Goal: Information Seeking & Learning: Learn about a topic

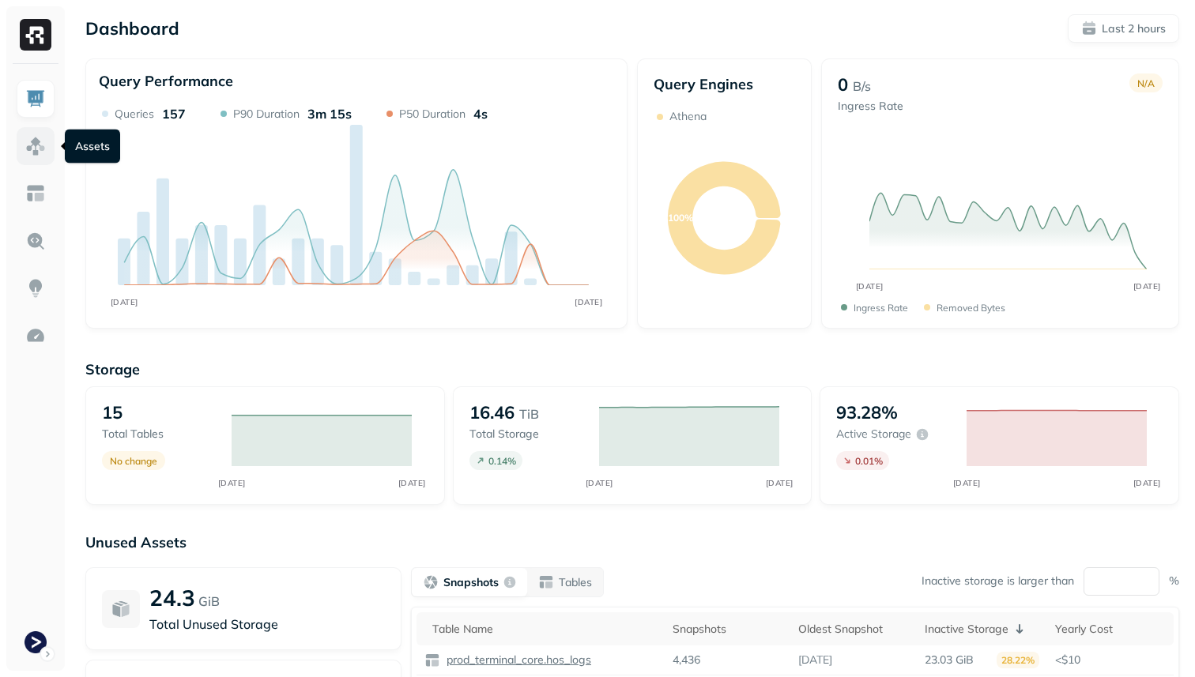
click at [41, 148] on img at bounding box center [35, 146] width 21 height 21
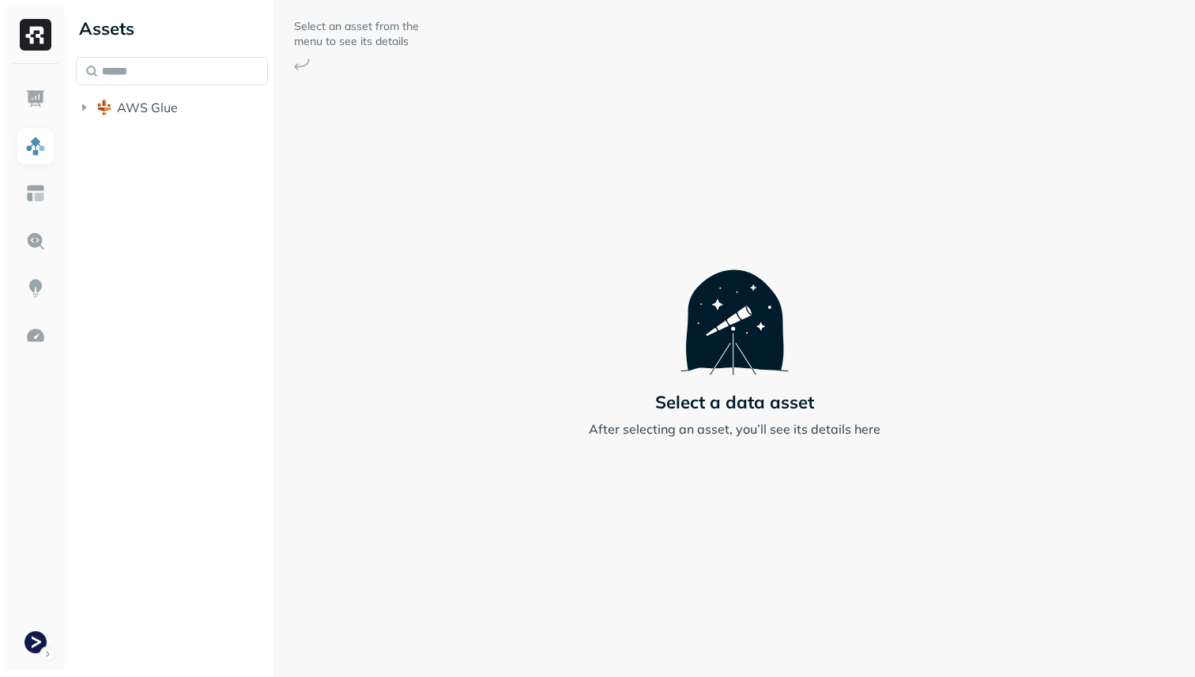
click at [177, 127] on div "Assets AWS Glue" at bounding box center [172, 65] width 205 height 130
click at [177, 114] on button "AWS Glue" at bounding box center [172, 107] width 192 height 25
click at [175, 149] on button "prod_terminal_core" at bounding box center [180, 137] width 177 height 25
click at [175, 165] on p "( 13 )" at bounding box center [183, 168] width 24 height 16
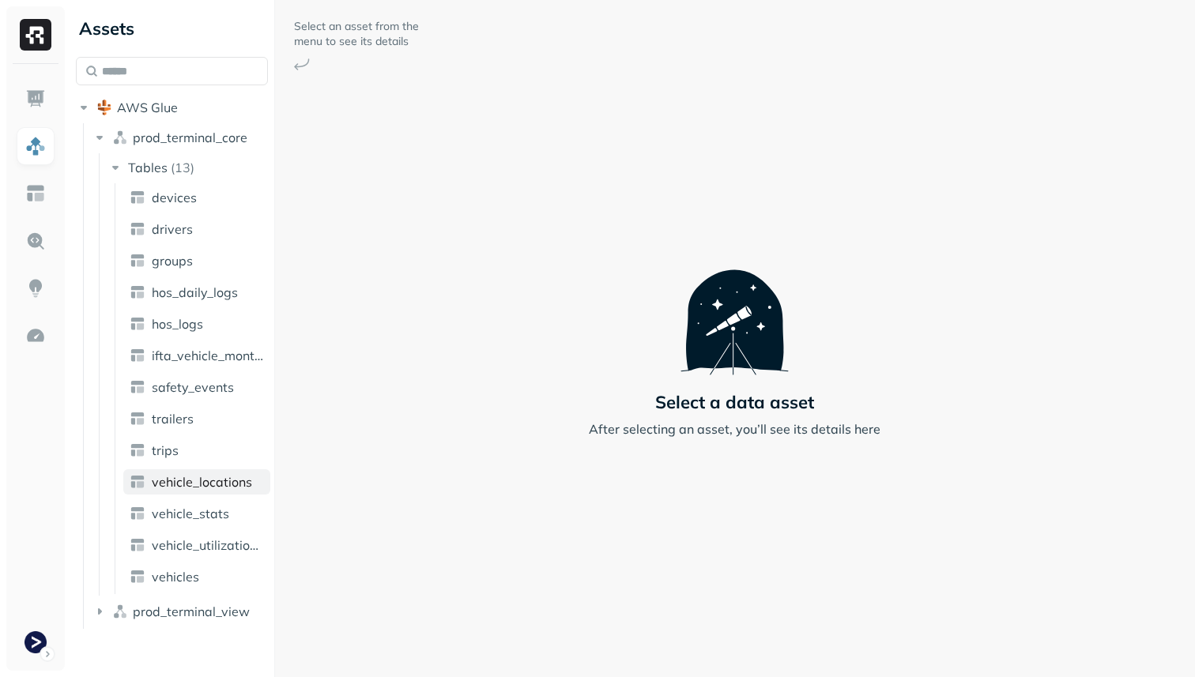
click at [224, 485] on span "vehicle_locations" at bounding box center [202, 482] width 100 height 16
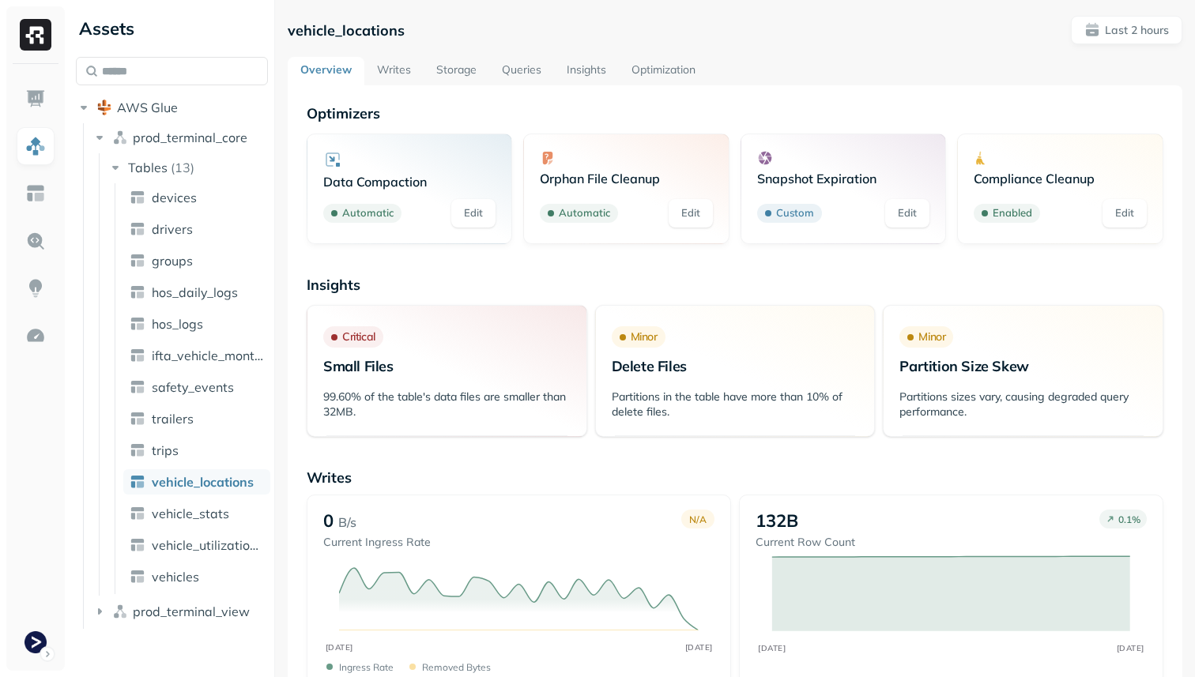
click at [442, 82] on link "Storage" at bounding box center [457, 71] width 66 height 28
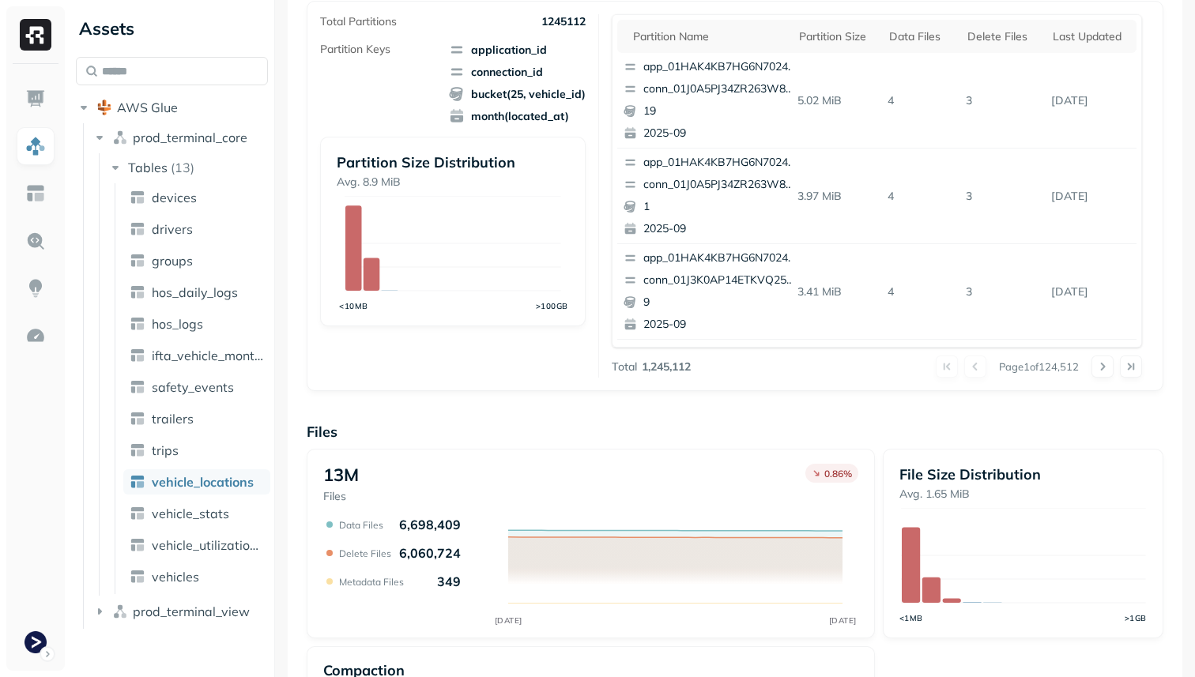
scroll to position [531, 0]
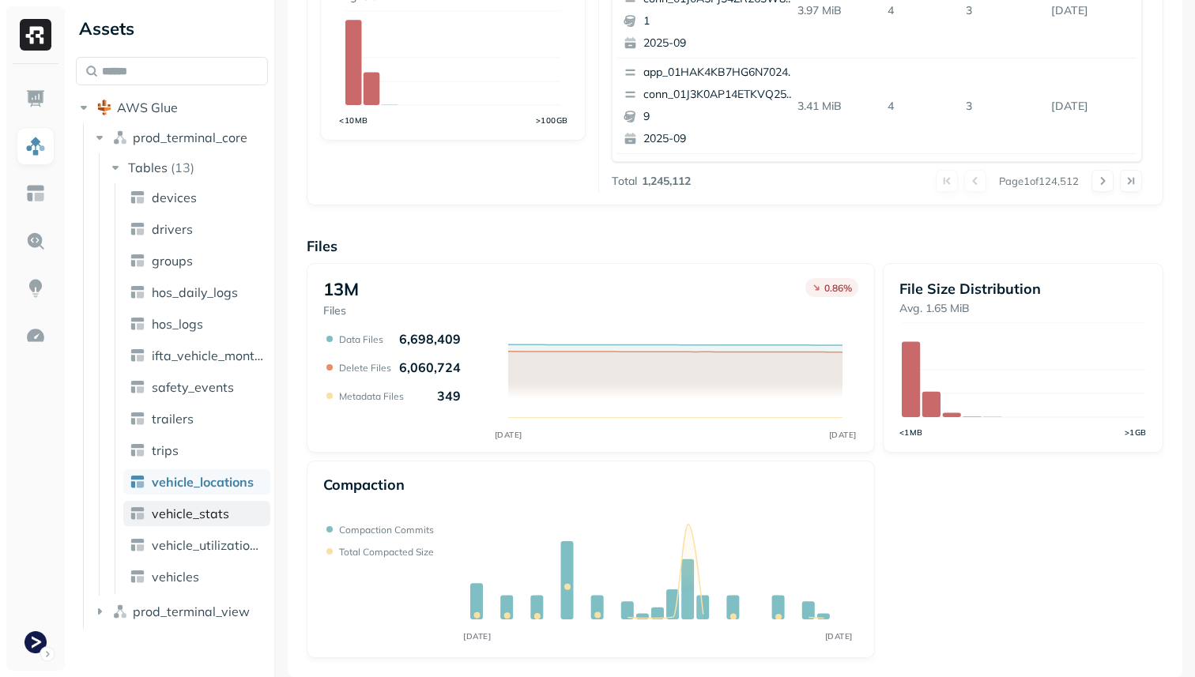
click at [217, 507] on span "vehicle_stats" at bounding box center [190, 514] width 77 height 16
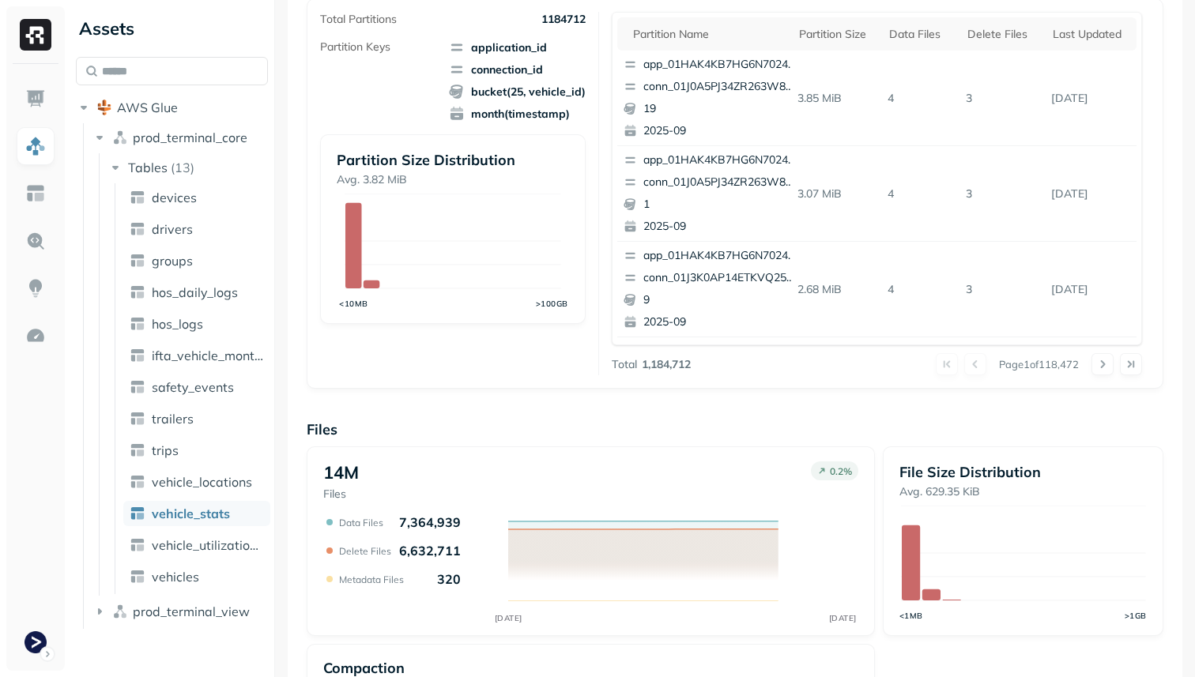
scroll to position [531, 0]
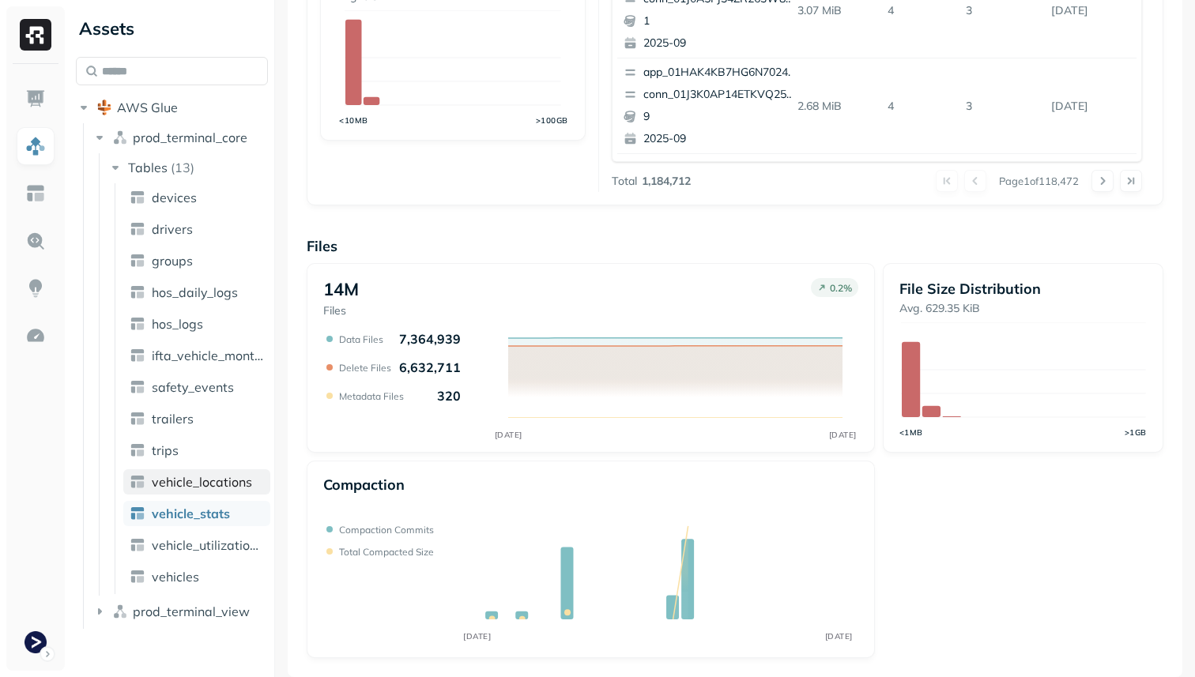
click at [221, 486] on span "vehicle_locations" at bounding box center [202, 482] width 100 height 16
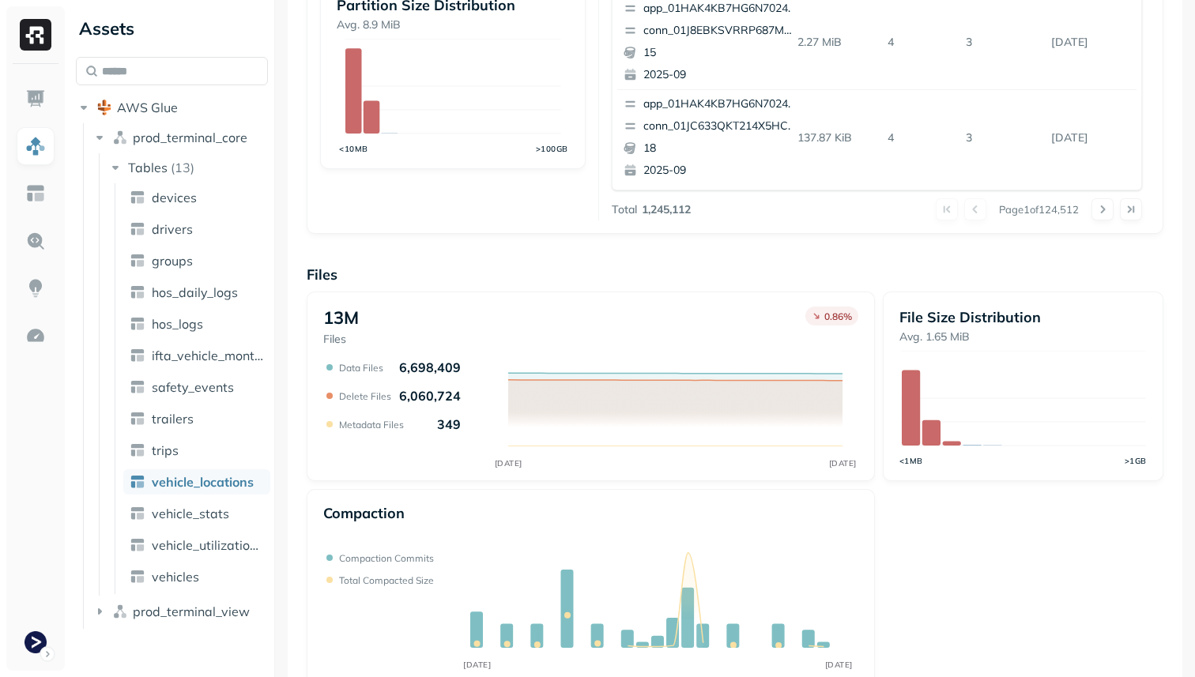
scroll to position [531, 0]
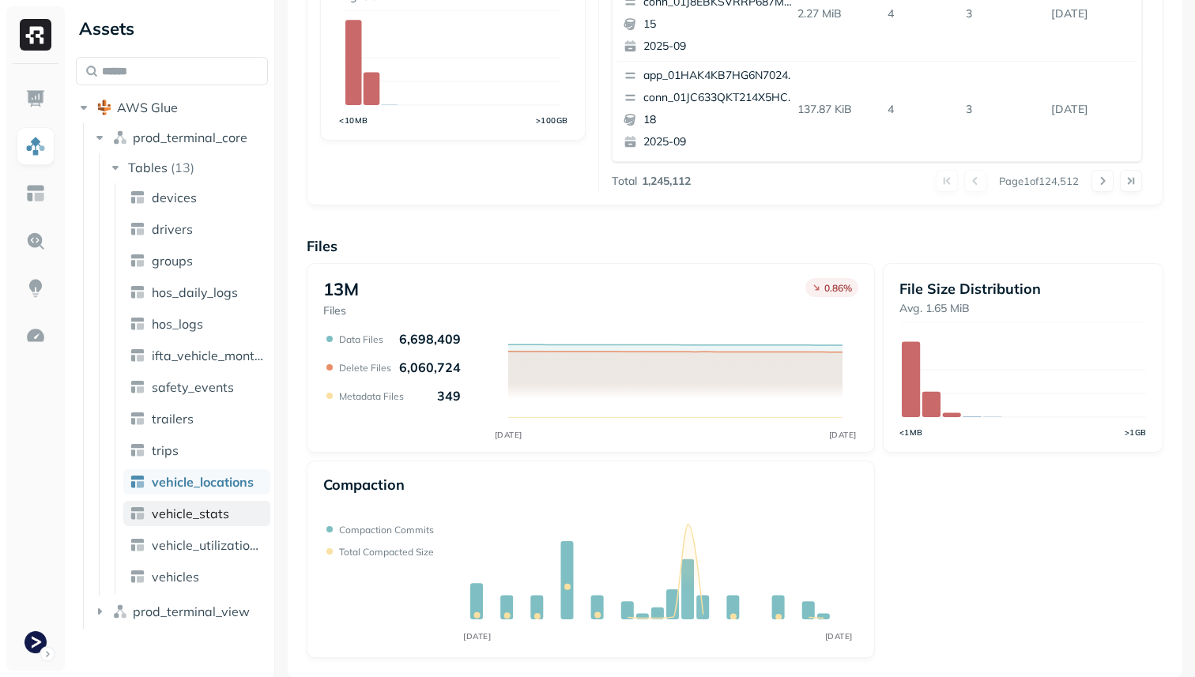
click at [239, 507] on link "vehicle_stats" at bounding box center [196, 513] width 147 height 25
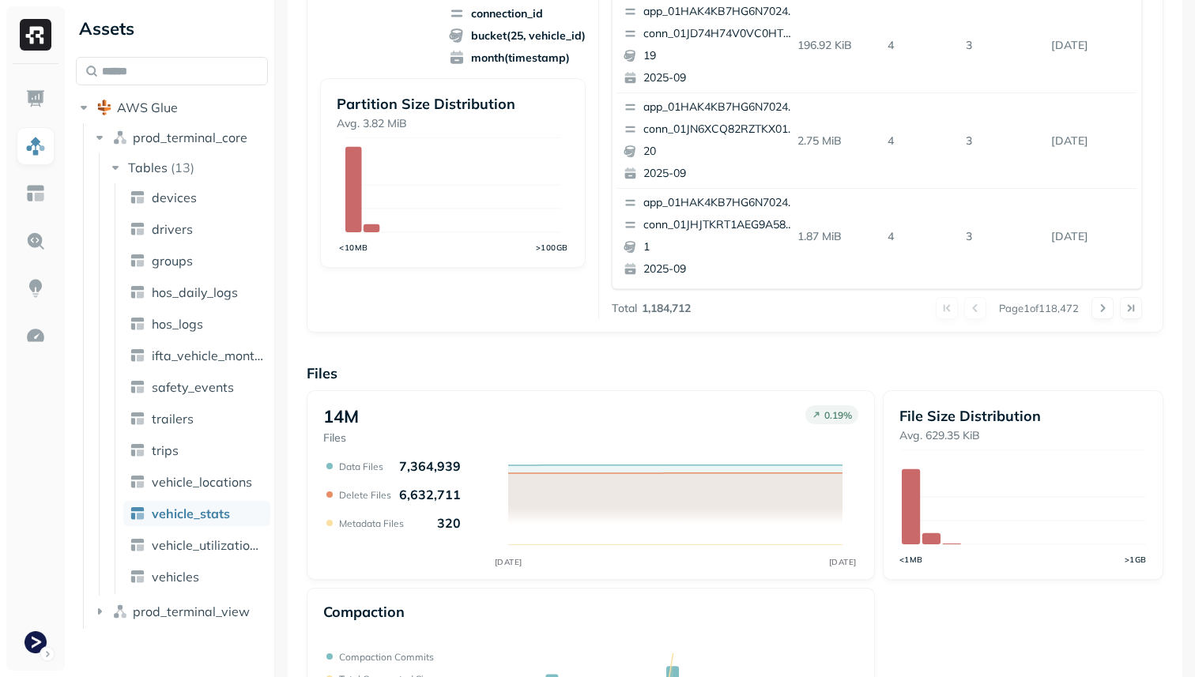
scroll to position [531, 0]
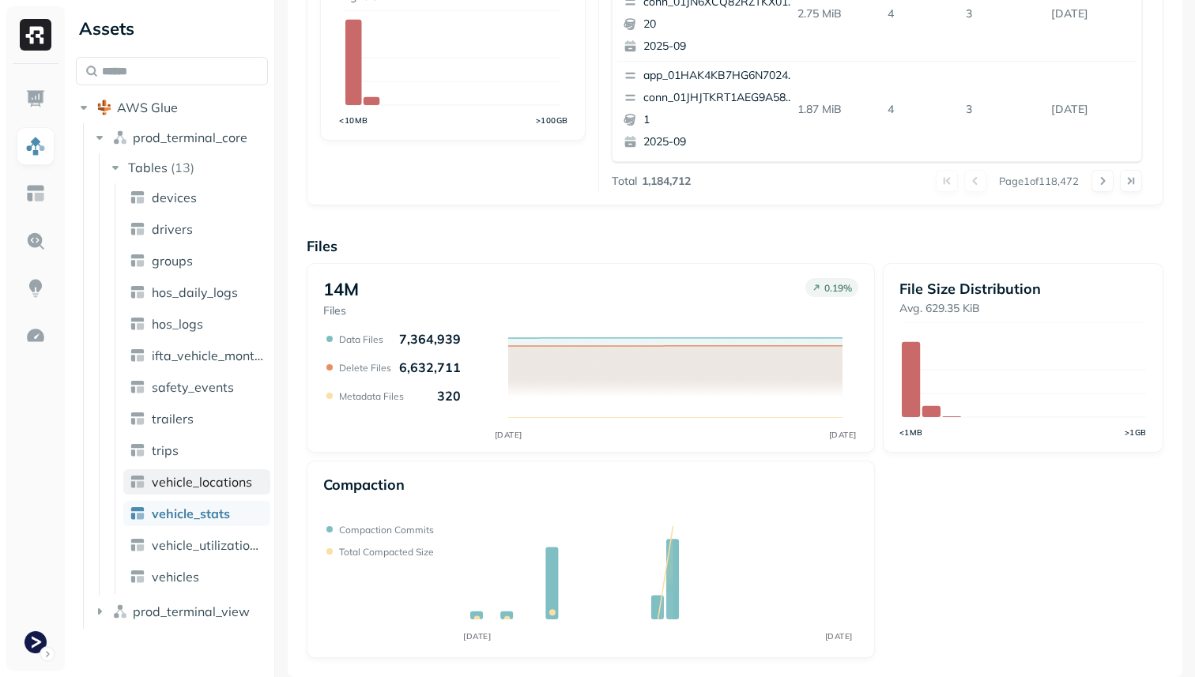
click at [188, 478] on span "vehicle_locations" at bounding box center [202, 482] width 100 height 16
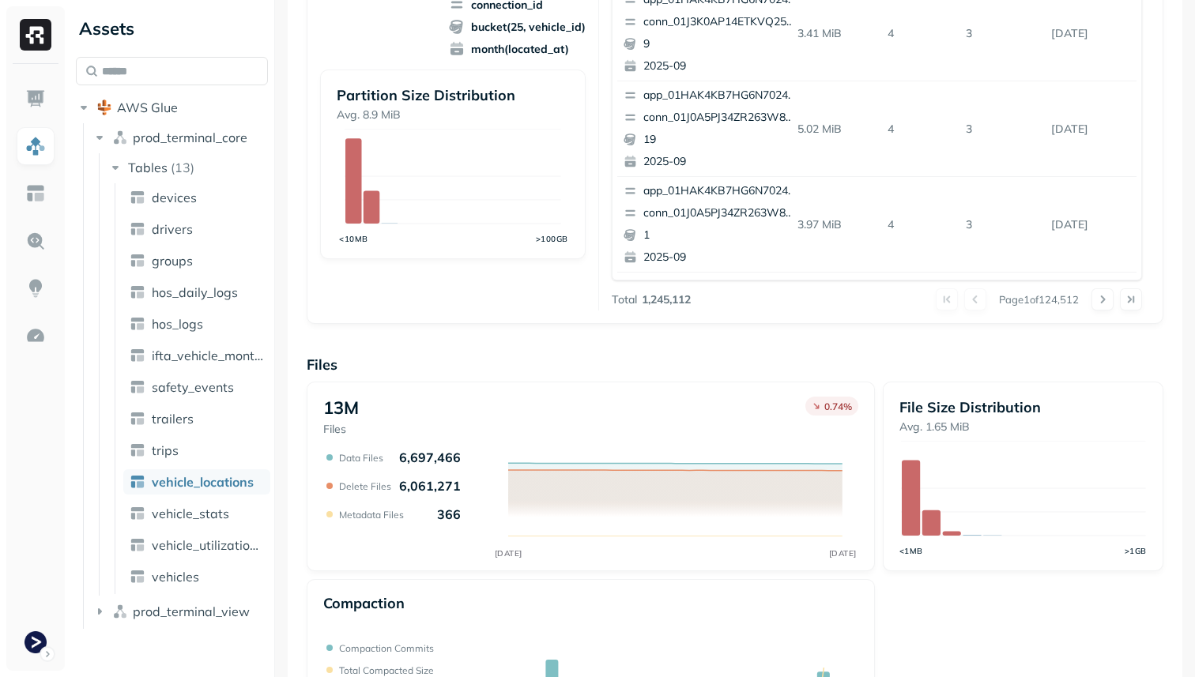
scroll to position [531, 0]
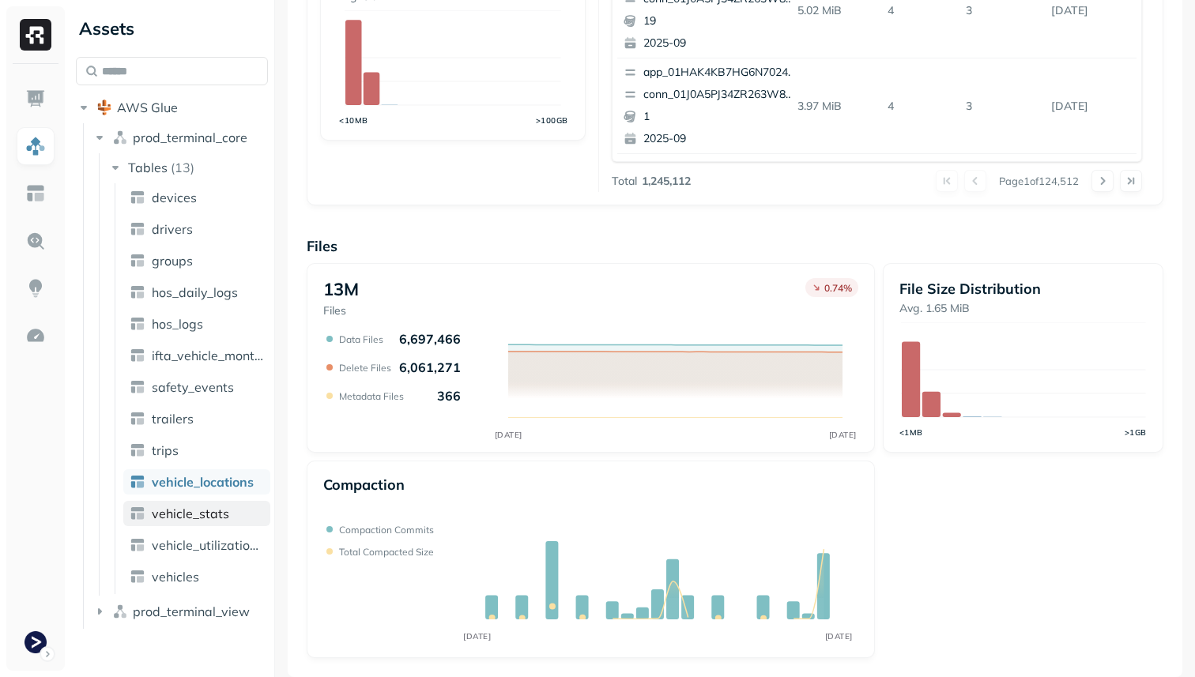
click at [210, 520] on span "vehicle_stats" at bounding box center [190, 514] width 77 height 16
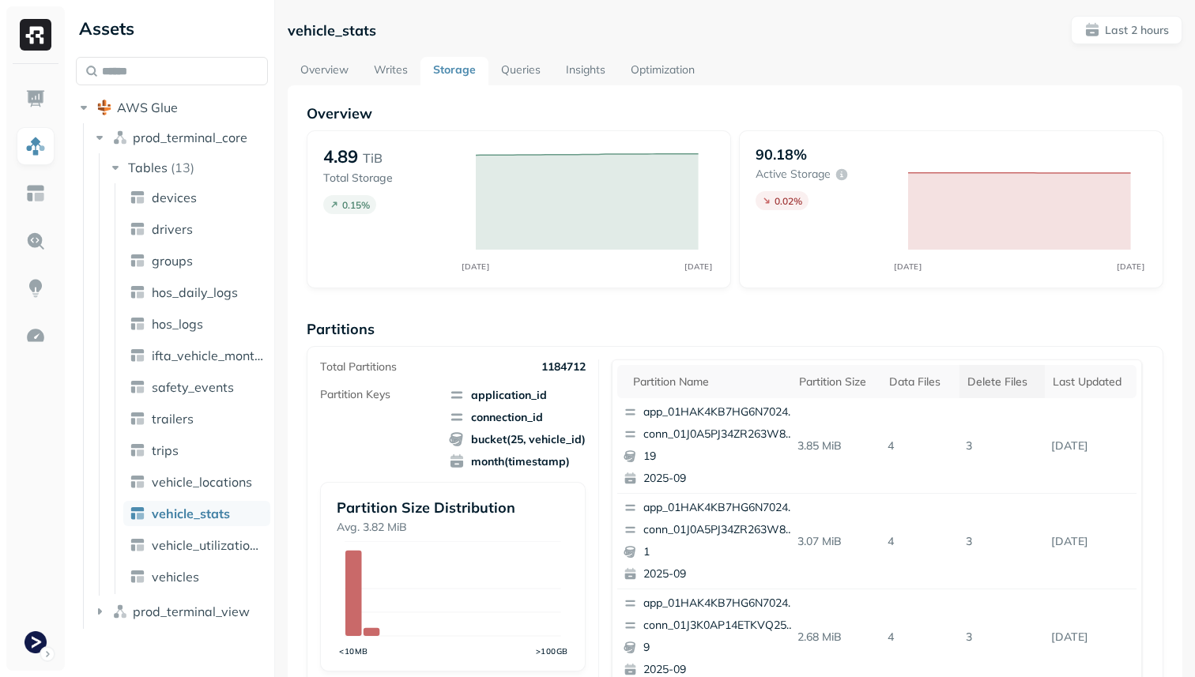
click at [1023, 378] on div "Delete Files" at bounding box center [1002, 382] width 70 height 15
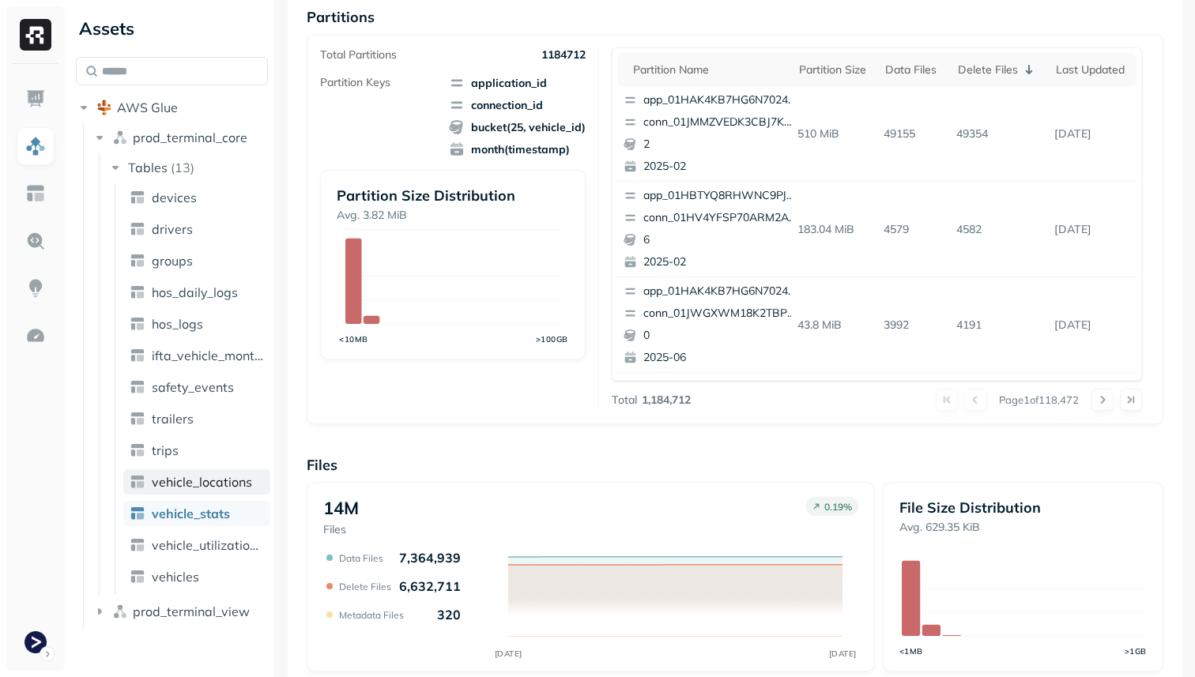
click at [178, 482] on span "vehicle_locations" at bounding box center [202, 482] width 100 height 16
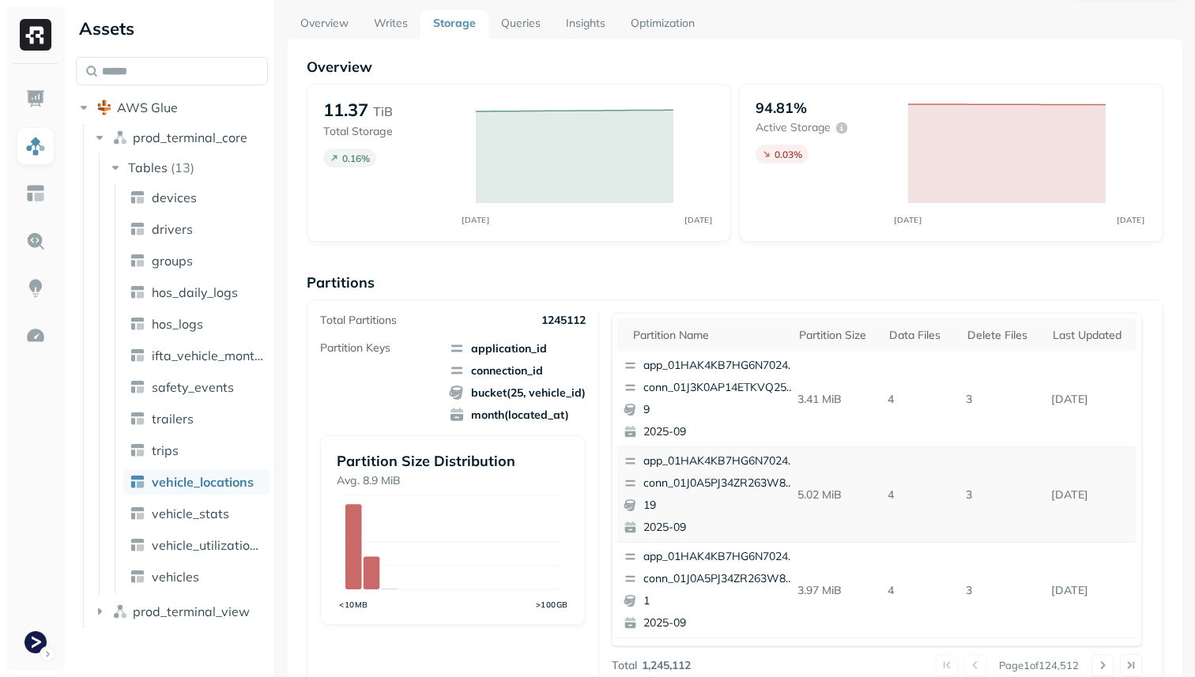
scroll to position [20, 0]
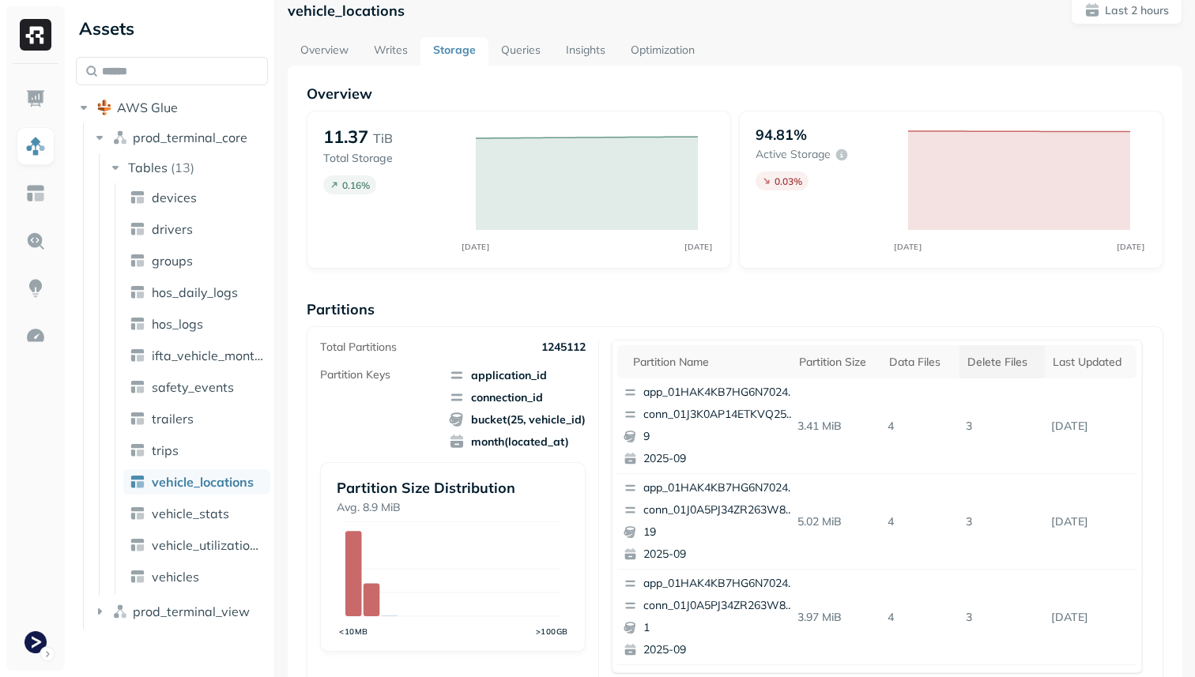
click at [1016, 345] on th "Delete Files" at bounding box center [1001, 361] width 85 height 33
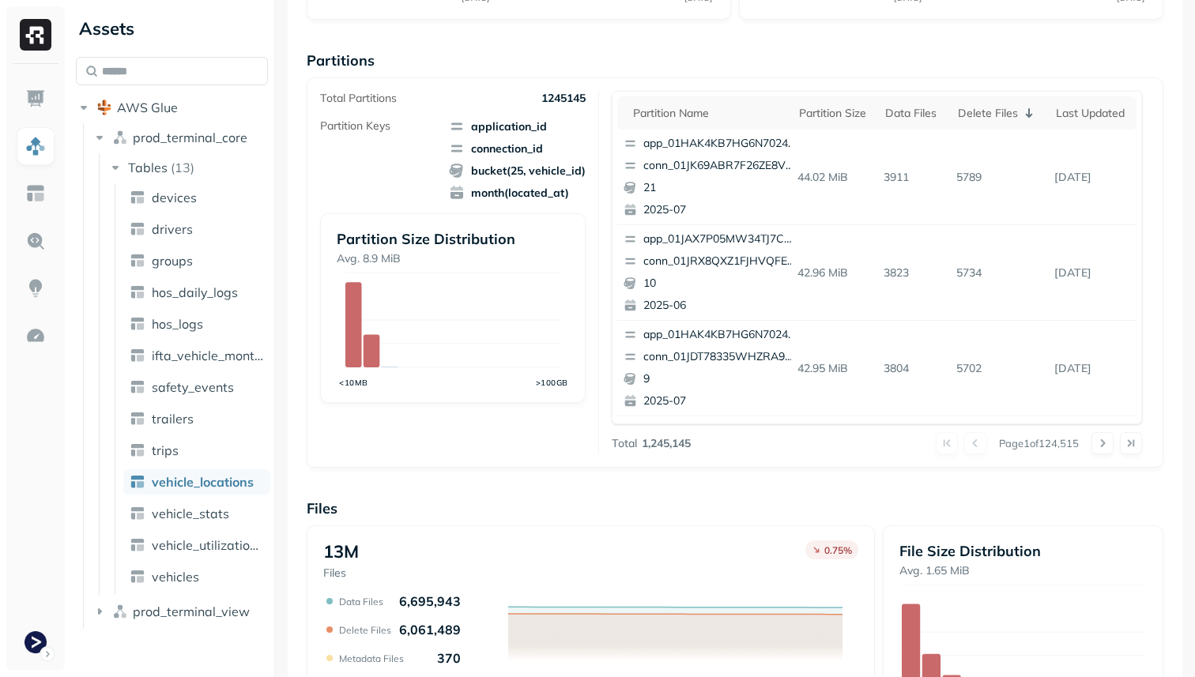
scroll to position [0, 0]
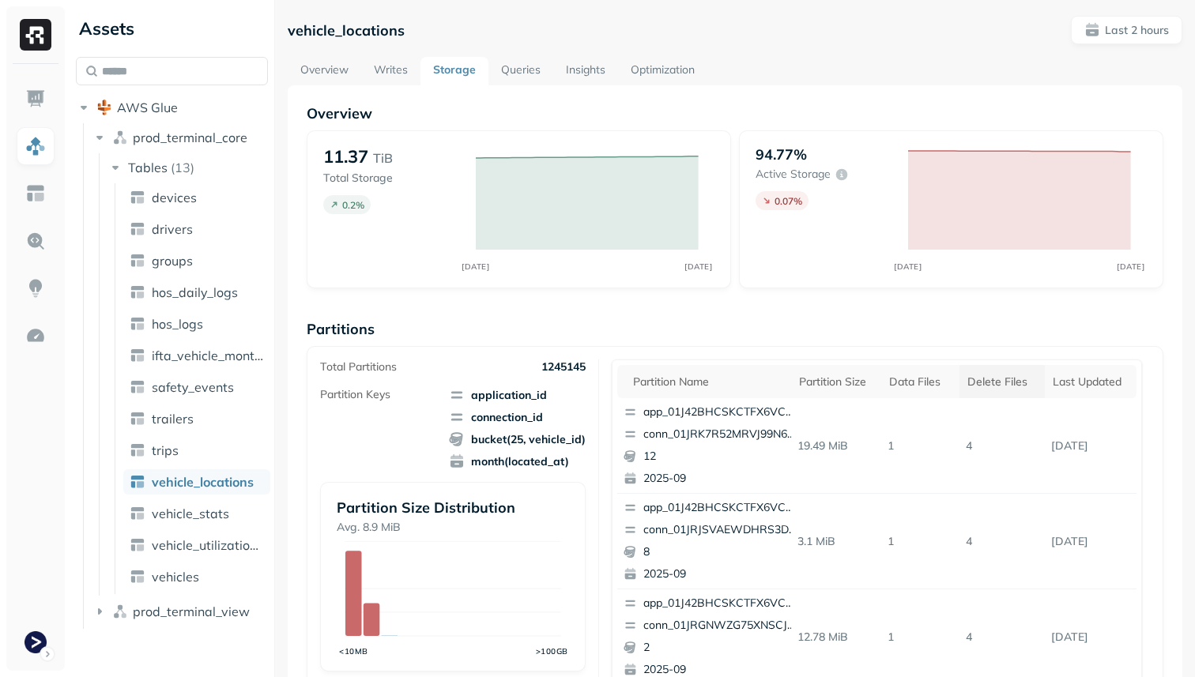
click at [981, 386] on div "Delete Files" at bounding box center [1002, 382] width 70 height 15
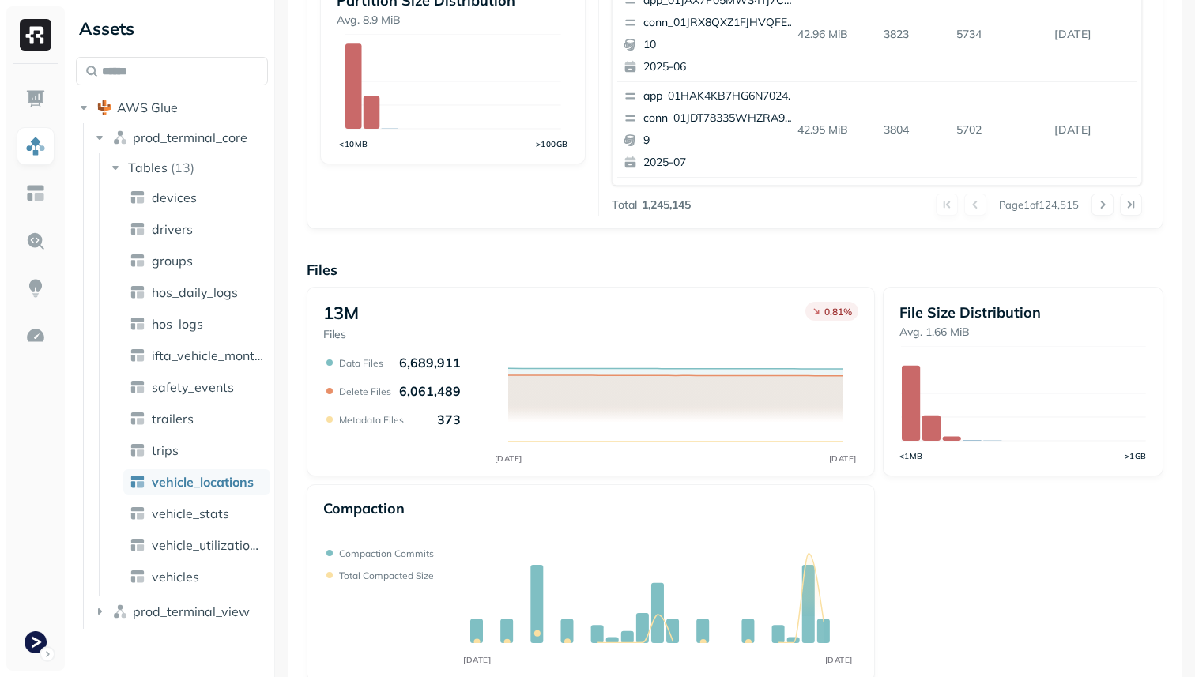
scroll to position [531, 0]
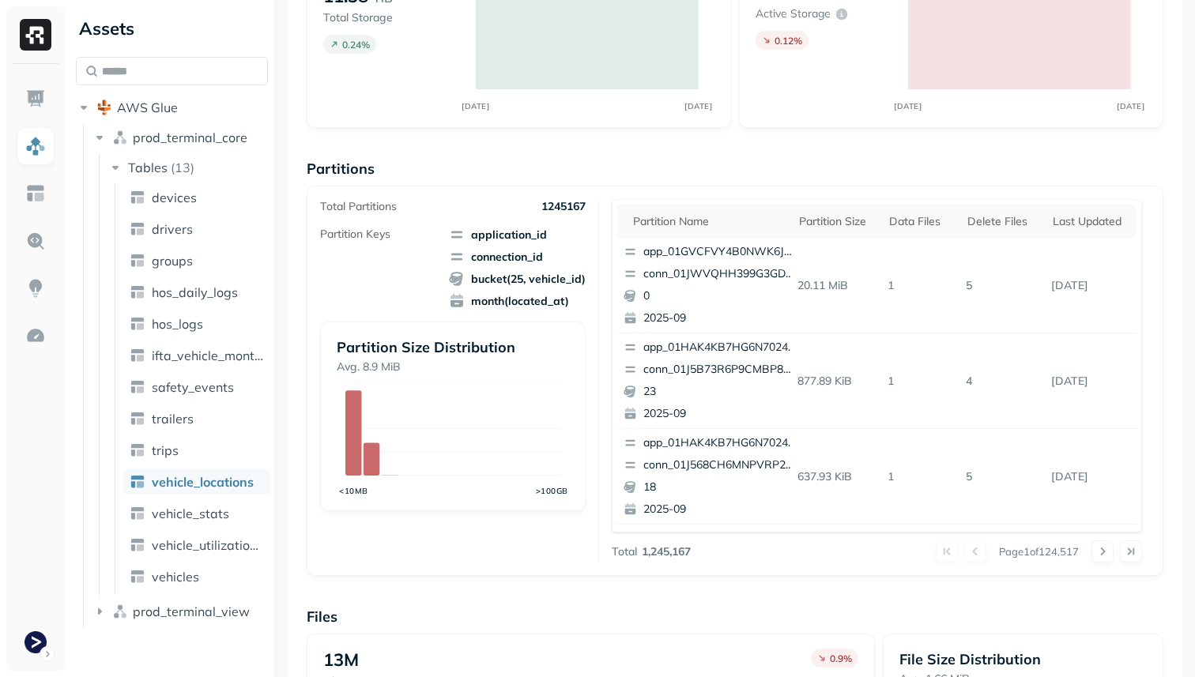
scroll to position [209, 0]
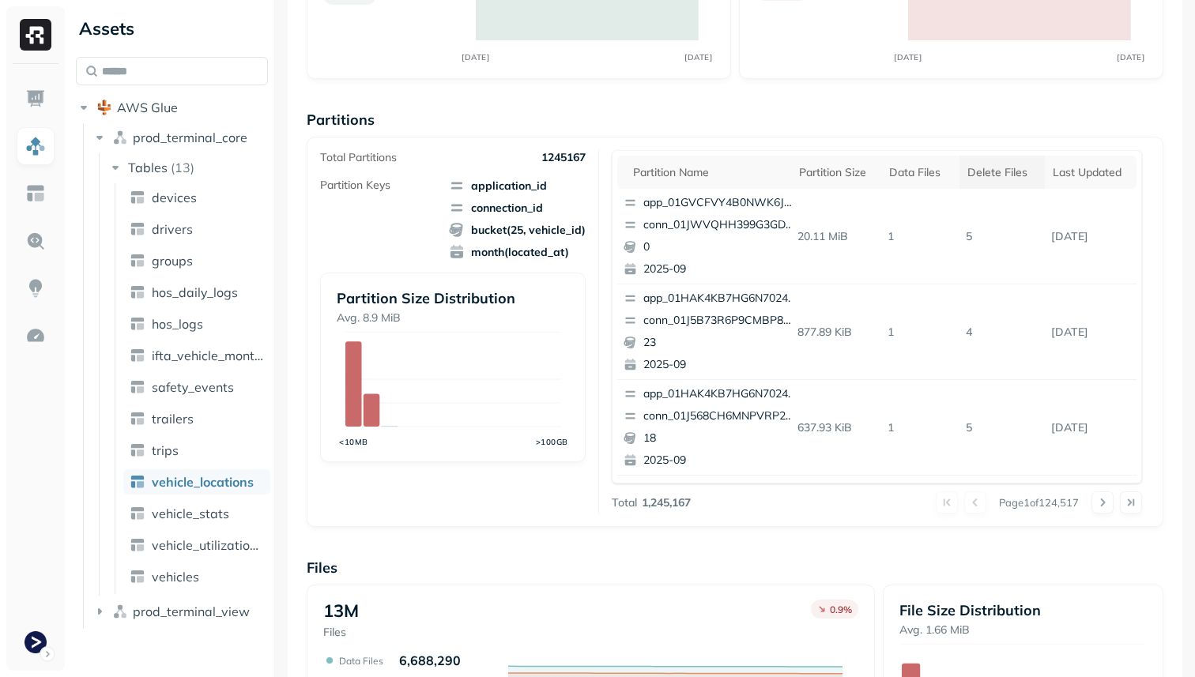
click at [1016, 172] on div "Delete Files" at bounding box center [1002, 172] width 70 height 15
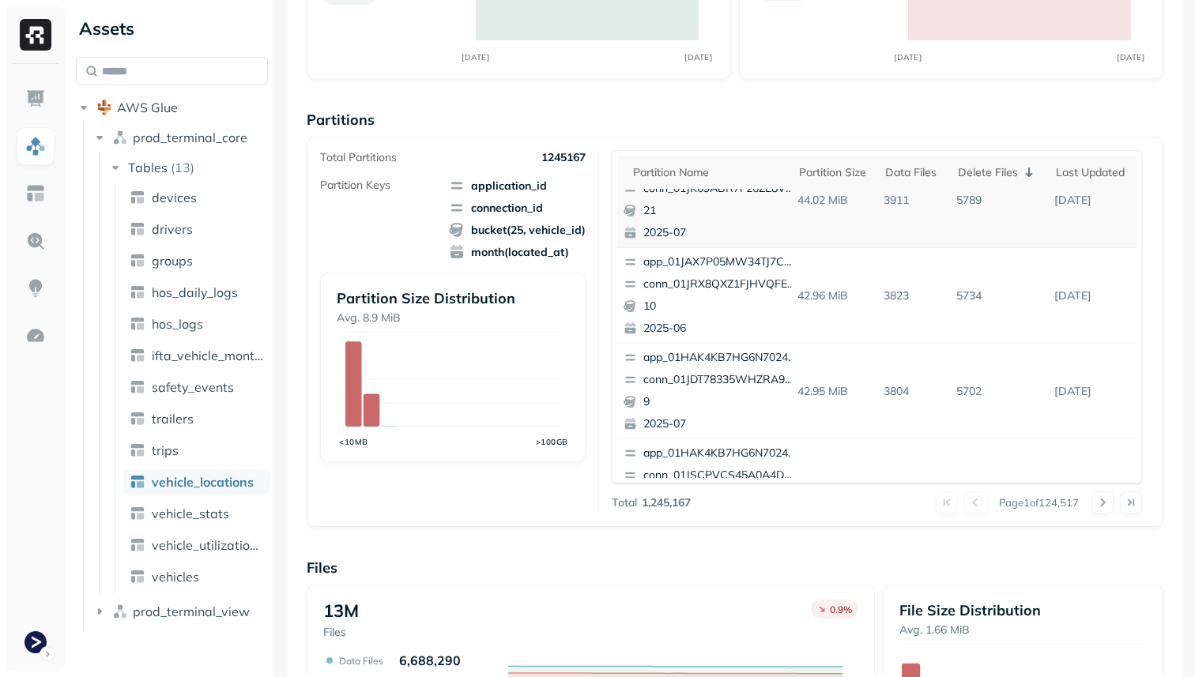
scroll to position [0, 0]
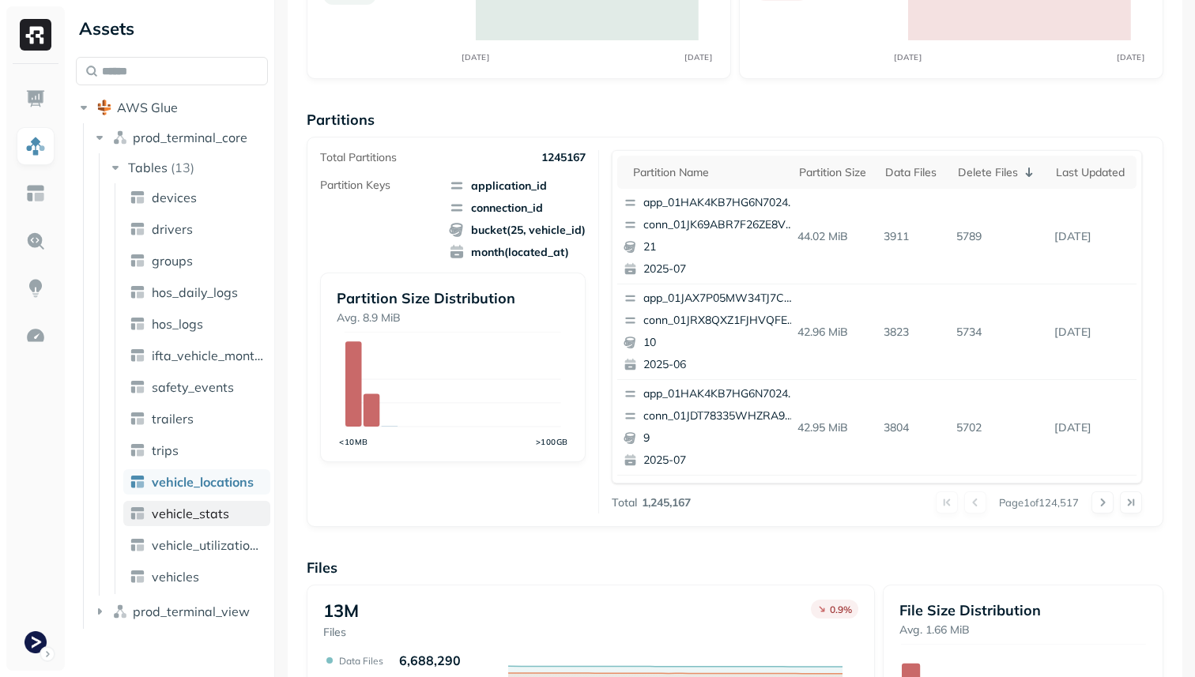
click at [249, 511] on link "vehicle_stats" at bounding box center [196, 513] width 147 height 25
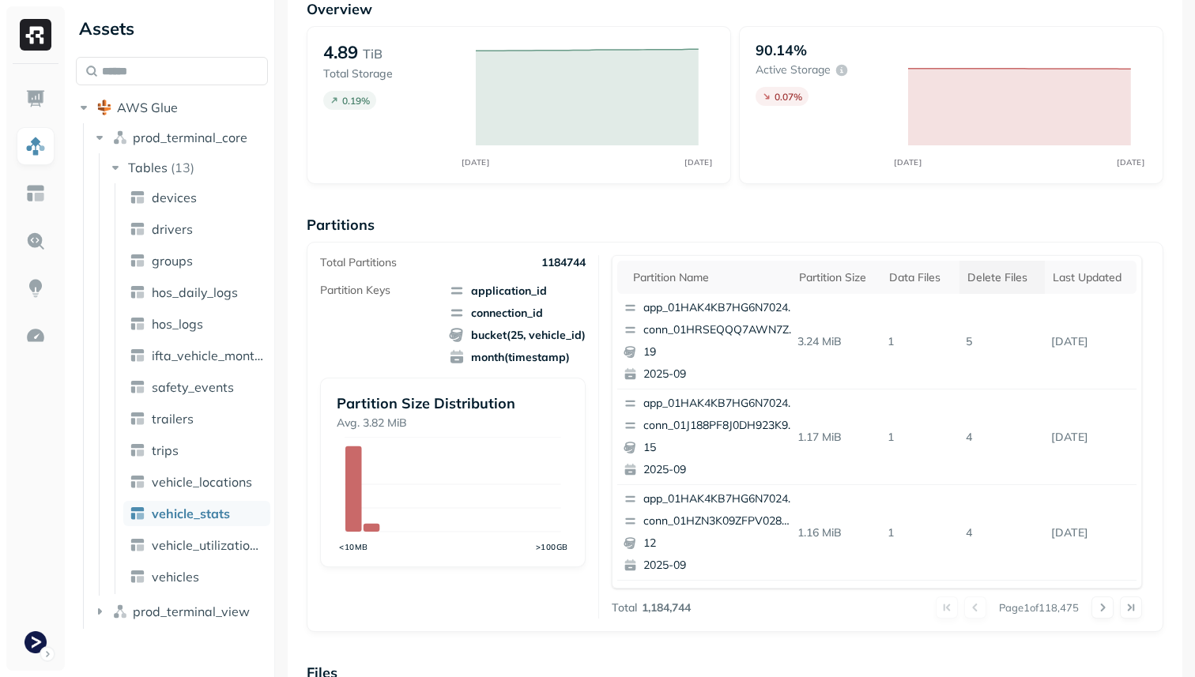
click at [988, 281] on div "Delete Files" at bounding box center [1002, 277] width 70 height 15
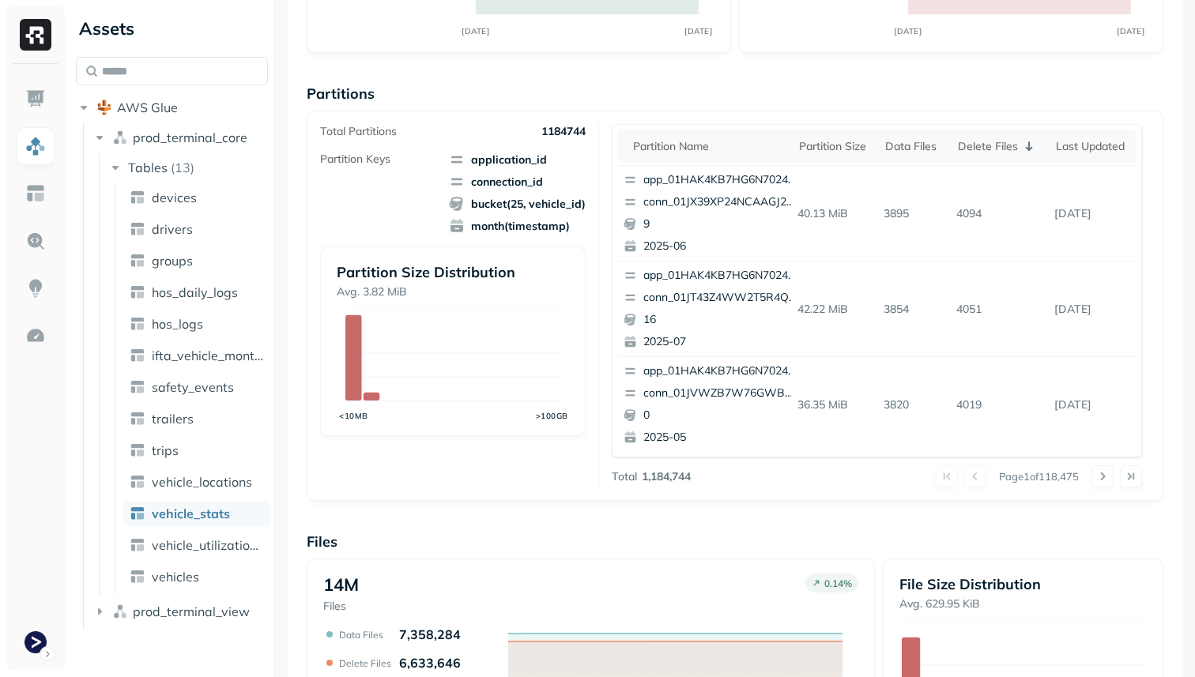
scroll to position [0, 0]
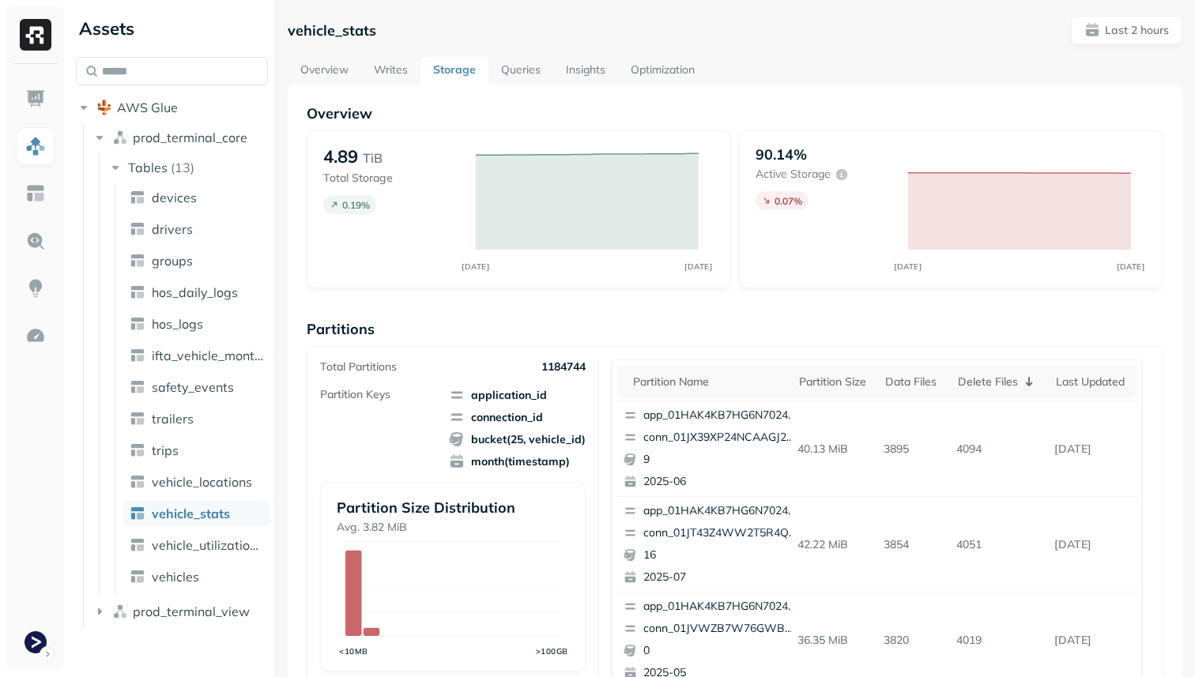
click at [514, 74] on link "Queries" at bounding box center [520, 71] width 65 height 28
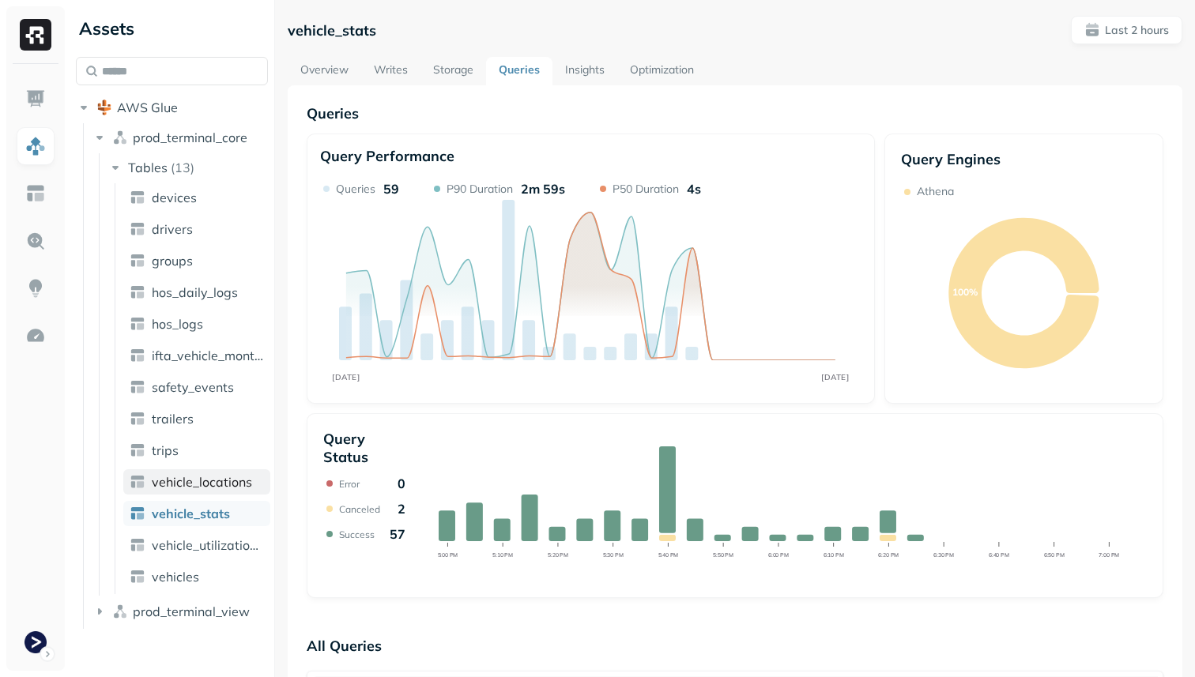
click at [243, 477] on span "vehicle_locations" at bounding box center [202, 482] width 100 height 16
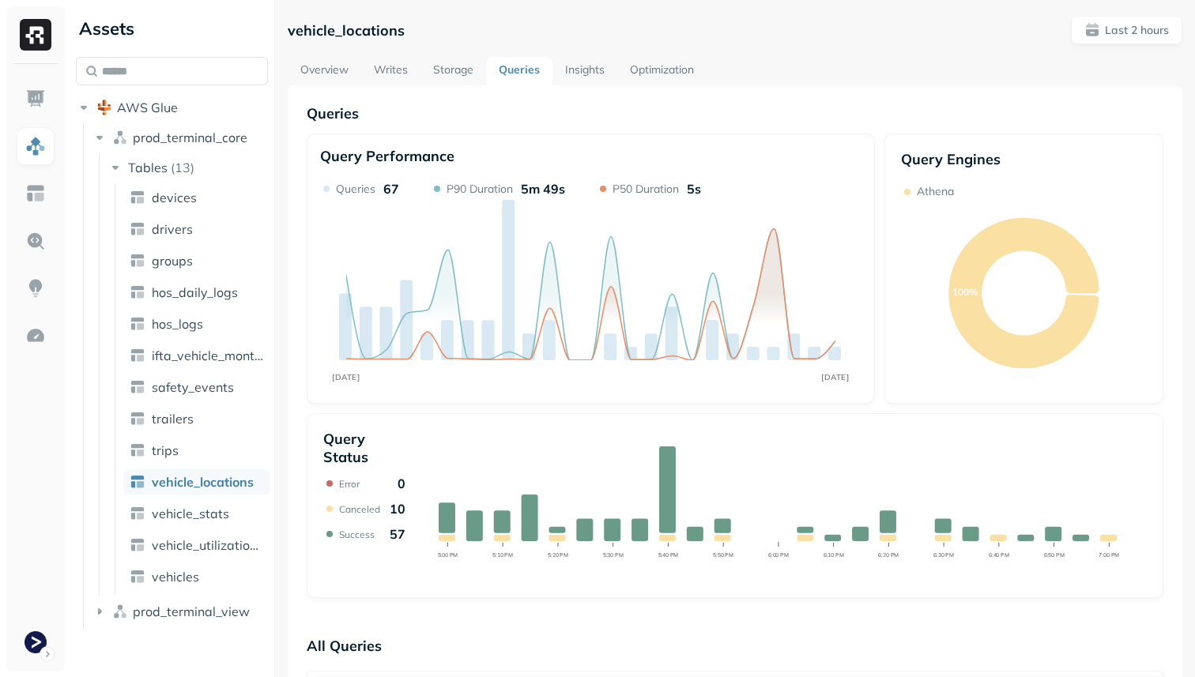
click at [463, 64] on link "Storage" at bounding box center [453, 71] width 66 height 28
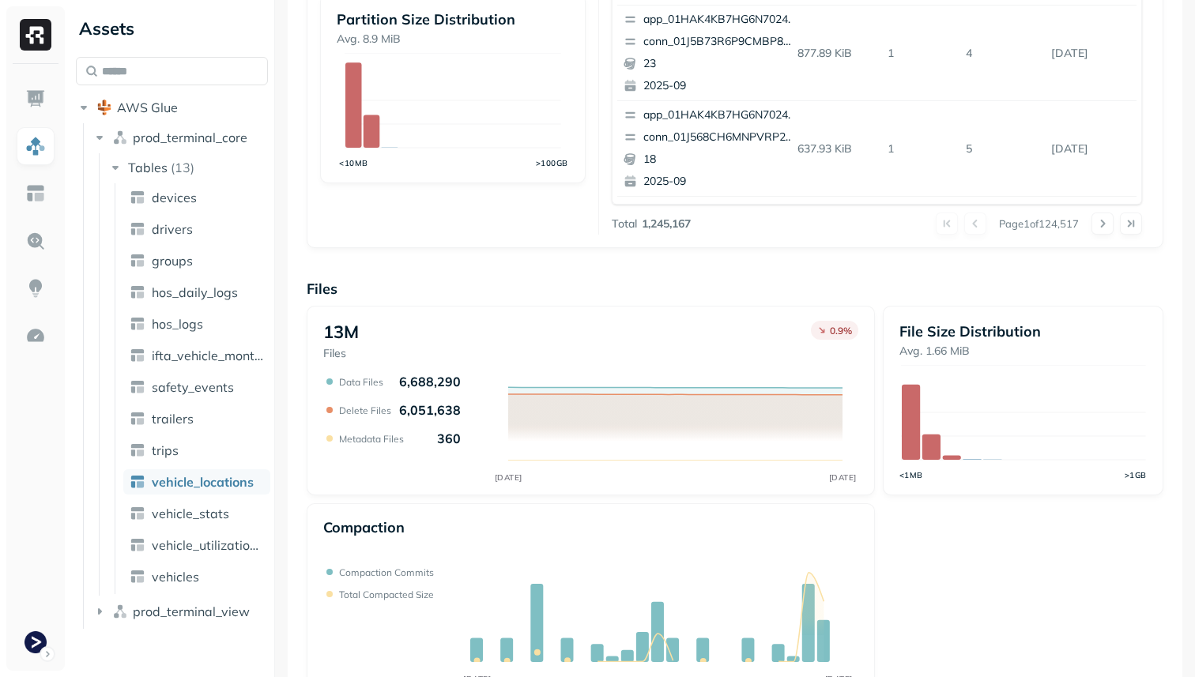
scroll to position [531, 0]
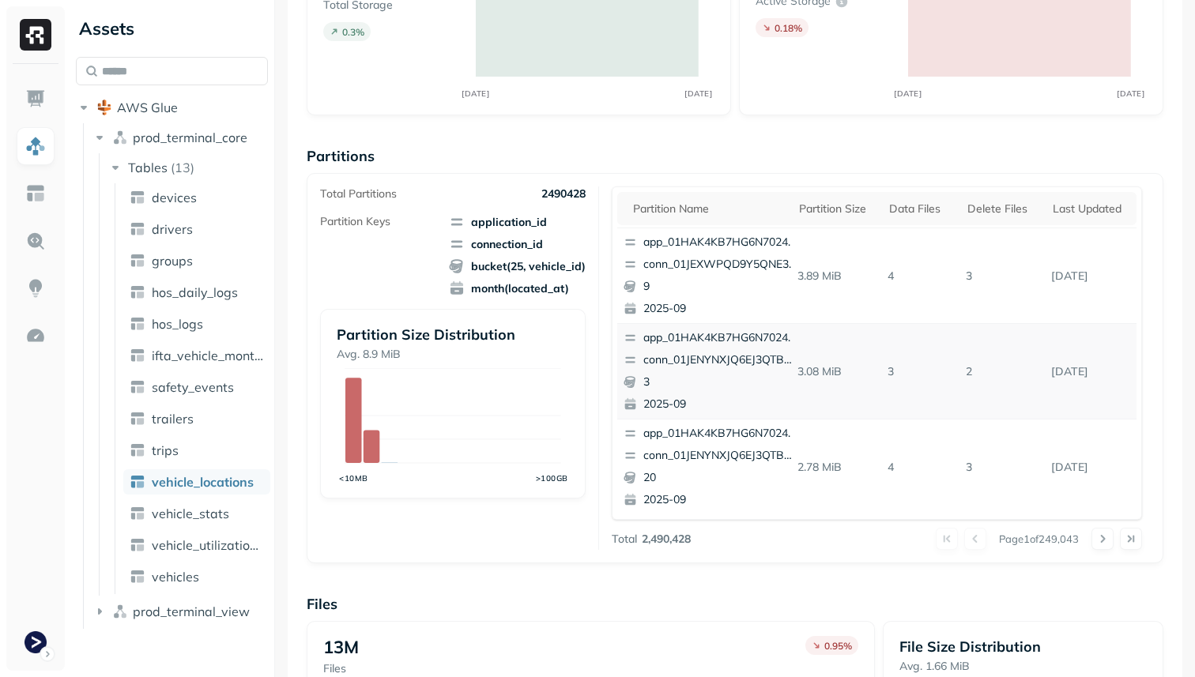
scroll to position [164, 0]
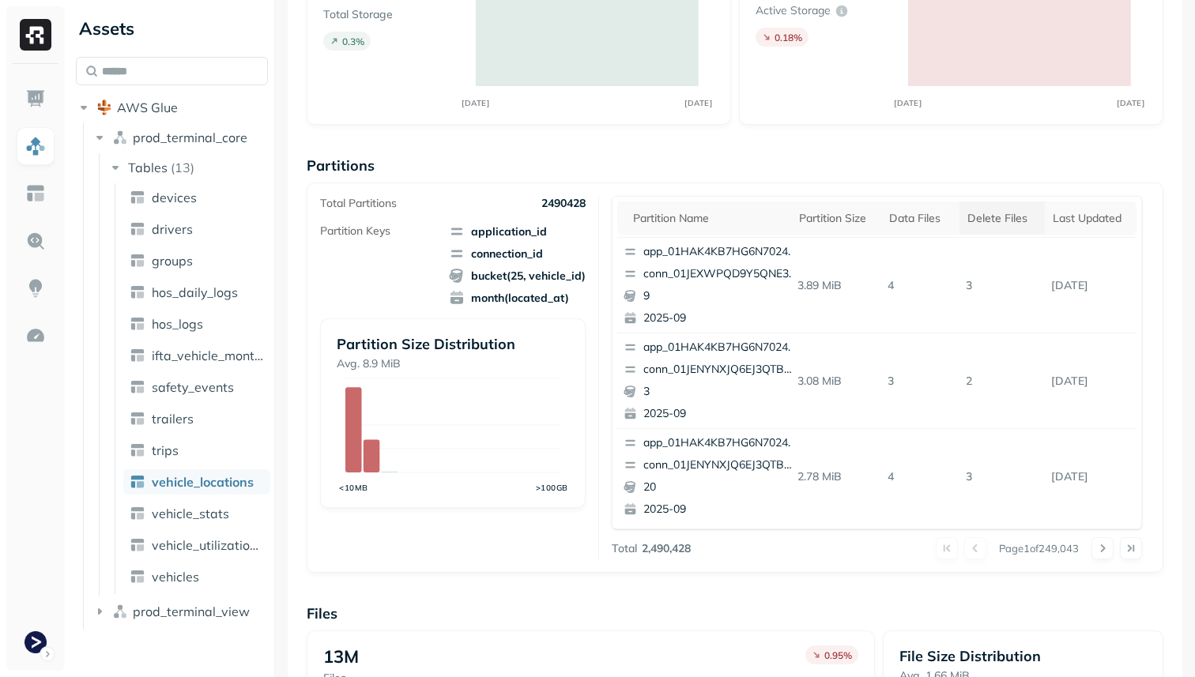
click at [1003, 218] on div "Delete Files" at bounding box center [1002, 218] width 70 height 15
click at [247, 510] on link "vehicle_stats" at bounding box center [196, 513] width 147 height 25
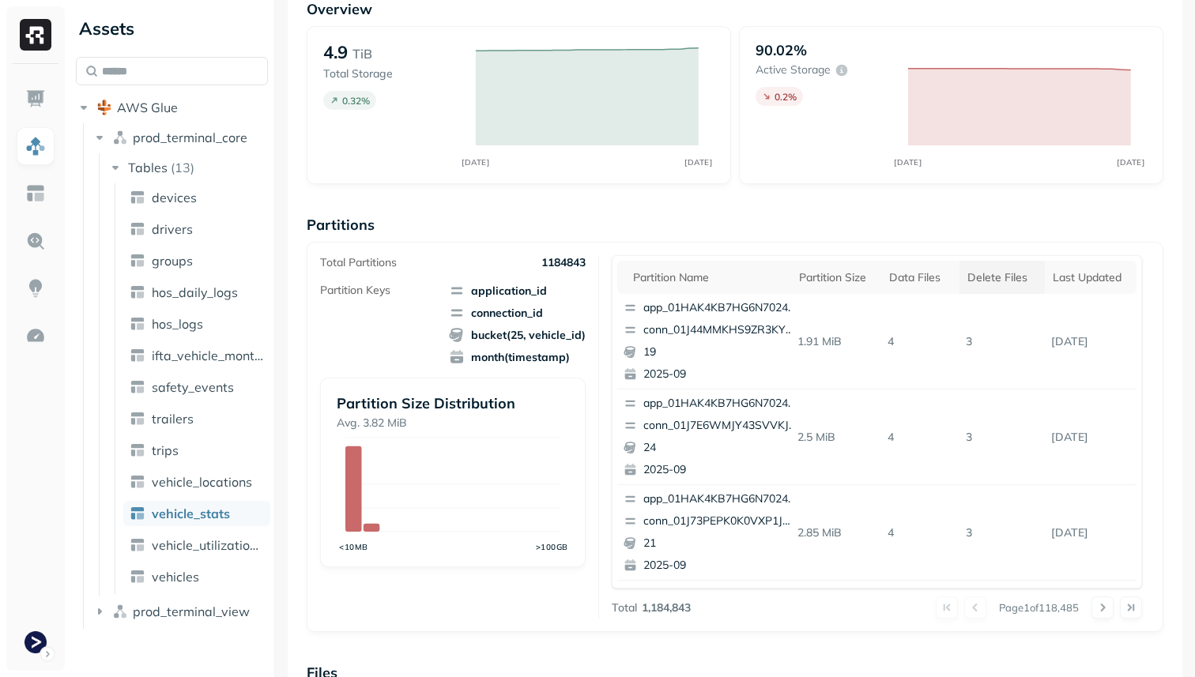
click at [981, 282] on div "Delete Files" at bounding box center [1002, 277] width 70 height 15
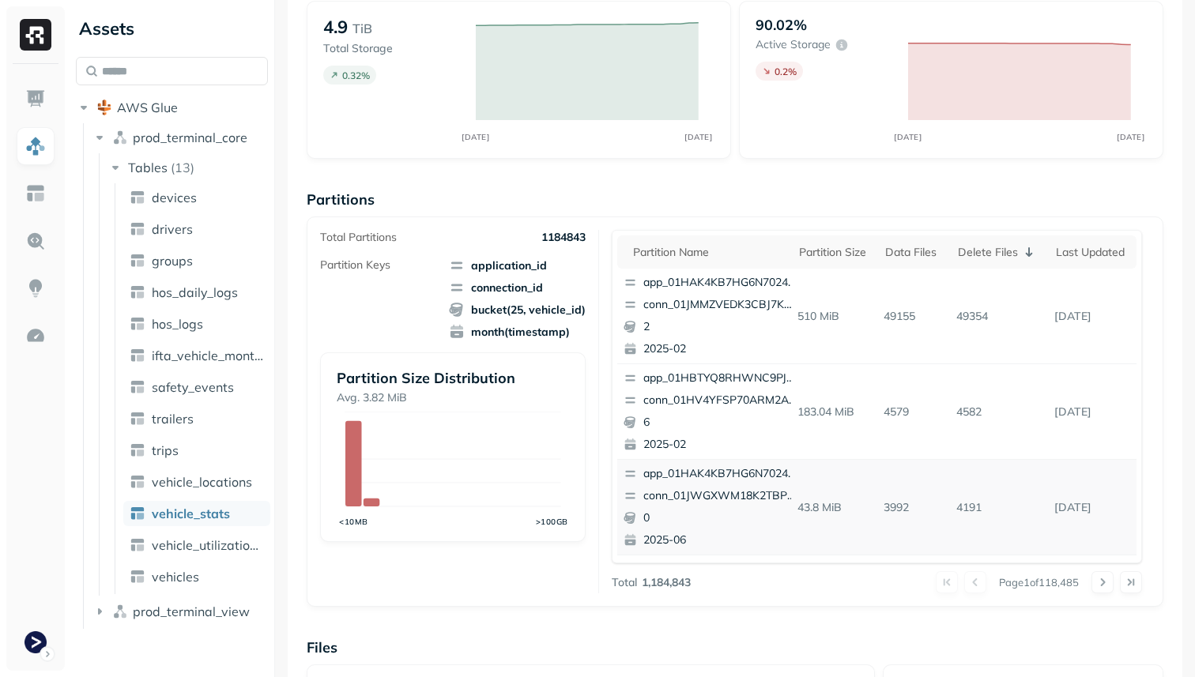
scroll to position [0, 0]
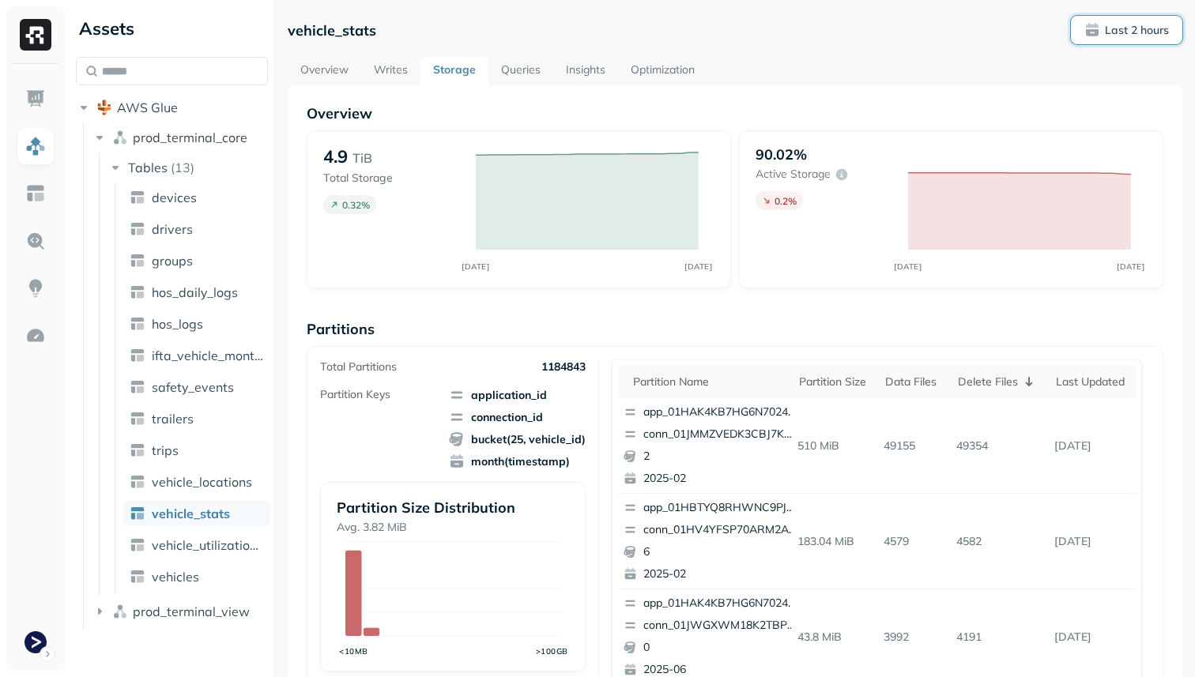
click at [1150, 18] on button "Last 2 hours" at bounding box center [1126, 30] width 111 height 28
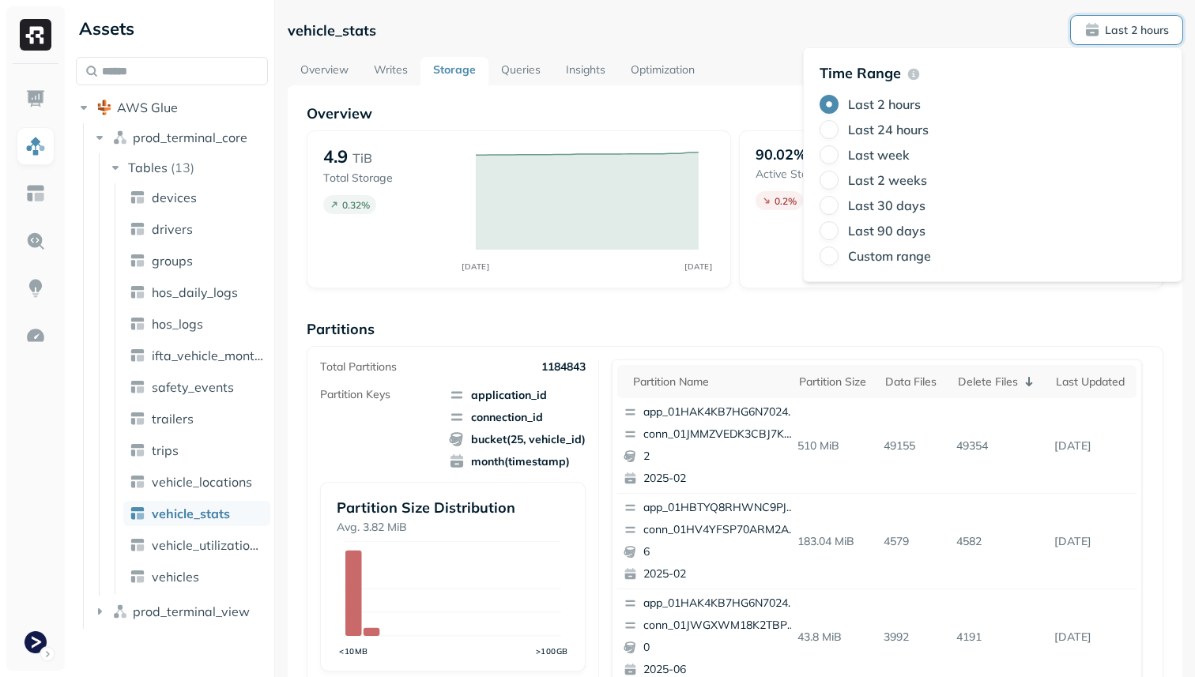
click at [904, 132] on label "Last 24 hours" at bounding box center [888, 130] width 81 height 16
click at [839, 132] on button "Last 24 hours" at bounding box center [829, 129] width 19 height 19
click at [797, 317] on div "Overview 4.9 TiB Total Storage 1.78 % SEP 14 SEP 15 90.02% Active storage 1.42 …" at bounding box center [735, 646] width 857 height 1085
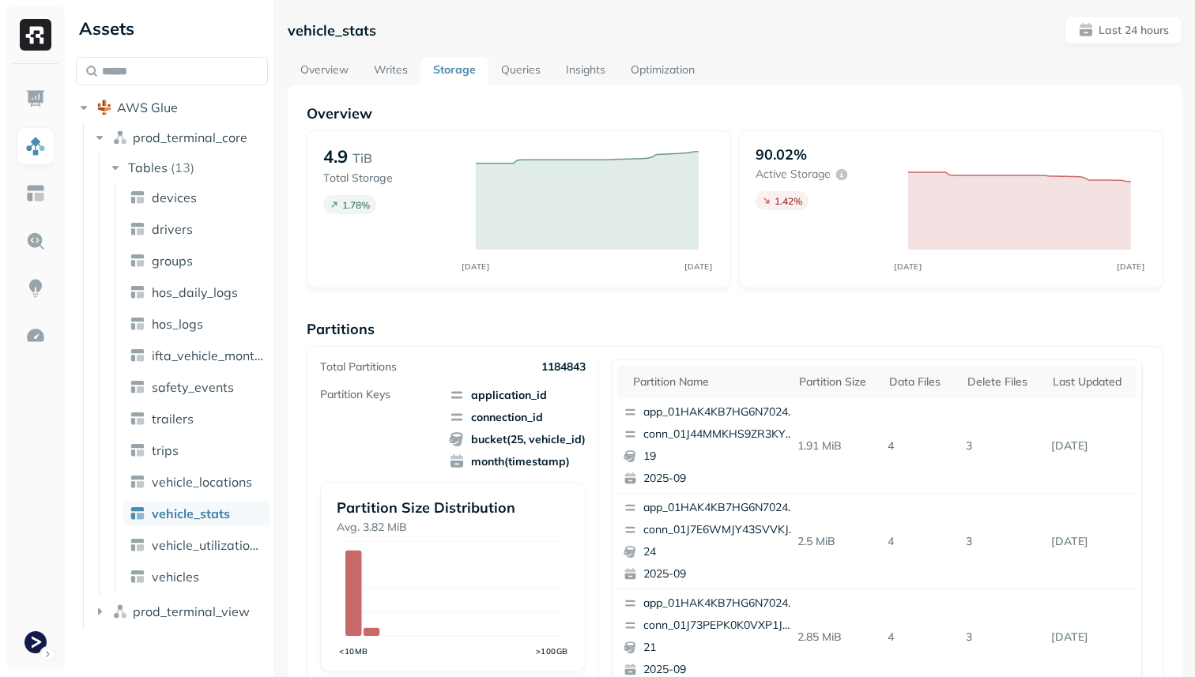
click at [665, 79] on link "Optimization" at bounding box center [662, 71] width 89 height 28
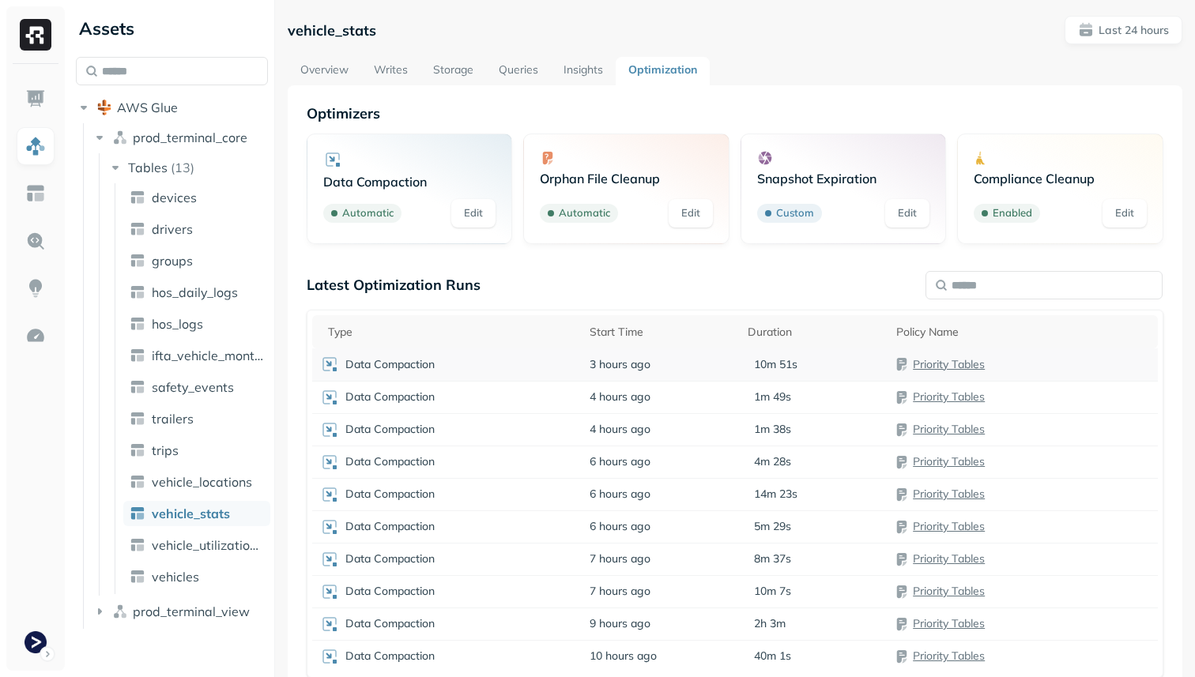
click at [486, 366] on div "Data Compaction" at bounding box center [447, 364] width 254 height 19
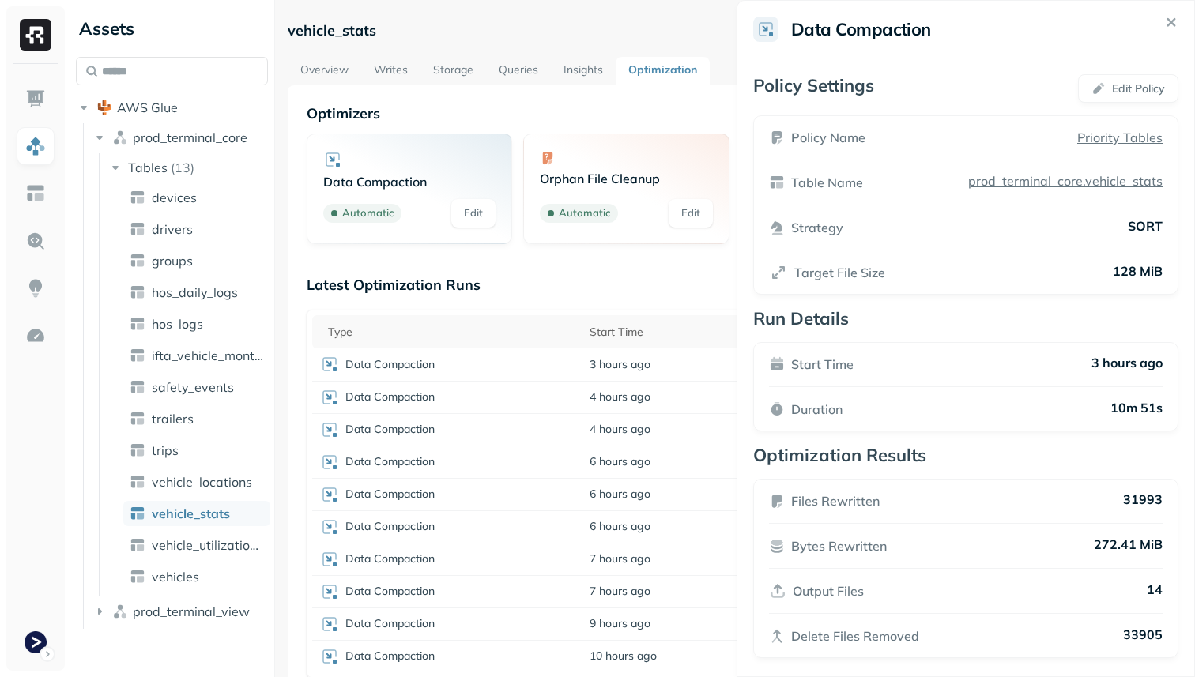
scroll to position [10, 0]
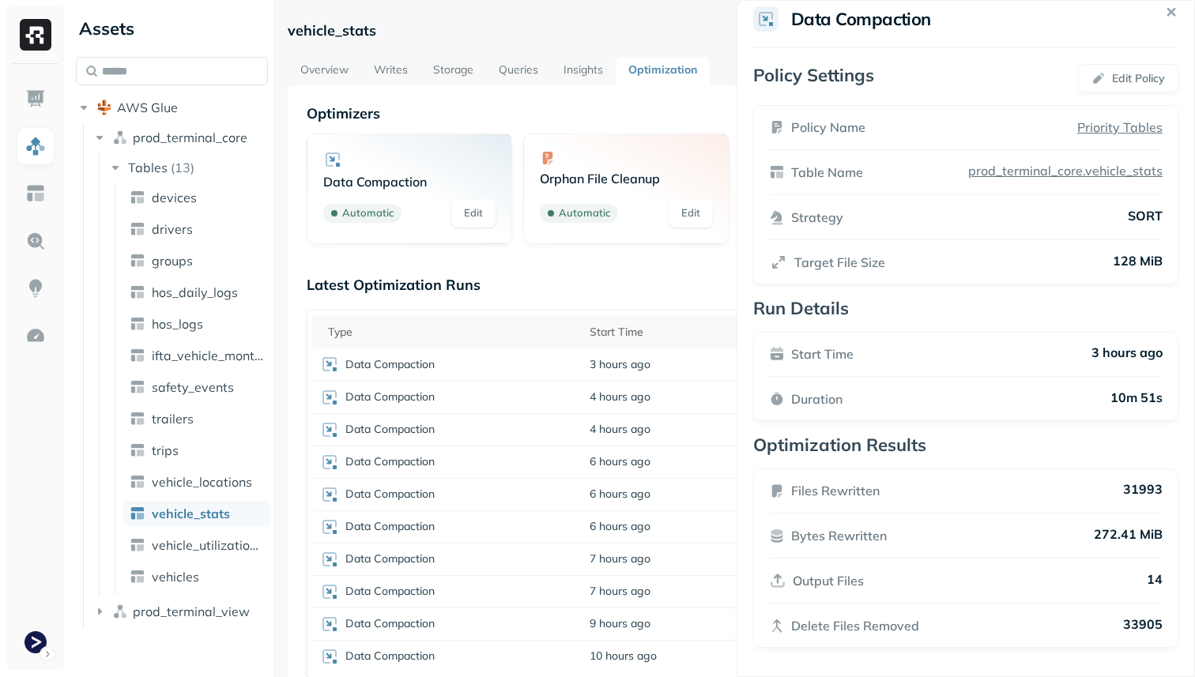
click at [615, 270] on html "Assets AWS Glue prod_terminal_core Tables ( 13 ) devices drivers groups hos_dai…" at bounding box center [597, 338] width 1195 height 677
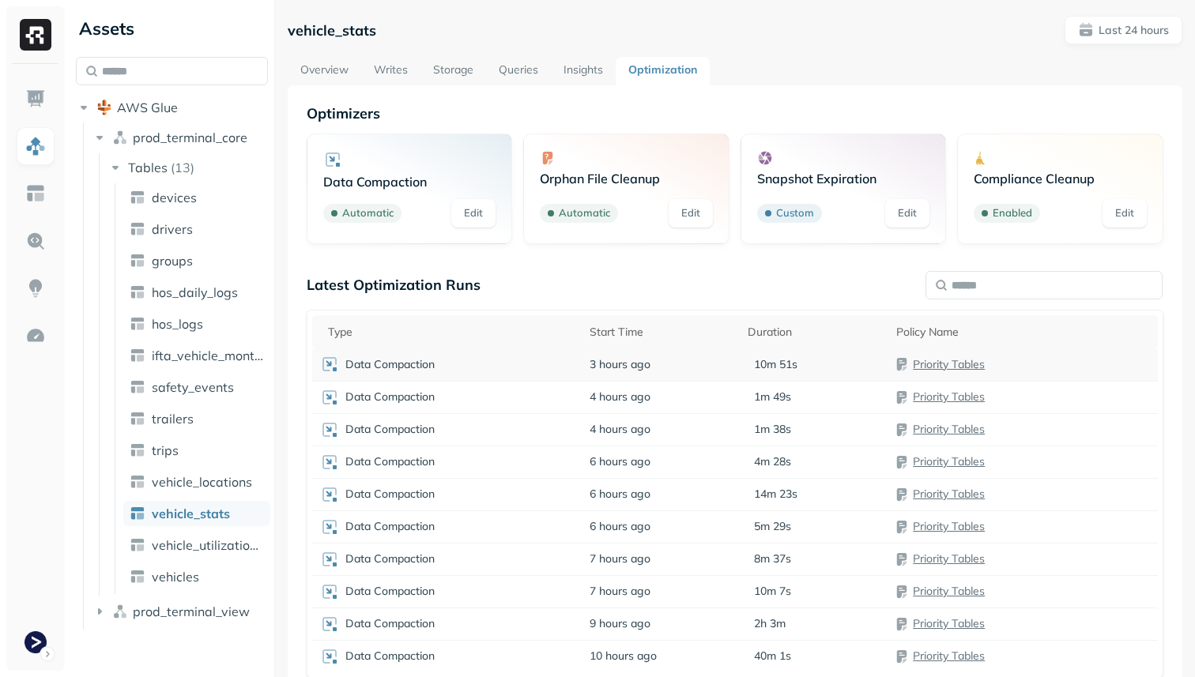
click at [722, 356] on td "3 hours ago" at bounding box center [661, 365] width 158 height 32
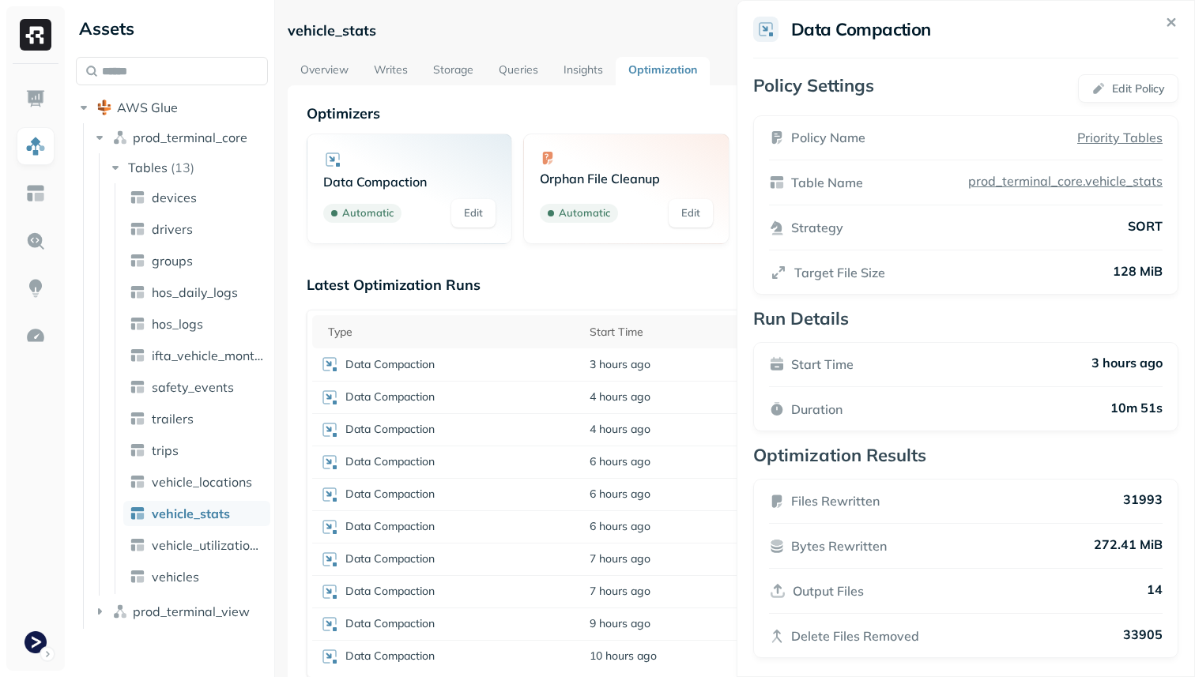
click at [661, 277] on html "Assets AWS Glue prod_terminal_core Tables ( 13 ) devices drivers groups hos_dai…" at bounding box center [597, 338] width 1195 height 677
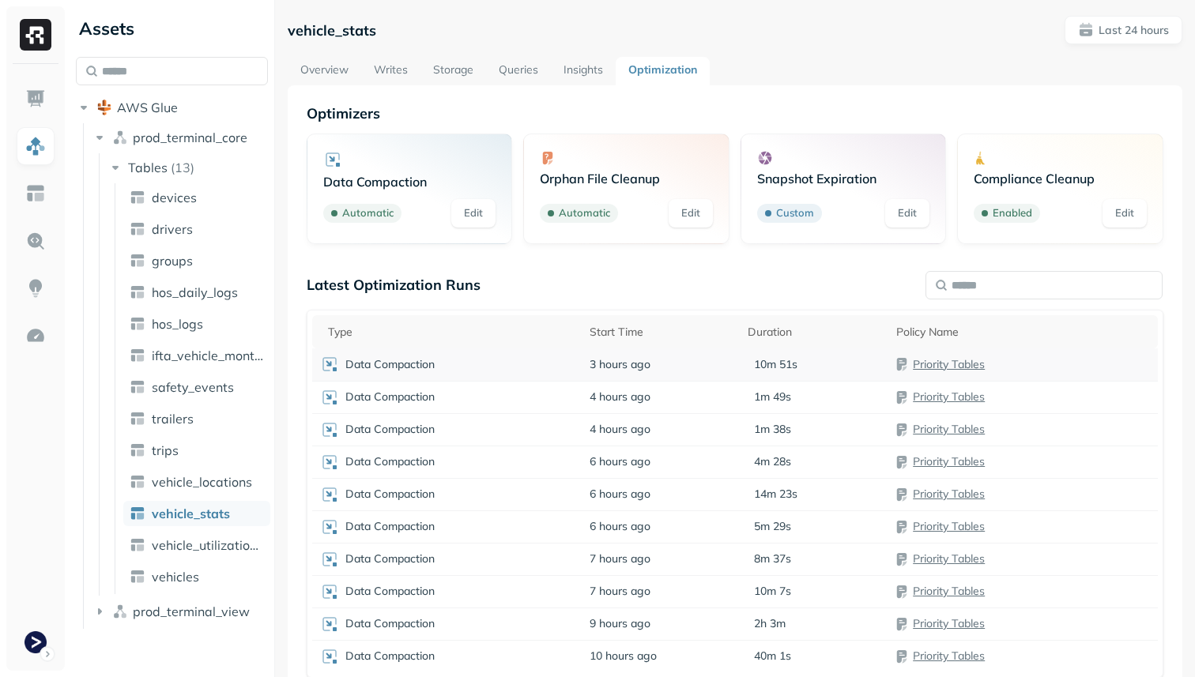
click at [921, 363] on link "Priority Tables" at bounding box center [949, 364] width 72 height 14
click at [525, 365] on div "Data Compaction" at bounding box center [447, 364] width 254 height 19
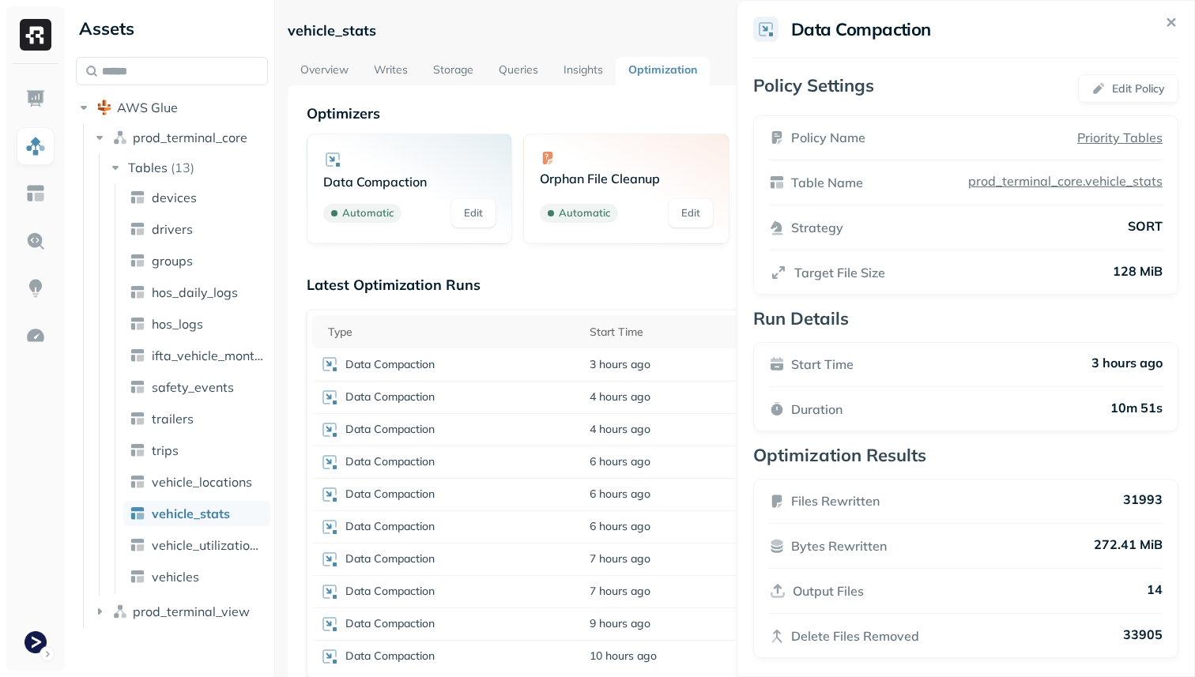
scroll to position [10, 0]
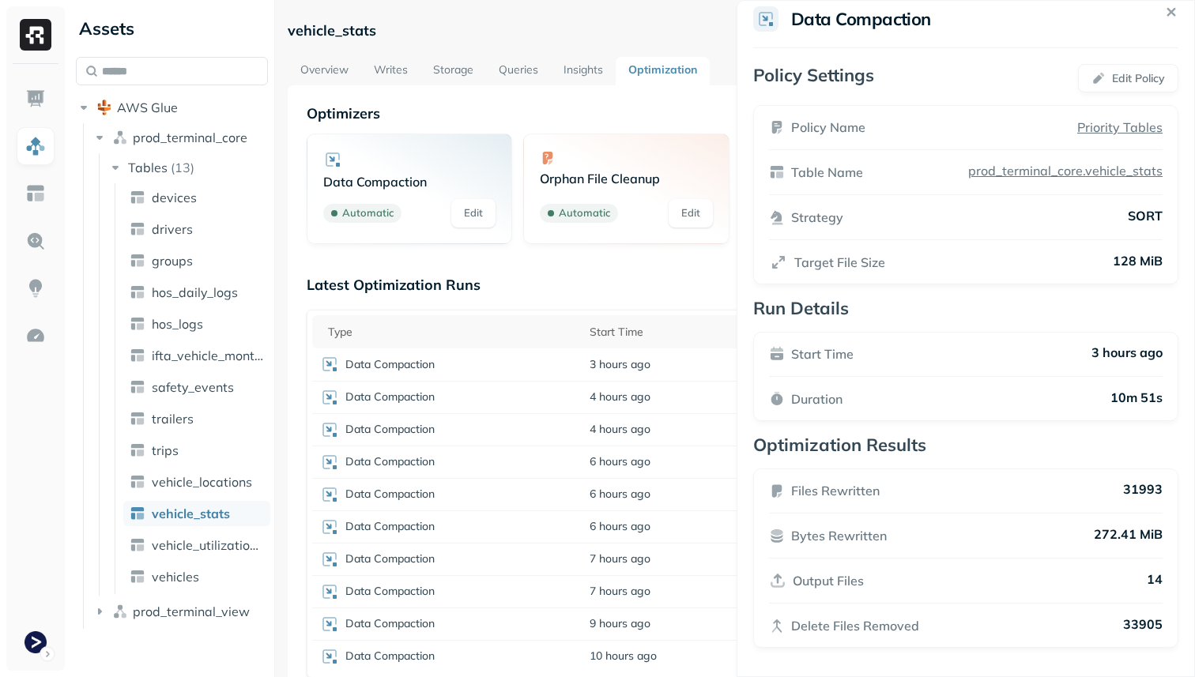
click at [562, 391] on html "Assets AWS Glue prod_terminal_core Tables ( 13 ) devices drivers groups hos_dai…" at bounding box center [597, 338] width 1195 height 677
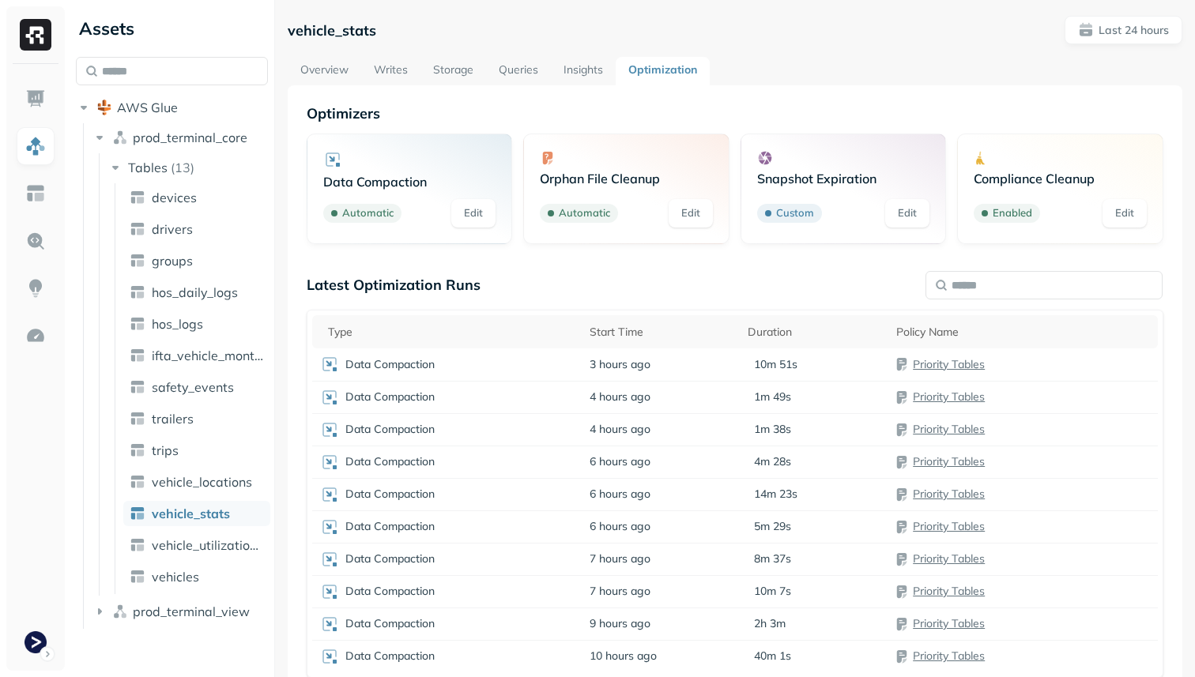
click at [562, 391] on div "Data Compaction" at bounding box center [447, 397] width 254 height 19
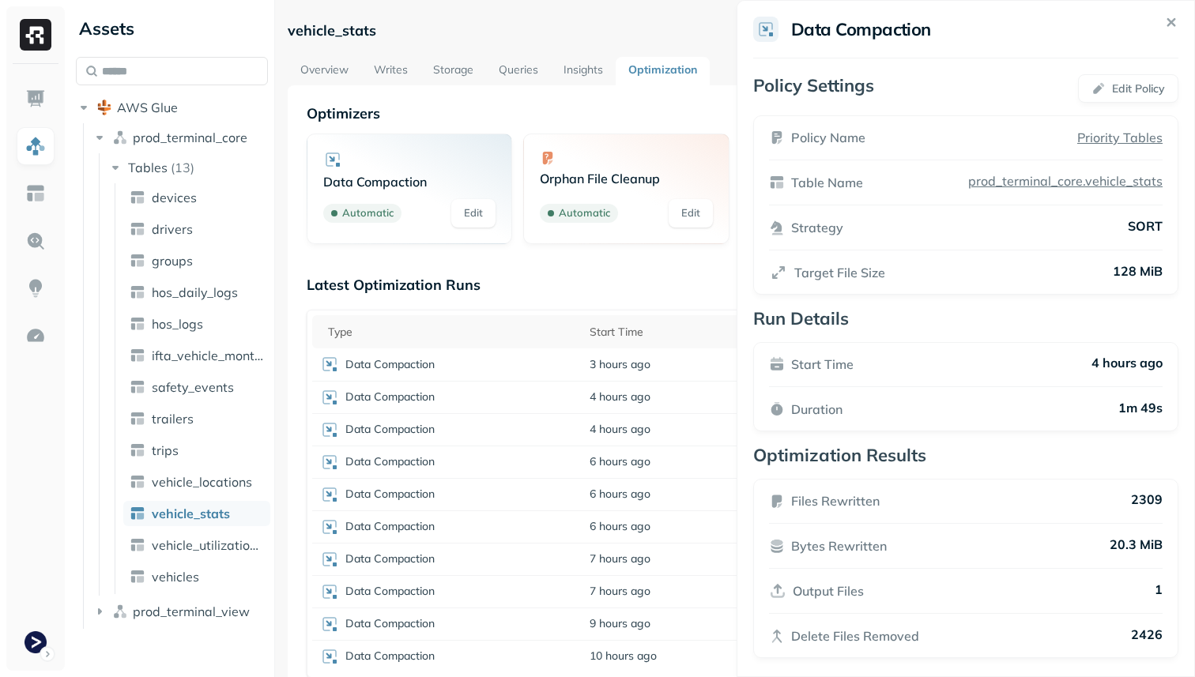
click at [562, 391] on html "Assets AWS Glue prod_terminal_core Tables ( 13 ) devices drivers groups hos_dai…" at bounding box center [597, 338] width 1195 height 677
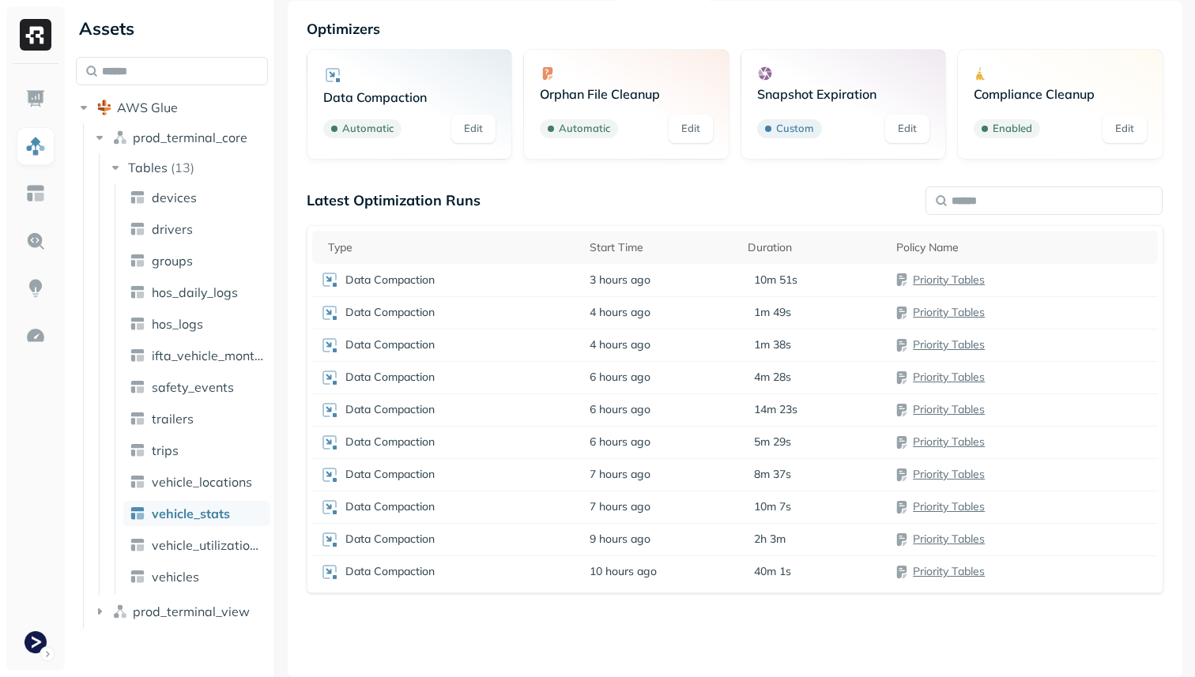
scroll to position [85, 0]
click at [990, 185] on div at bounding box center [1043, 201] width 237 height 40
click at [982, 209] on input "text" at bounding box center [1043, 200] width 237 height 28
type input "*"
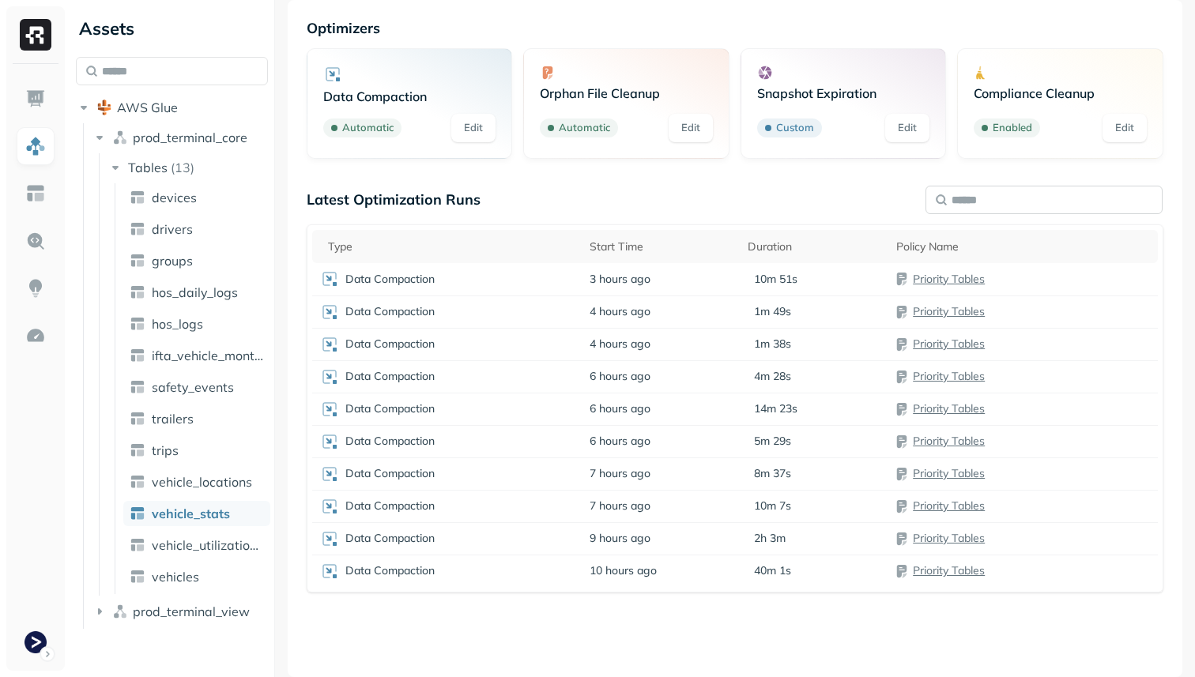
type input "*"
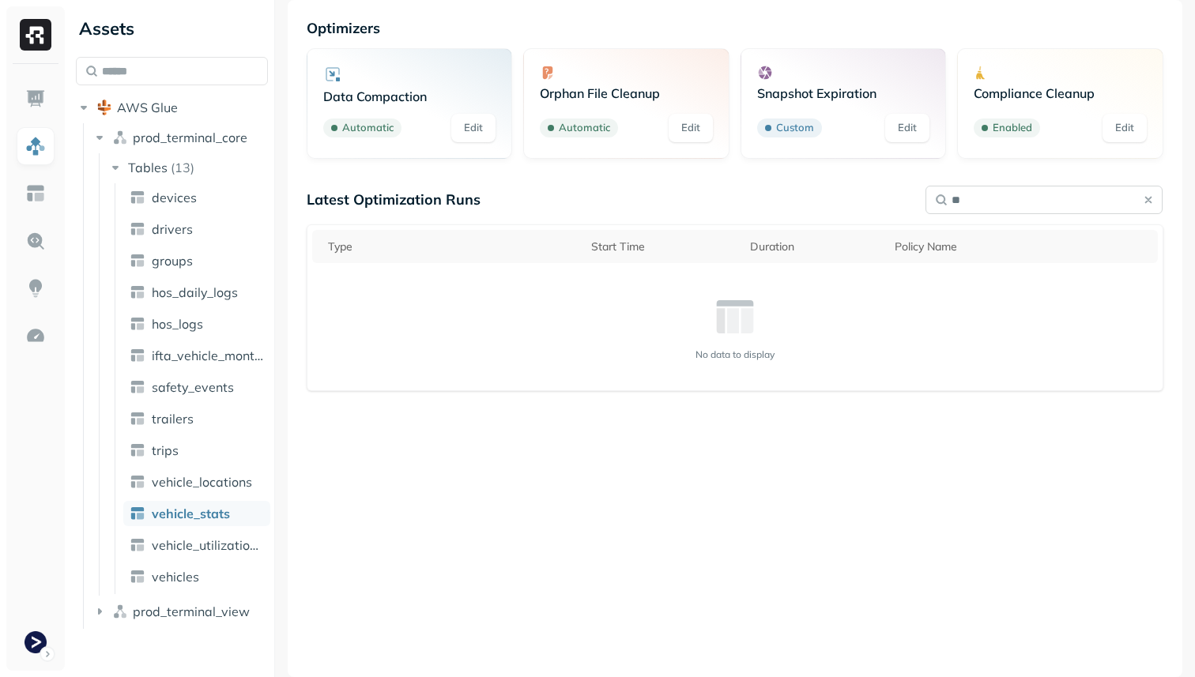
type input "*"
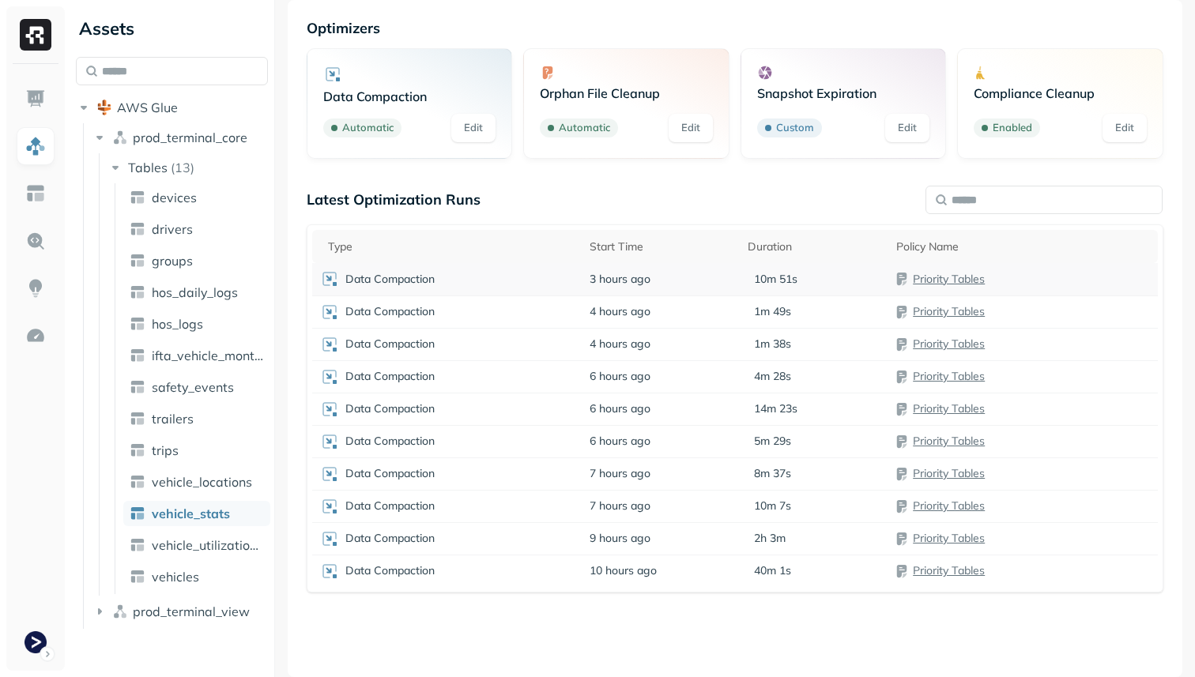
click at [424, 282] on p "Data Compaction" at bounding box center [389, 279] width 89 height 15
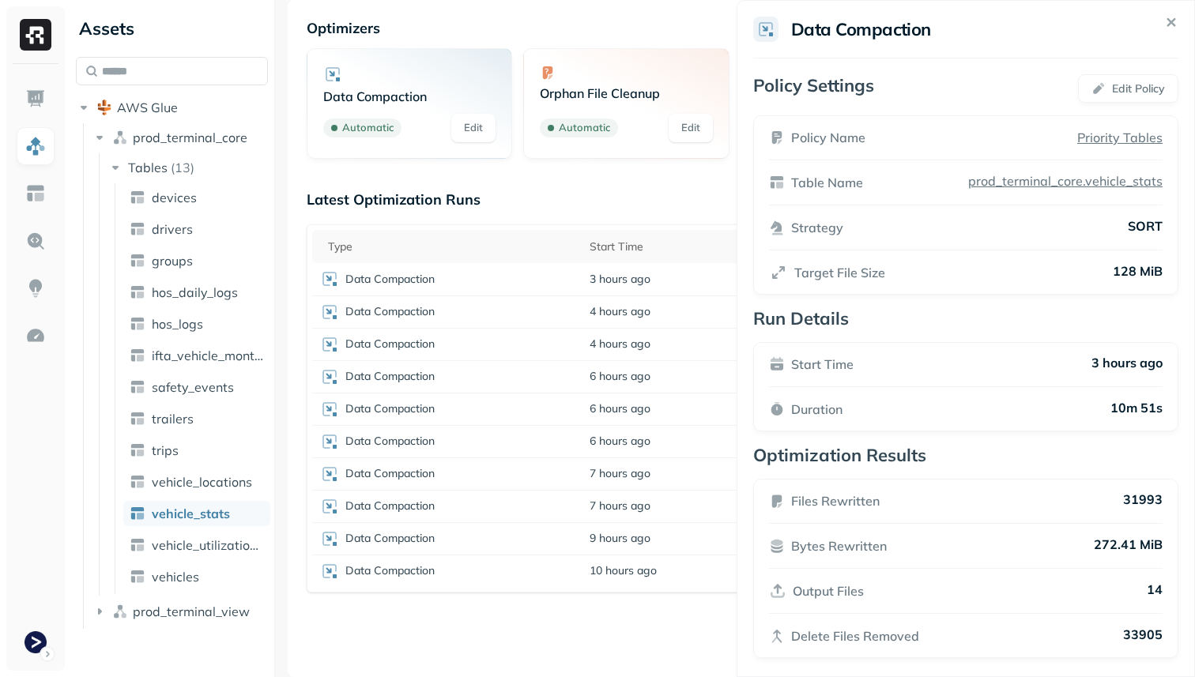
click at [631, 618] on html "Assets AWS Glue prod_terminal_core Tables ( 13 ) devices drivers groups hos_dai…" at bounding box center [597, 338] width 1195 height 677
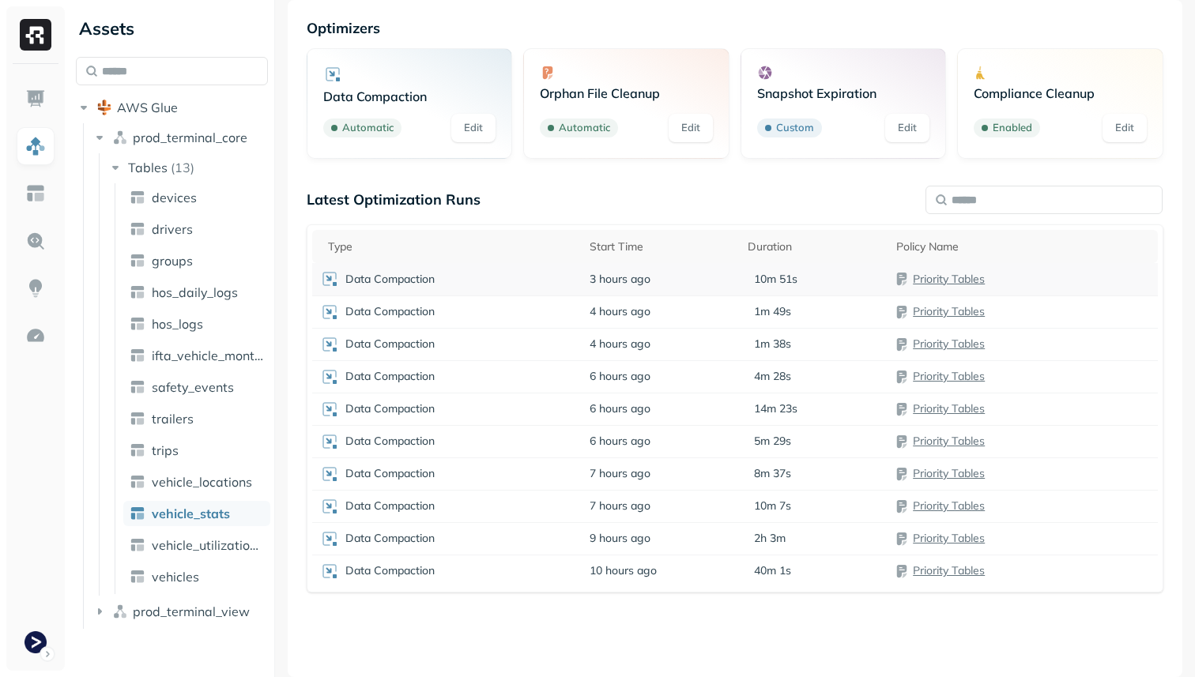
scroll to position [0, 0]
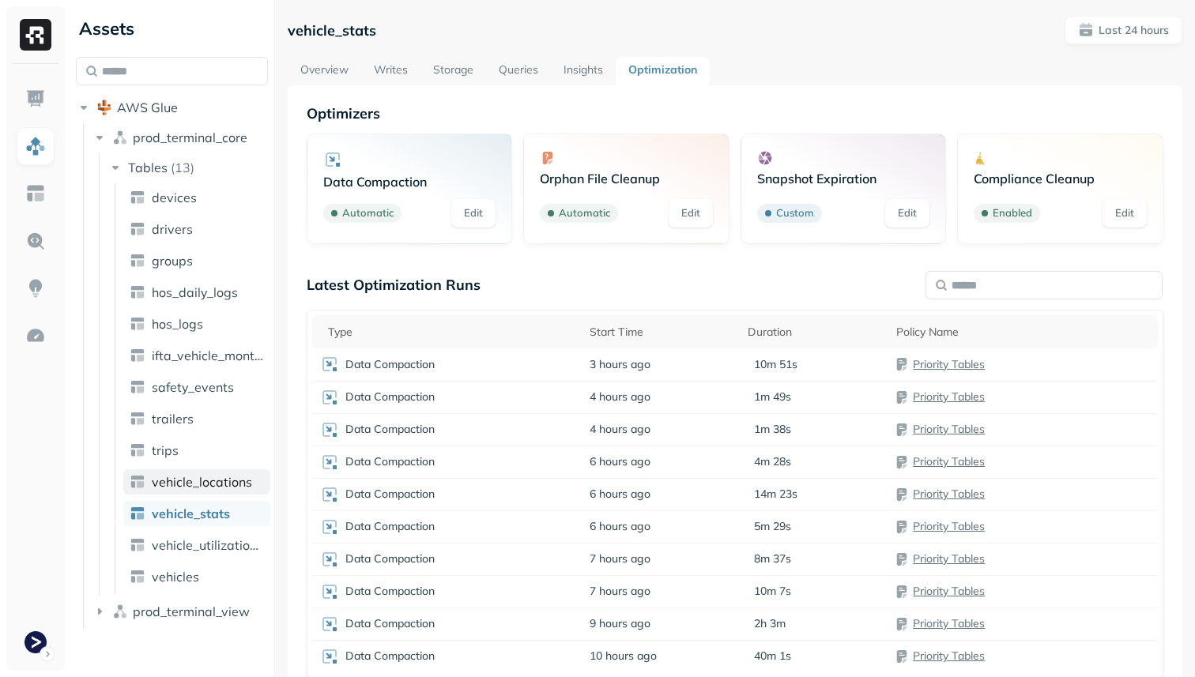
click at [210, 484] on span "vehicle_locations" at bounding box center [202, 482] width 100 height 16
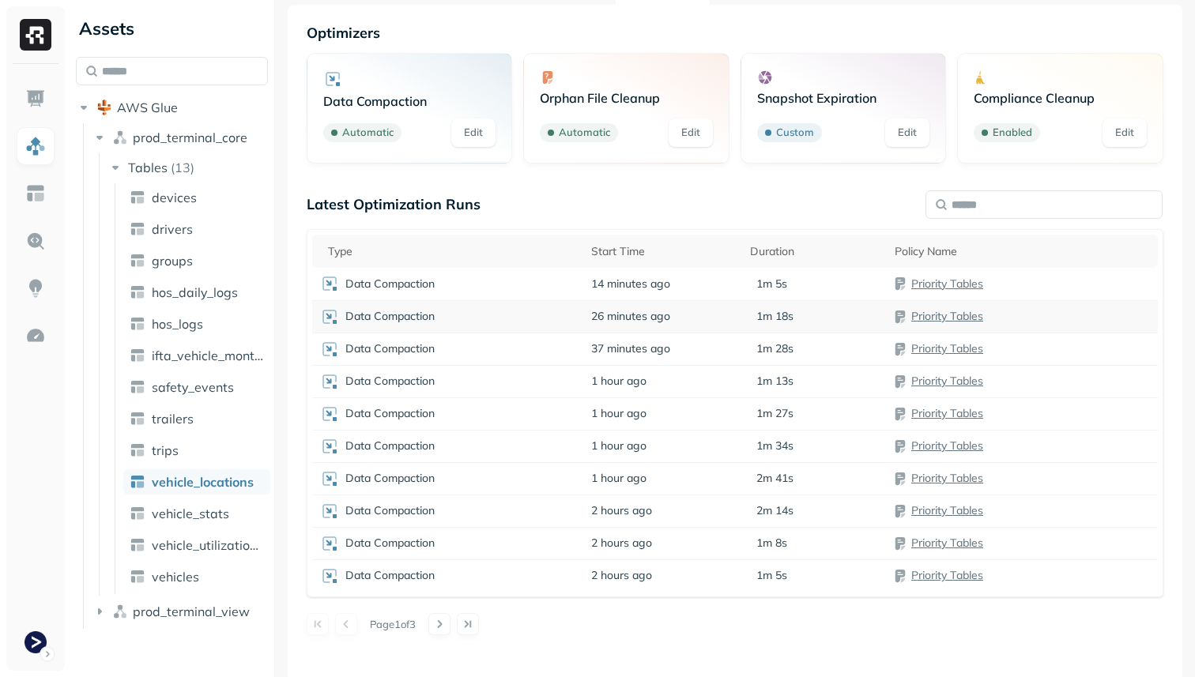
scroll to position [84, 0]
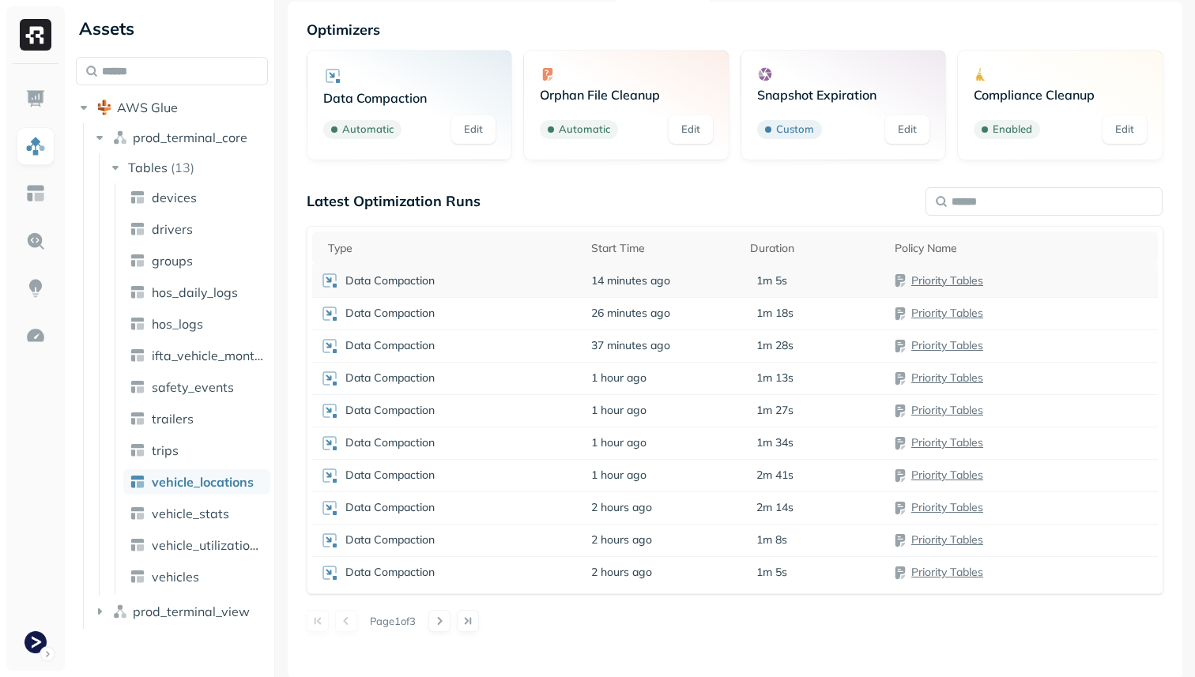
click at [556, 281] on div "Data Compaction" at bounding box center [447, 280] width 255 height 19
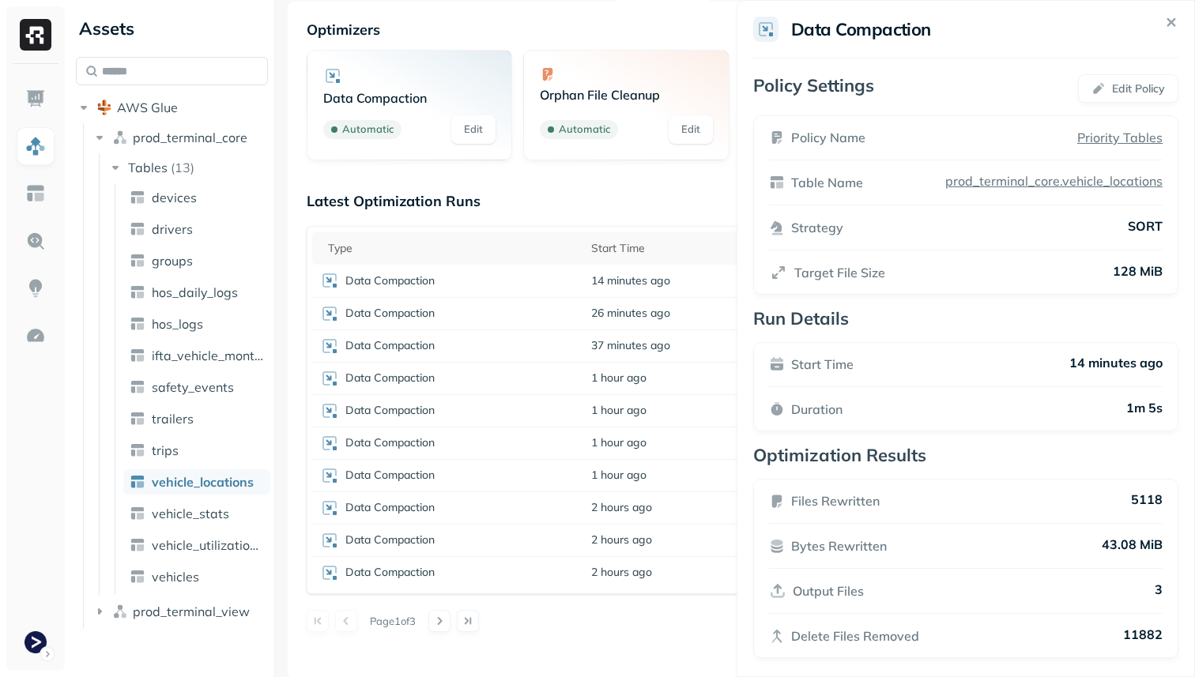
scroll to position [10, 0]
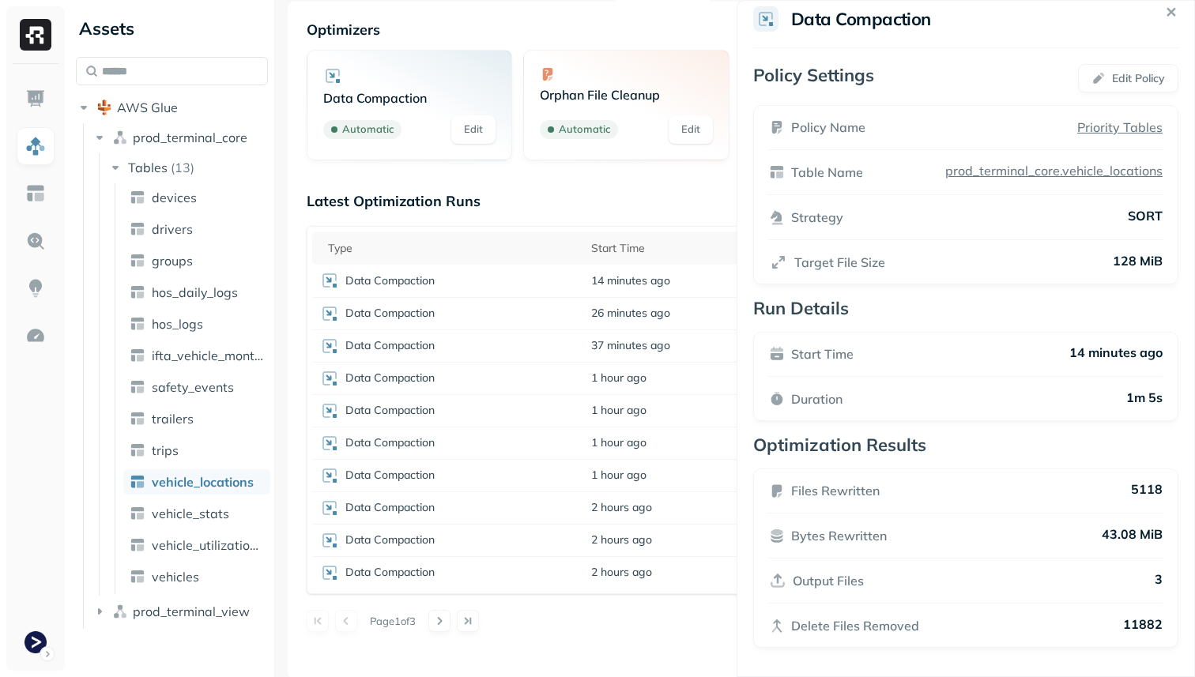
click at [635, 652] on html "Assets AWS Glue prod_terminal_core Tables ( 13 ) devices drivers groups hos_dai…" at bounding box center [597, 338] width 1195 height 677
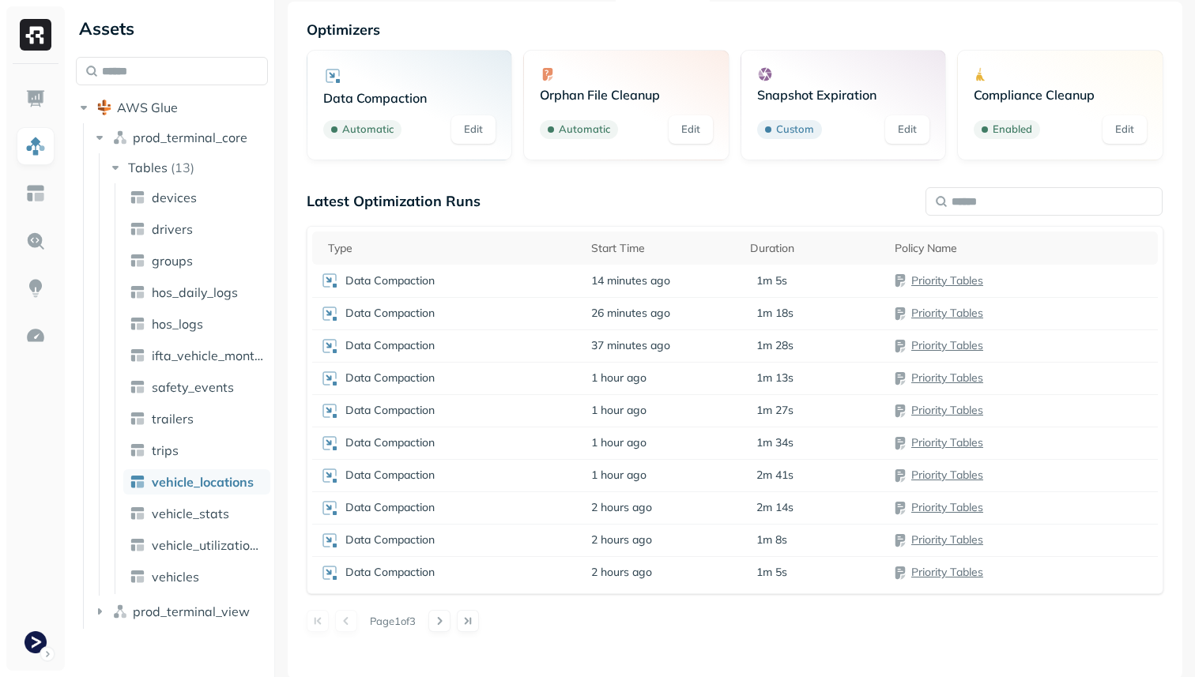
scroll to position [0, 0]
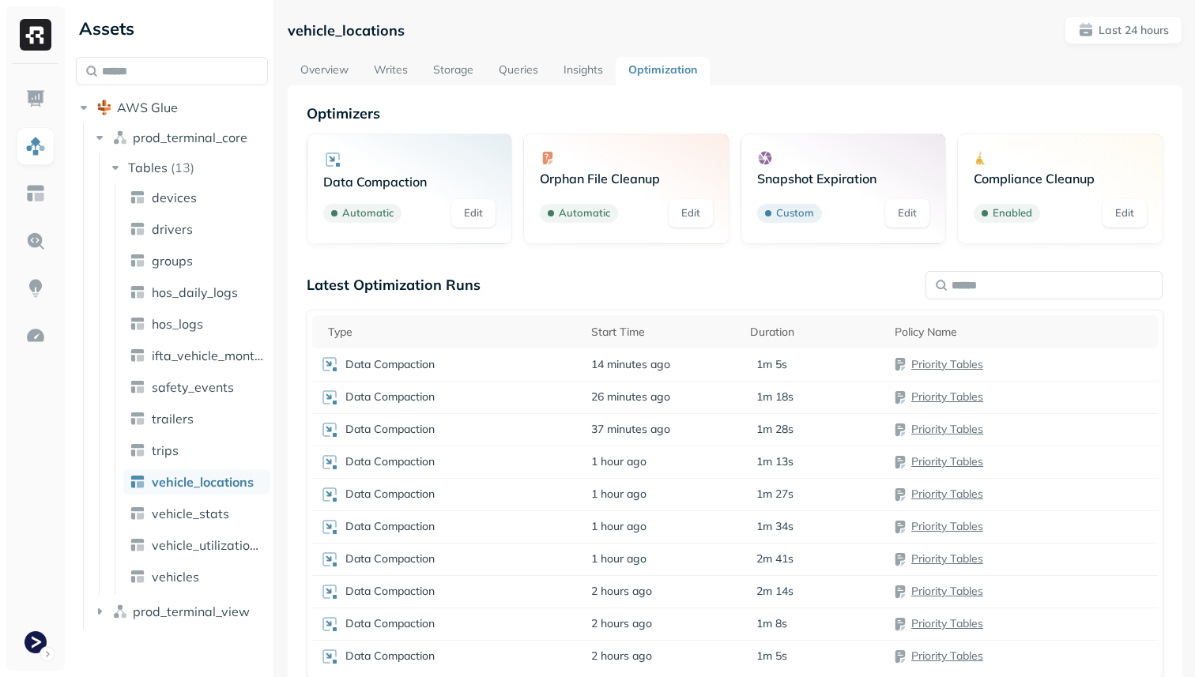
click at [314, 70] on link "Overview" at bounding box center [325, 71] width 74 height 28
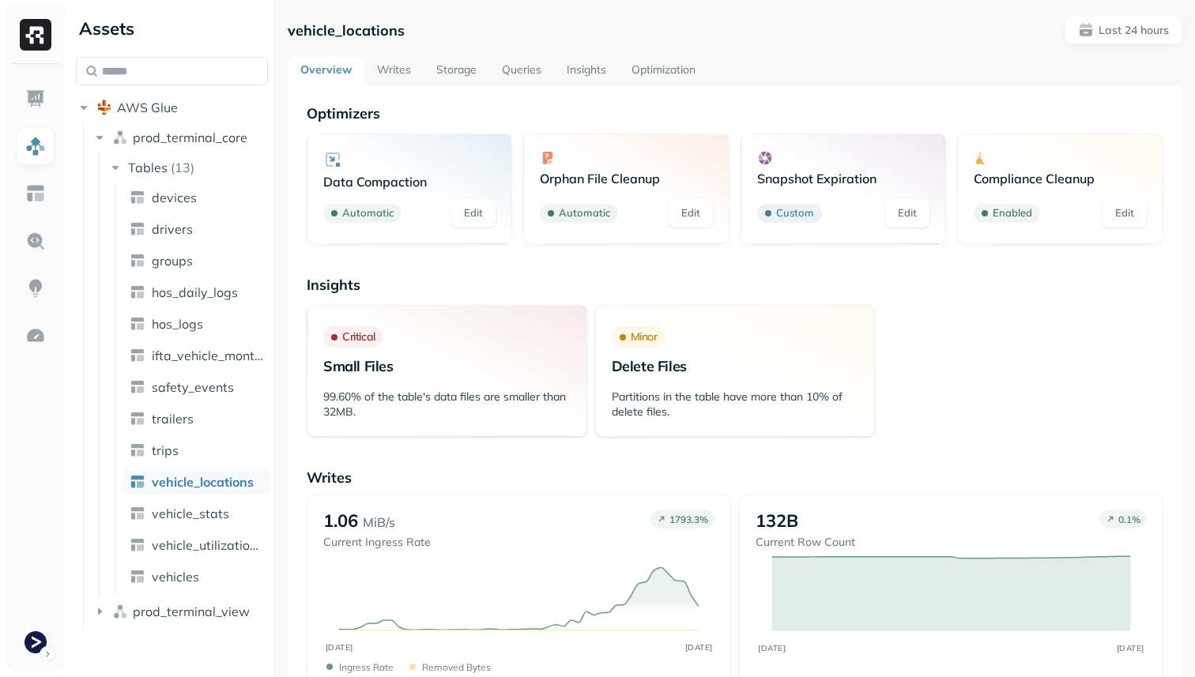
click at [459, 66] on link "Storage" at bounding box center [457, 71] width 66 height 28
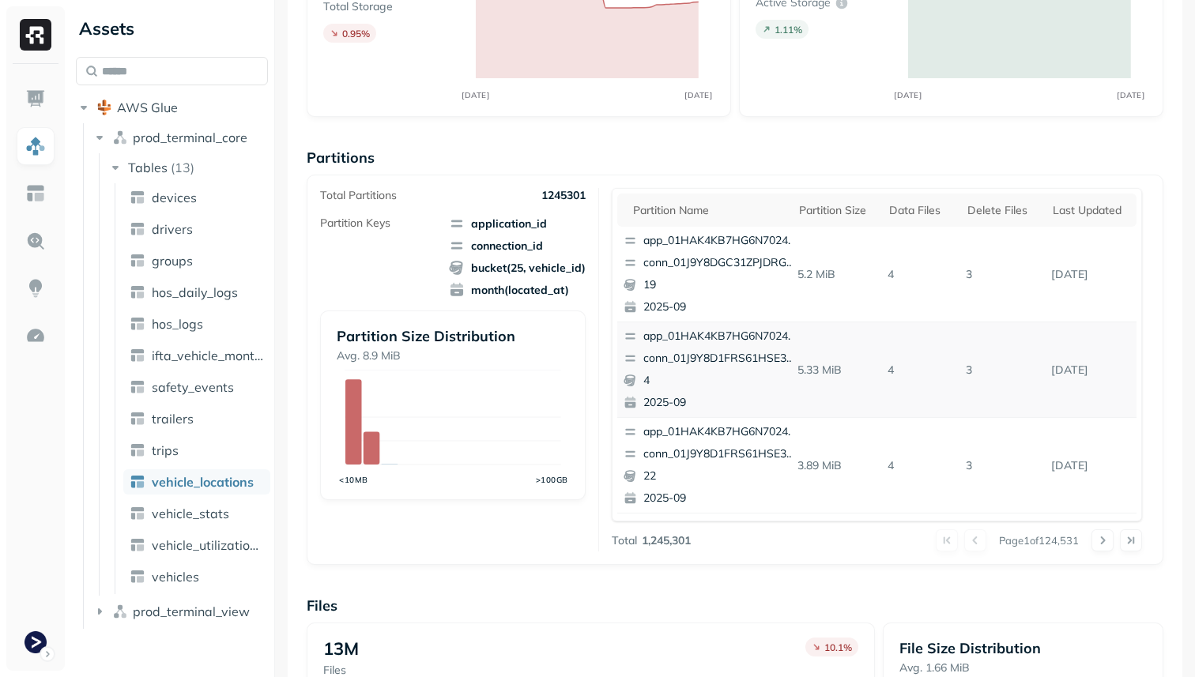
scroll to position [168, 0]
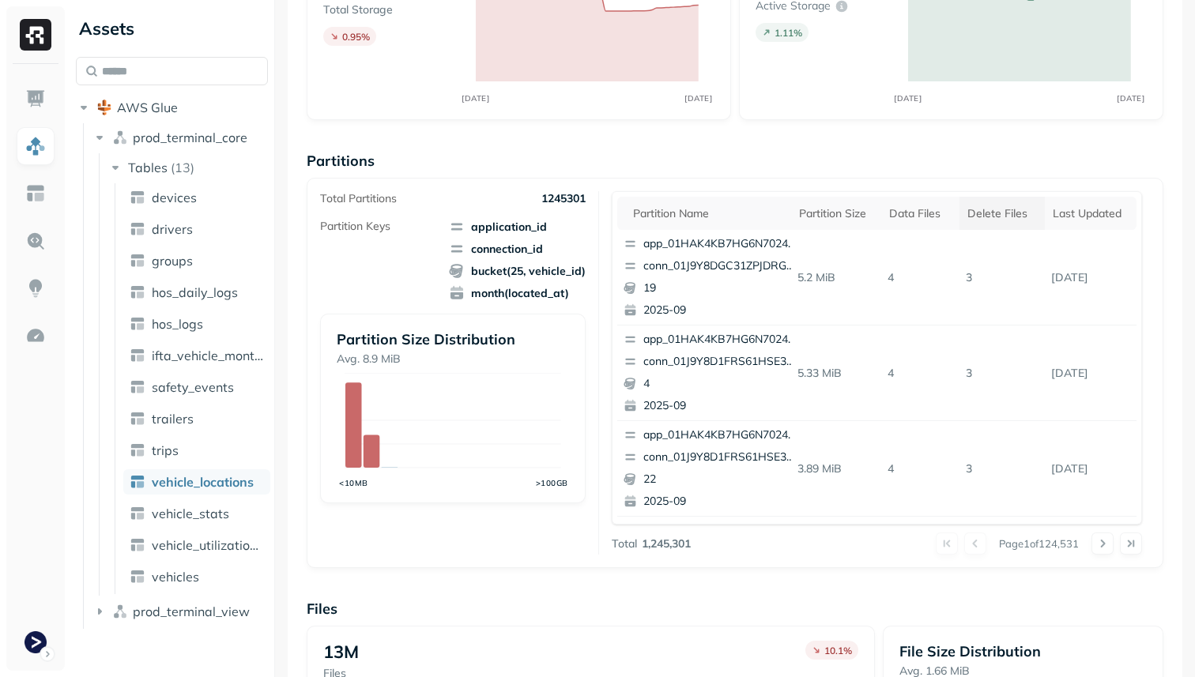
click at [1010, 225] on th "Delete Files" at bounding box center [1001, 213] width 85 height 33
click at [205, 511] on span "vehicle_stats" at bounding box center [190, 514] width 77 height 16
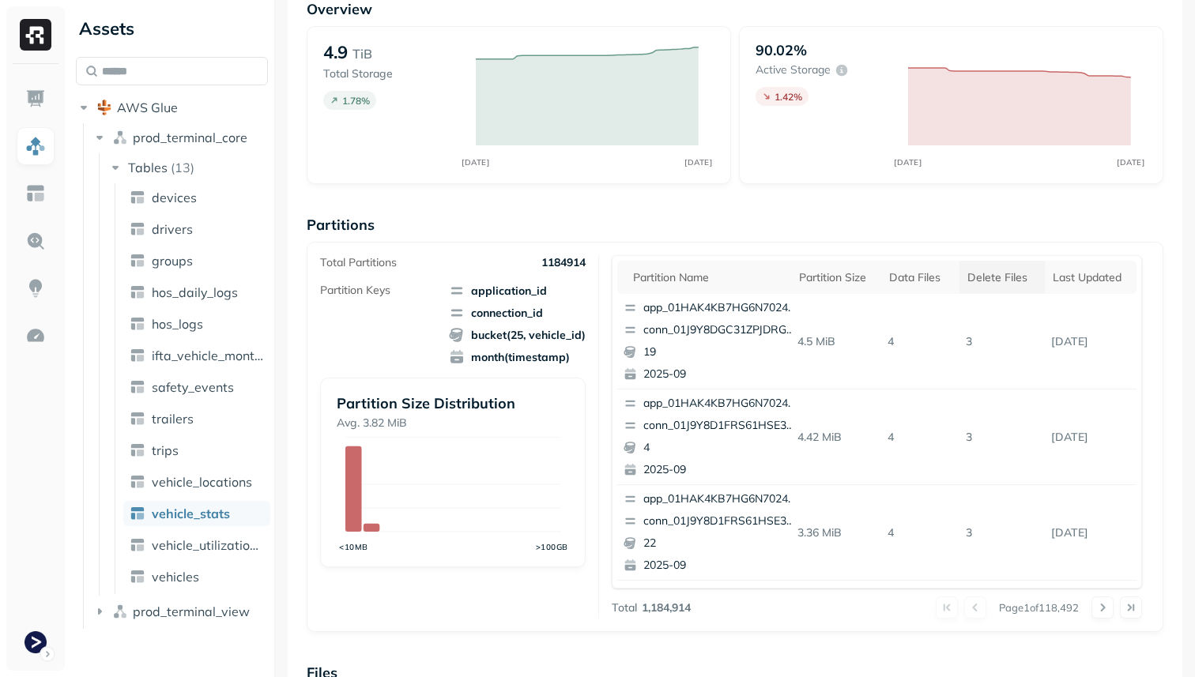
click at [997, 273] on div "Delete Files" at bounding box center [1002, 277] width 70 height 15
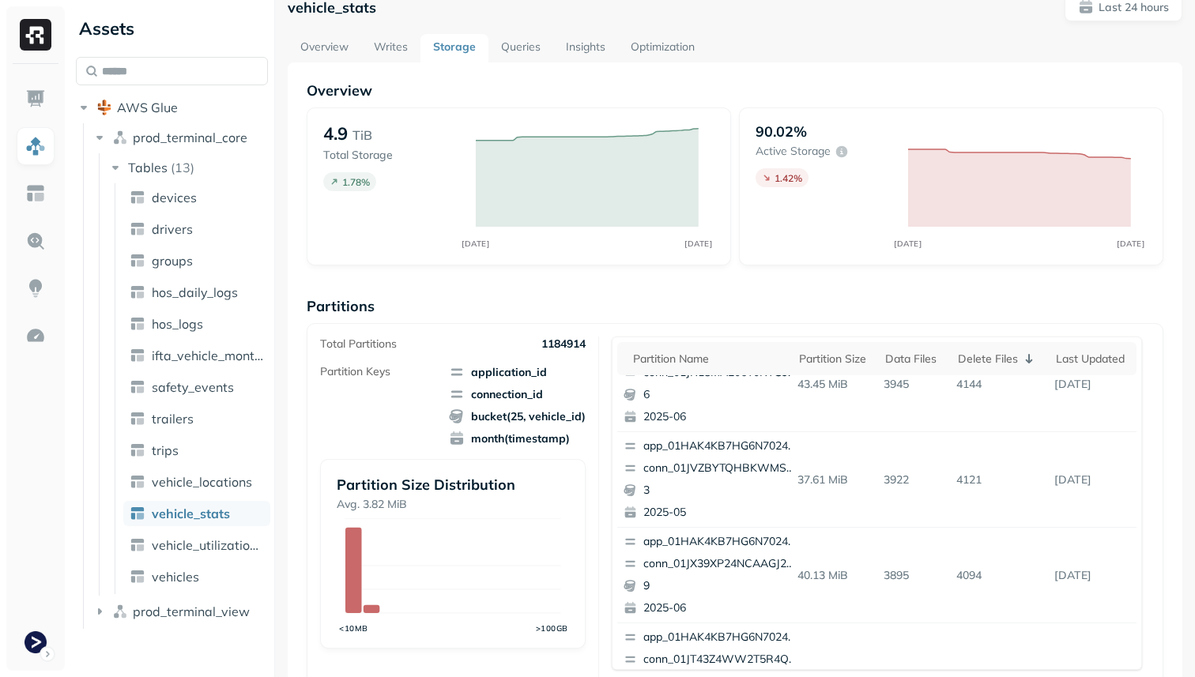
scroll to position [0, 0]
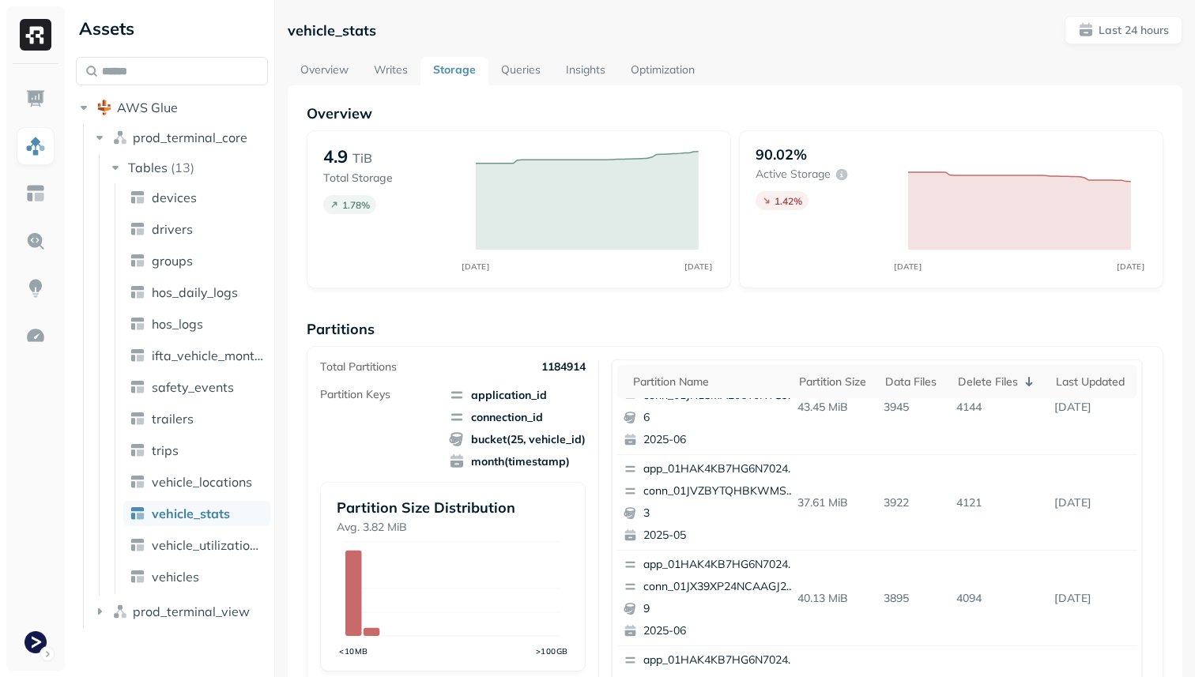
click at [646, 66] on link "Optimization" at bounding box center [662, 71] width 89 height 28
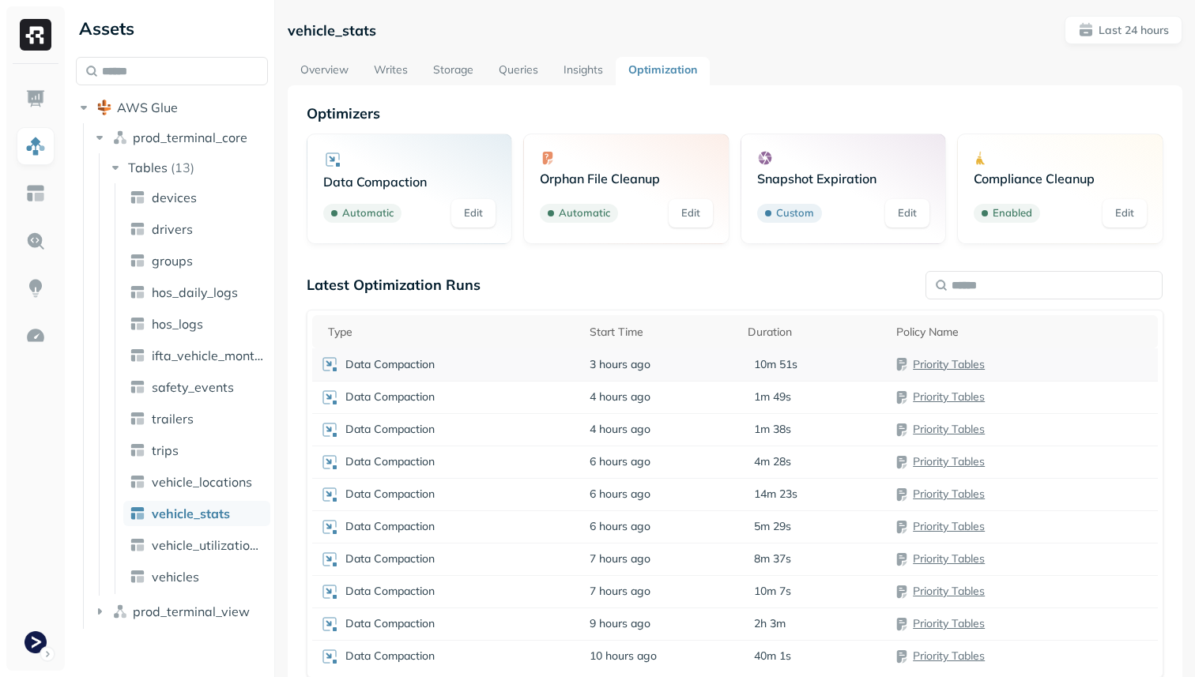
scroll to position [85, 0]
click at [913, 212] on link "Edit" at bounding box center [907, 213] width 44 height 28
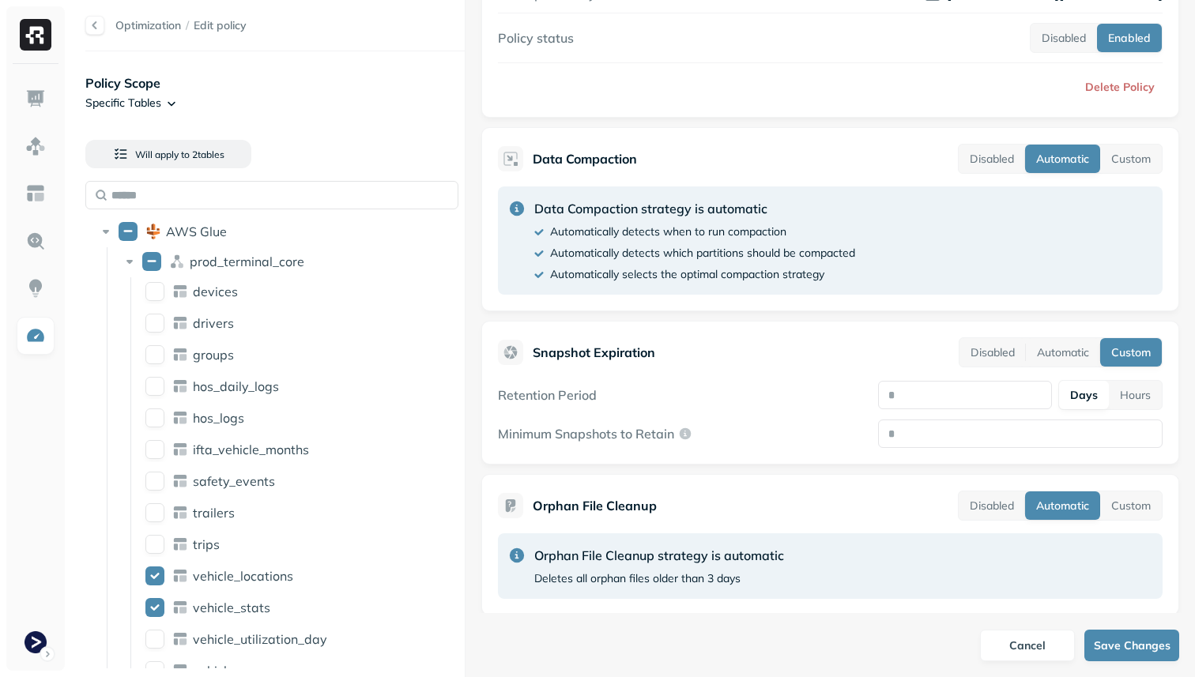
scroll to position [430, 0]
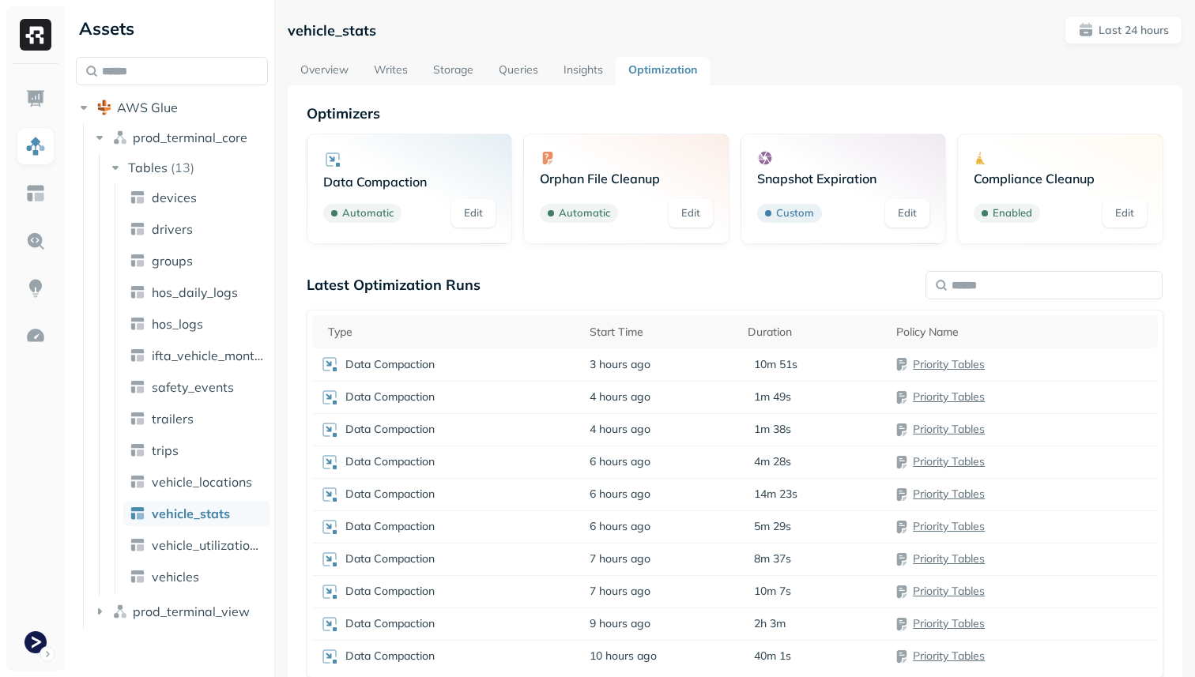
click at [308, 69] on link "Overview" at bounding box center [325, 71] width 74 height 28
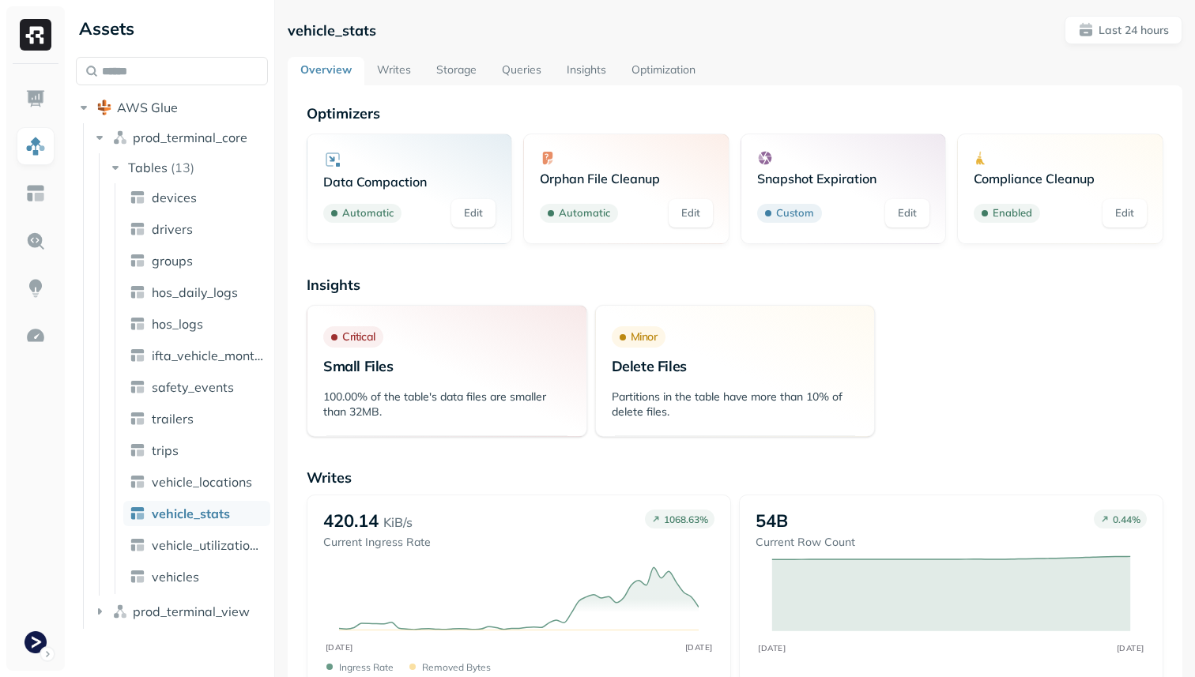
click at [405, 71] on link "Writes" at bounding box center [393, 71] width 59 height 28
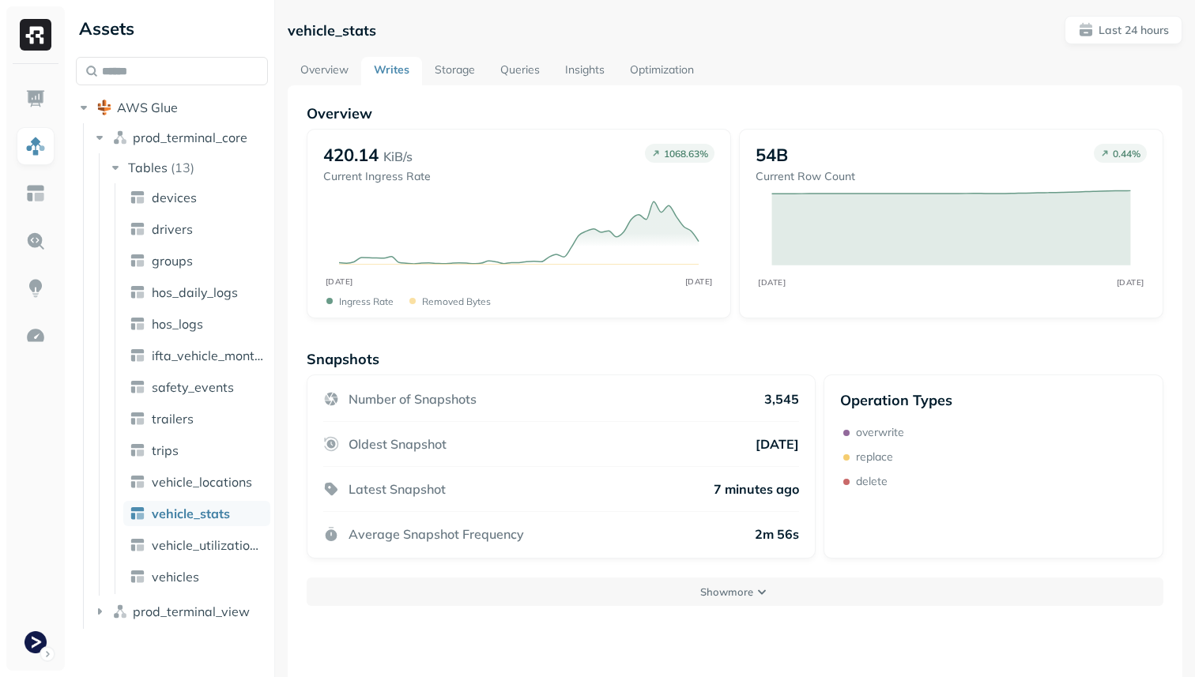
click at [466, 71] on link "Storage" at bounding box center [455, 71] width 66 height 28
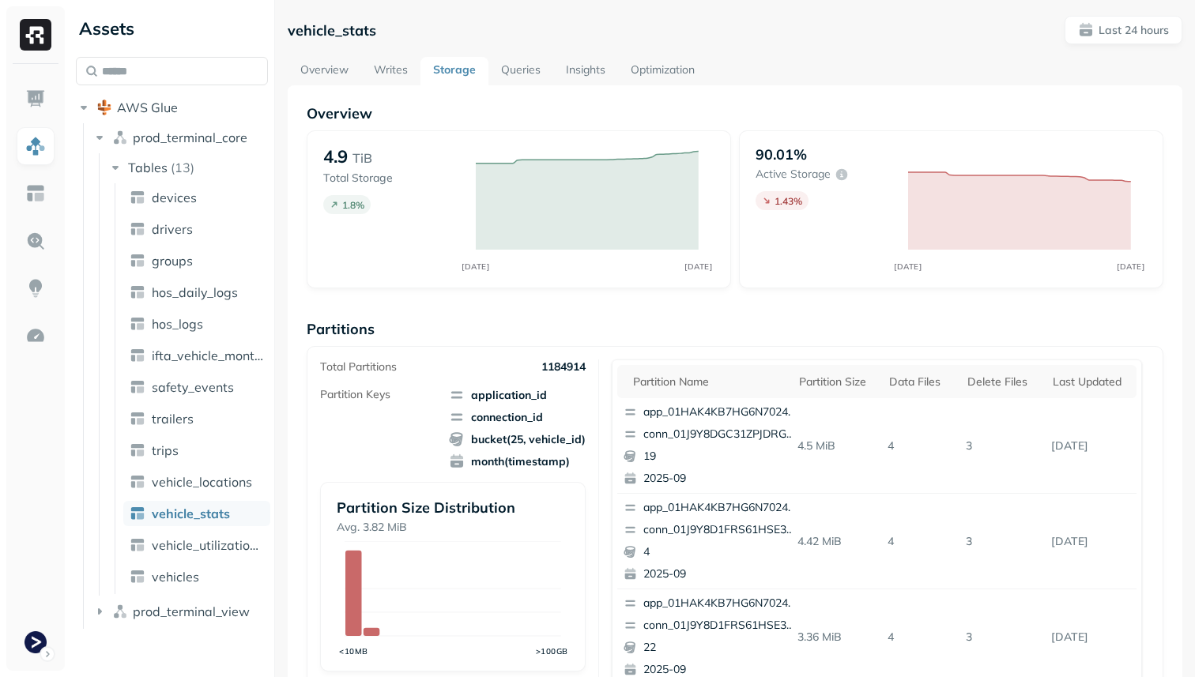
click at [534, 74] on link "Queries" at bounding box center [520, 71] width 65 height 28
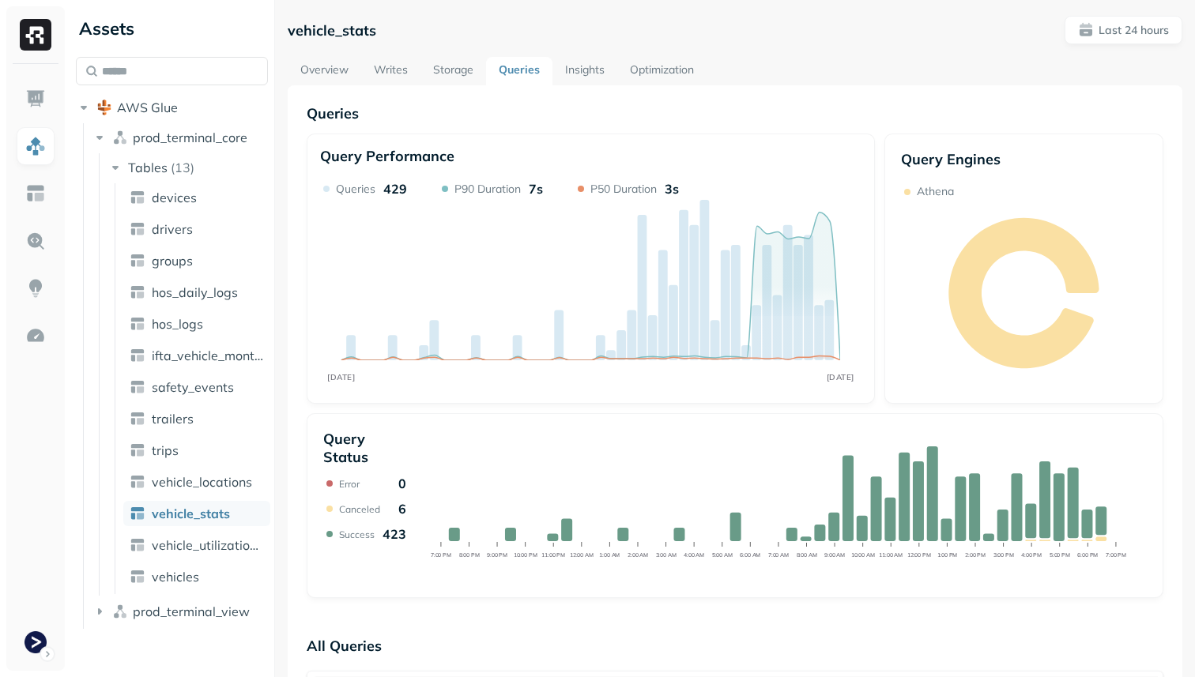
click at [577, 69] on link "Insights" at bounding box center [584, 71] width 65 height 28
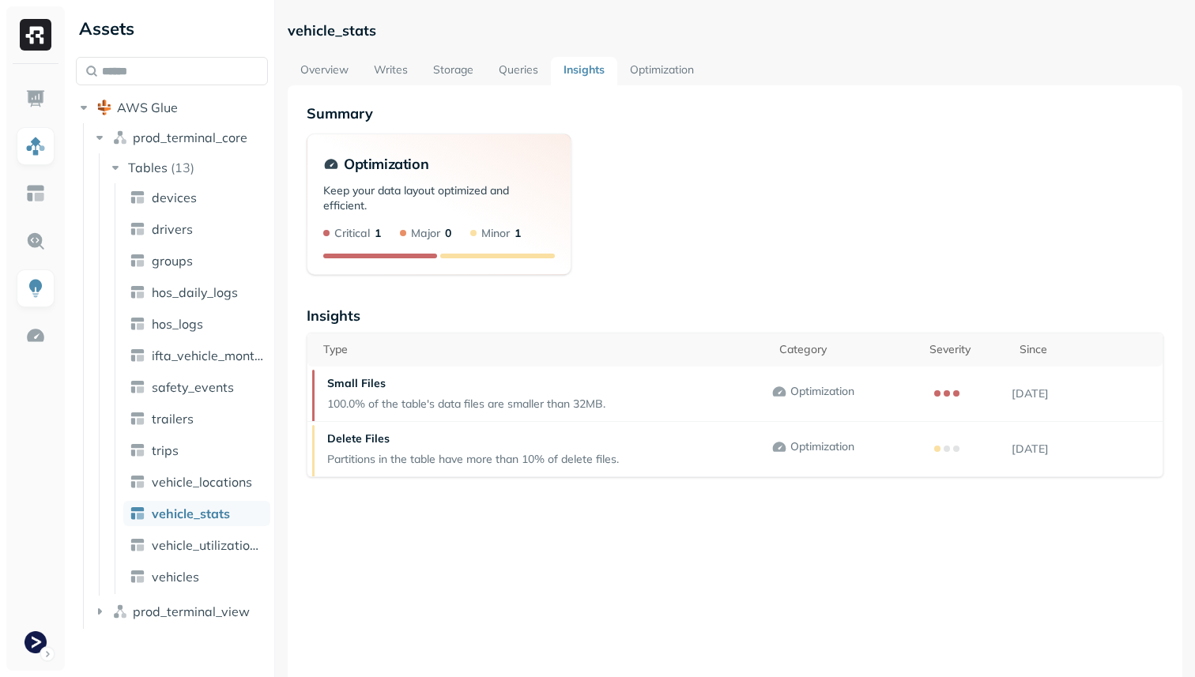
click at [656, 71] on link "Optimization" at bounding box center [661, 71] width 89 height 28
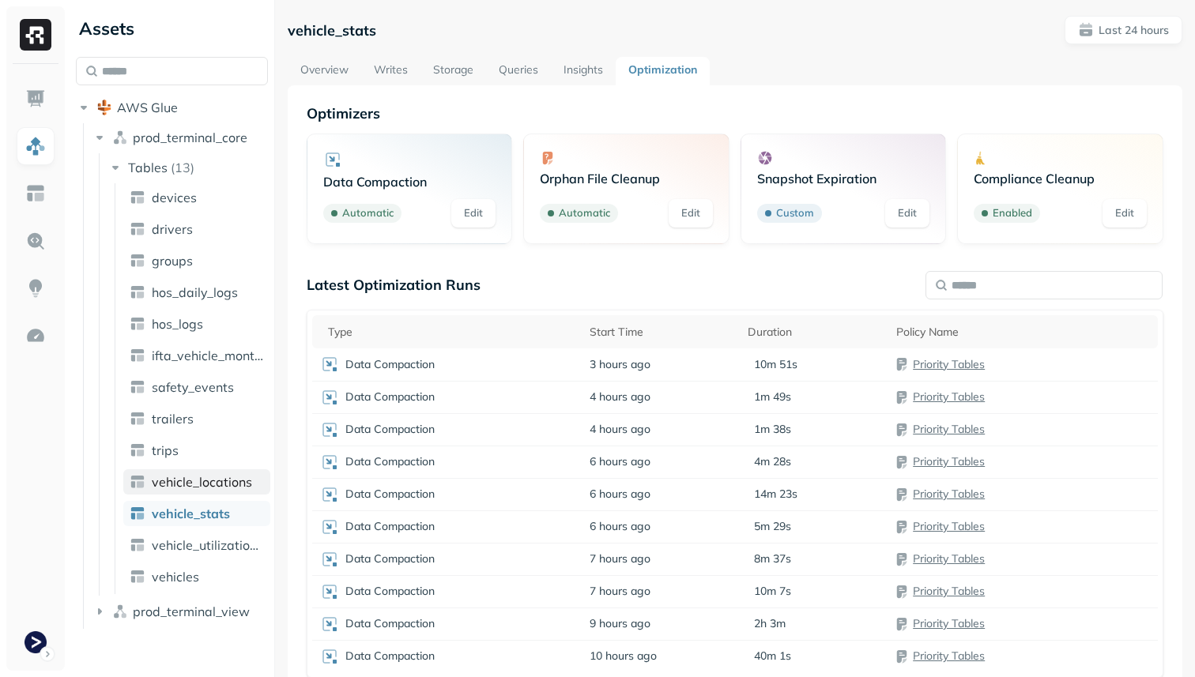
click at [209, 490] on link "vehicle_locations" at bounding box center [196, 481] width 147 height 25
click at [234, 514] on link "vehicle_stats" at bounding box center [196, 513] width 147 height 25
click at [223, 494] on link "vehicle_locations" at bounding box center [196, 481] width 147 height 25
click at [222, 508] on span "vehicle_stats" at bounding box center [190, 514] width 77 height 16
click at [194, 470] on link "vehicle_locations" at bounding box center [196, 481] width 147 height 25
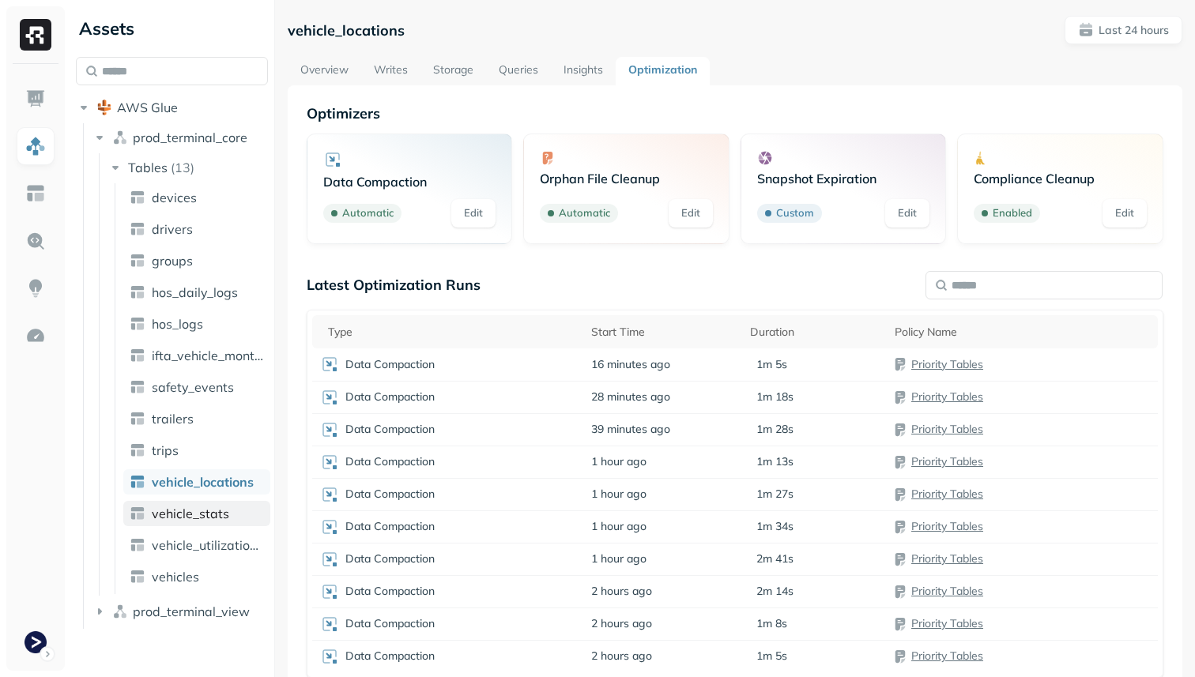
click at [195, 516] on span "vehicle_stats" at bounding box center [190, 514] width 77 height 16
click at [183, 470] on link "vehicle_locations" at bounding box center [196, 481] width 147 height 25
click at [190, 506] on span "vehicle_stats" at bounding box center [190, 514] width 77 height 16
click at [219, 487] on span "vehicle_locations" at bounding box center [202, 482] width 100 height 16
click at [576, 402] on td "Data Compaction" at bounding box center [447, 397] width 271 height 32
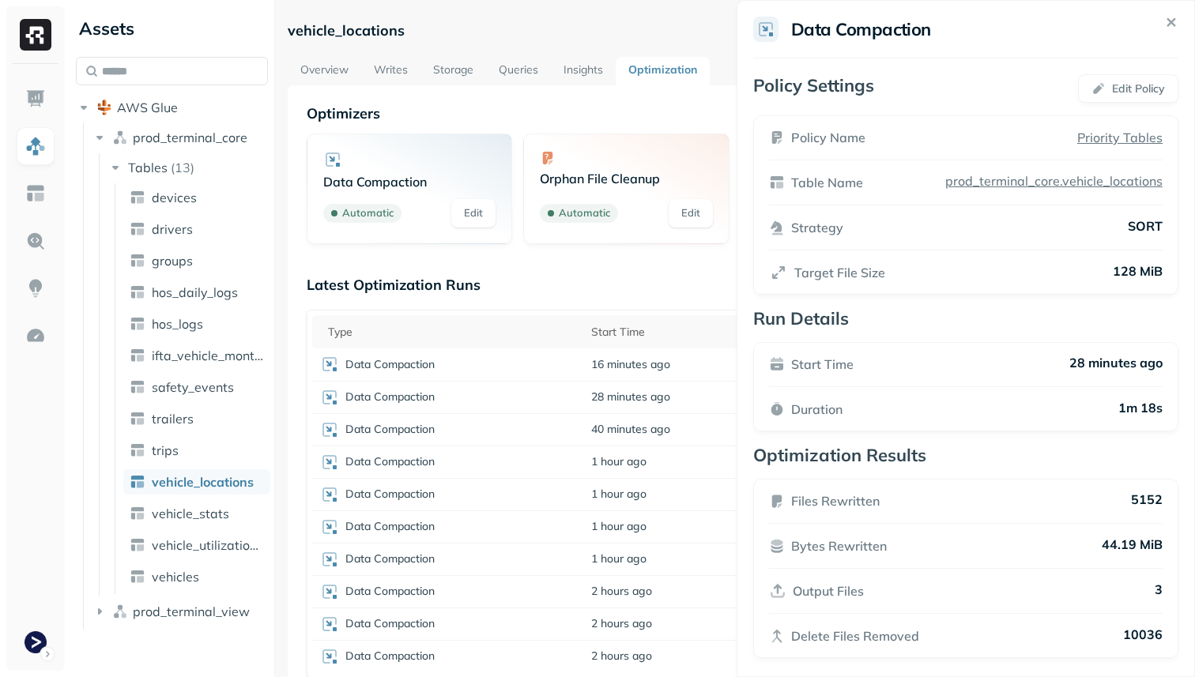
click at [548, 305] on html "Assets AWS Glue prod_terminal_core Tables ( 13 ) devices drivers groups hos_dai…" at bounding box center [597, 338] width 1195 height 677
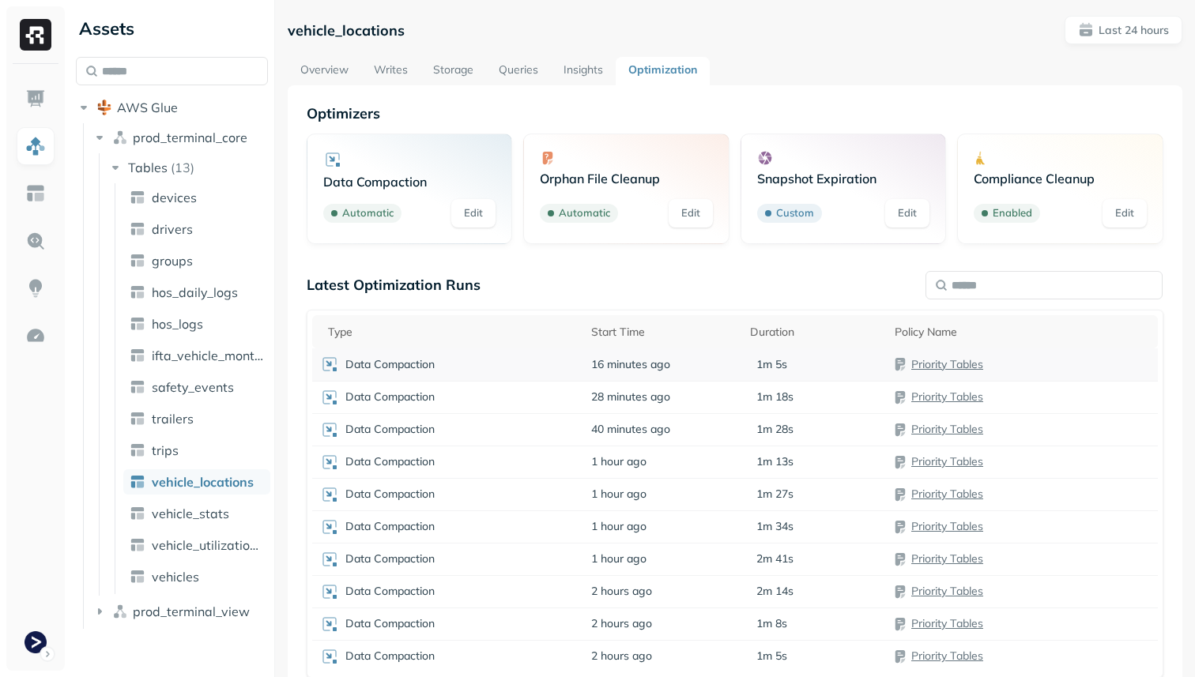
click at [587, 361] on td "16 minutes ago" at bounding box center [662, 365] width 159 height 32
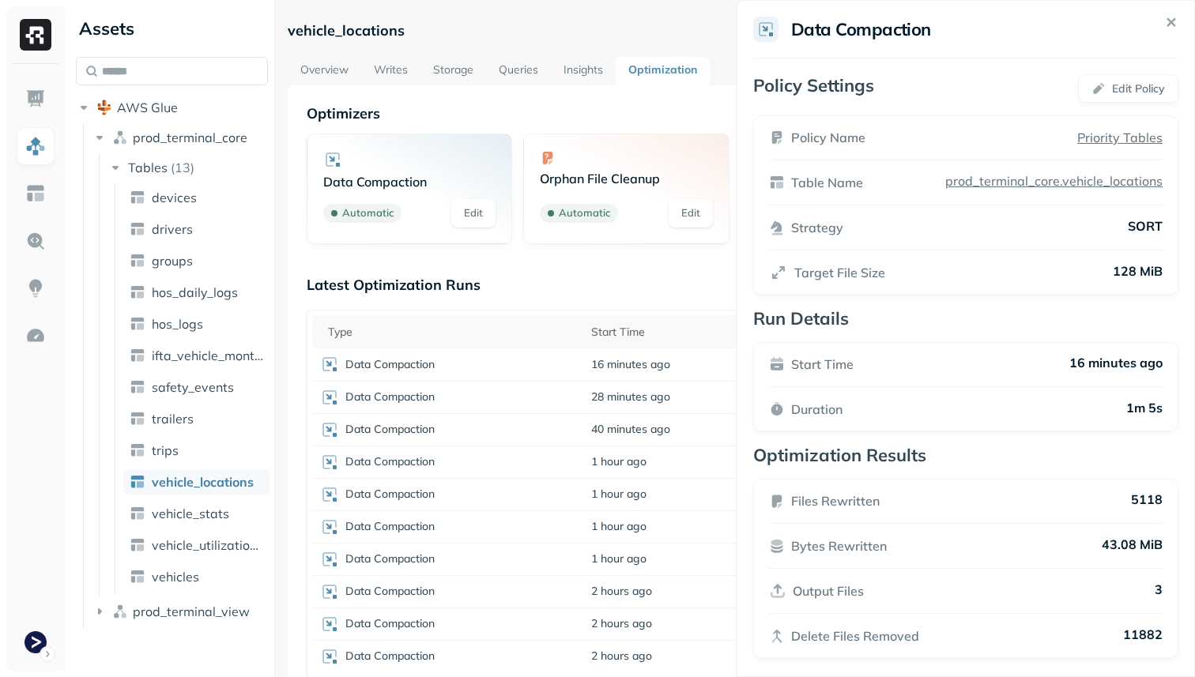
click at [568, 284] on html "Assets AWS Glue prod_terminal_core Tables ( 13 ) devices drivers groups hos_dai…" at bounding box center [597, 338] width 1195 height 677
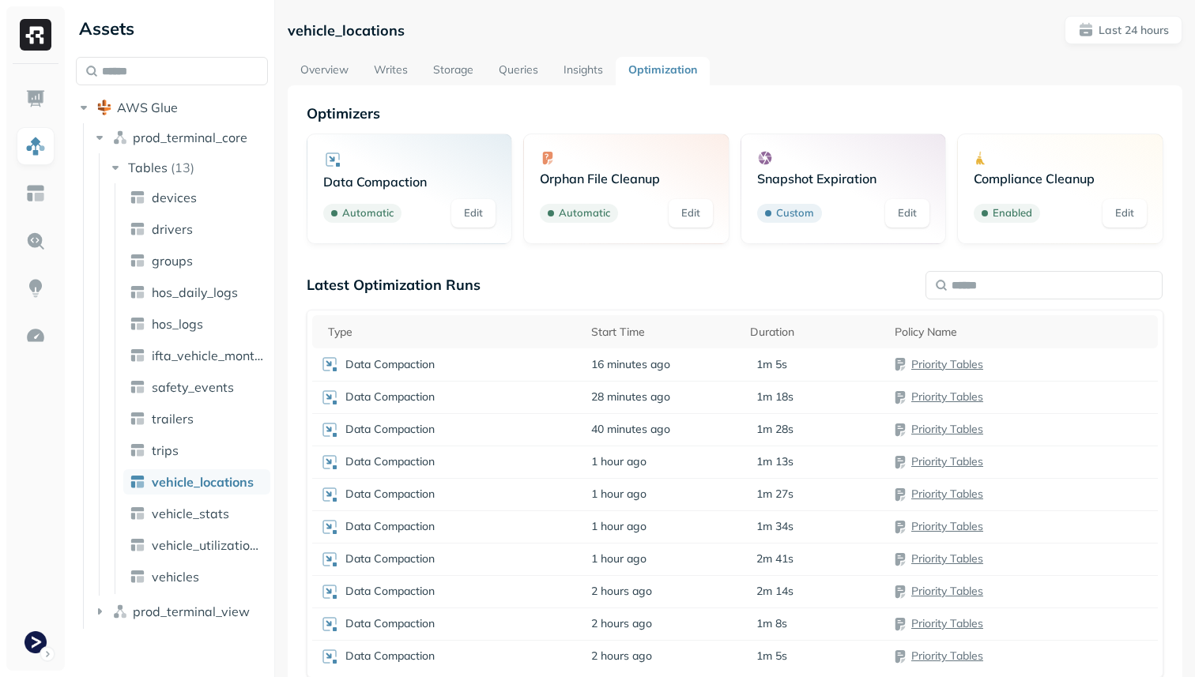
click at [333, 63] on link "Overview" at bounding box center [325, 71] width 74 height 28
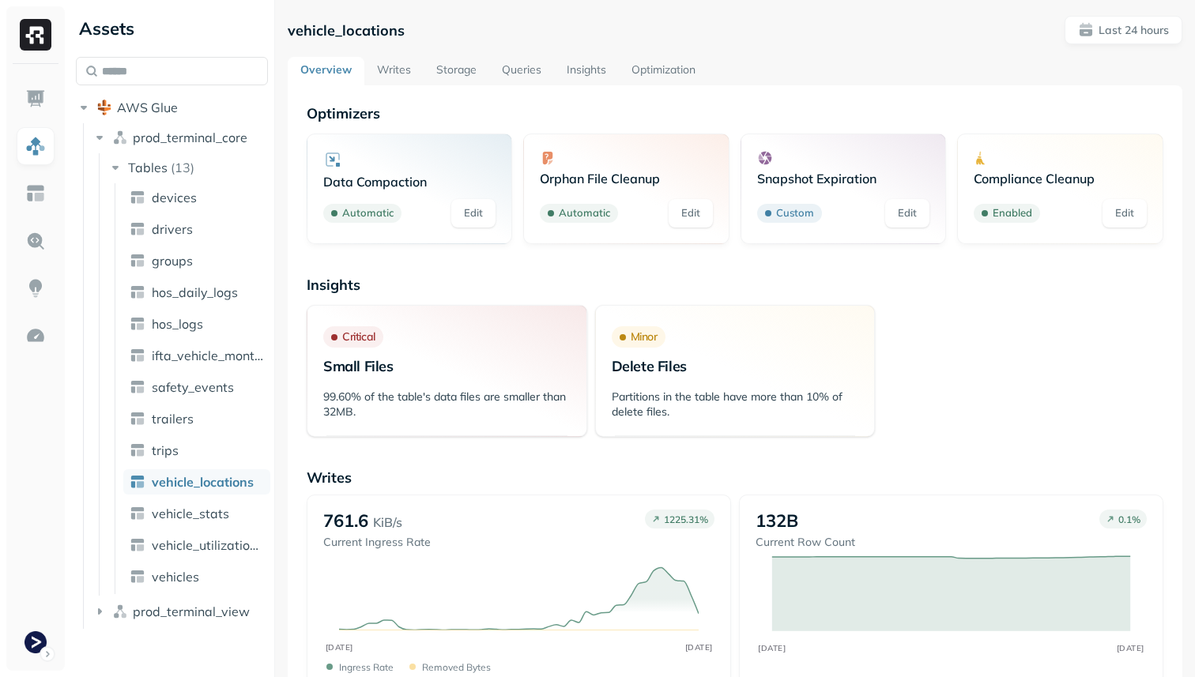
click at [447, 58] on link "Storage" at bounding box center [457, 71] width 66 height 28
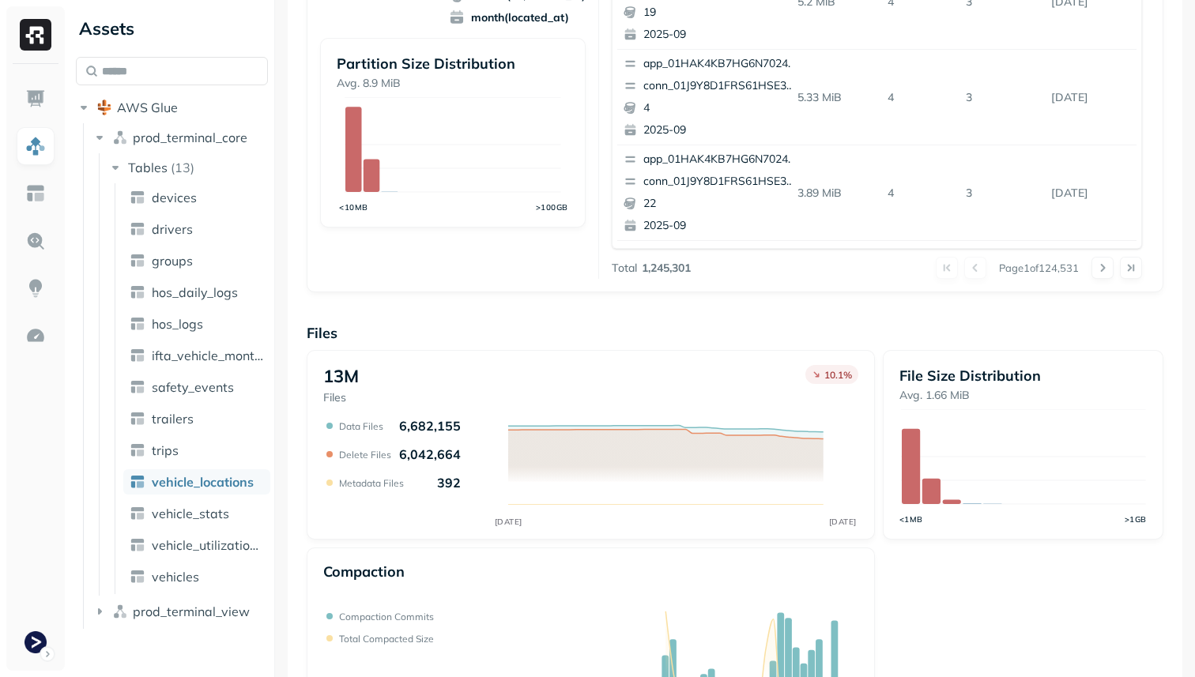
scroll to position [445, 0]
click at [198, 514] on span "vehicle_stats" at bounding box center [190, 514] width 77 height 16
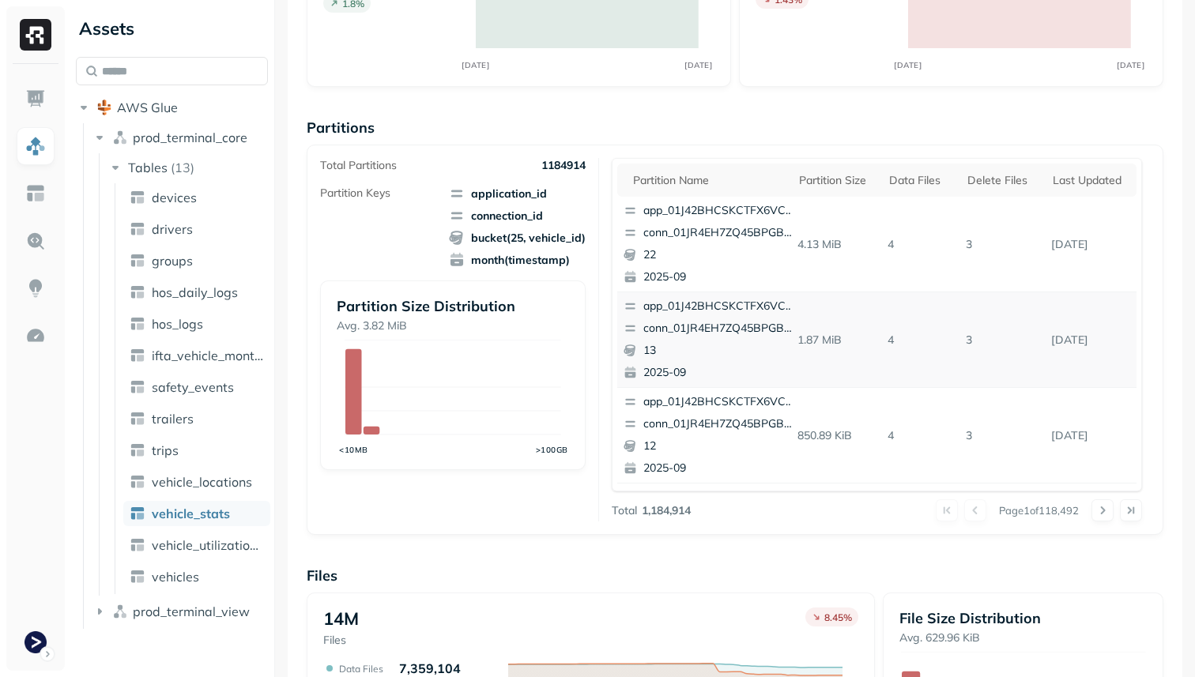
scroll to position [198, 0]
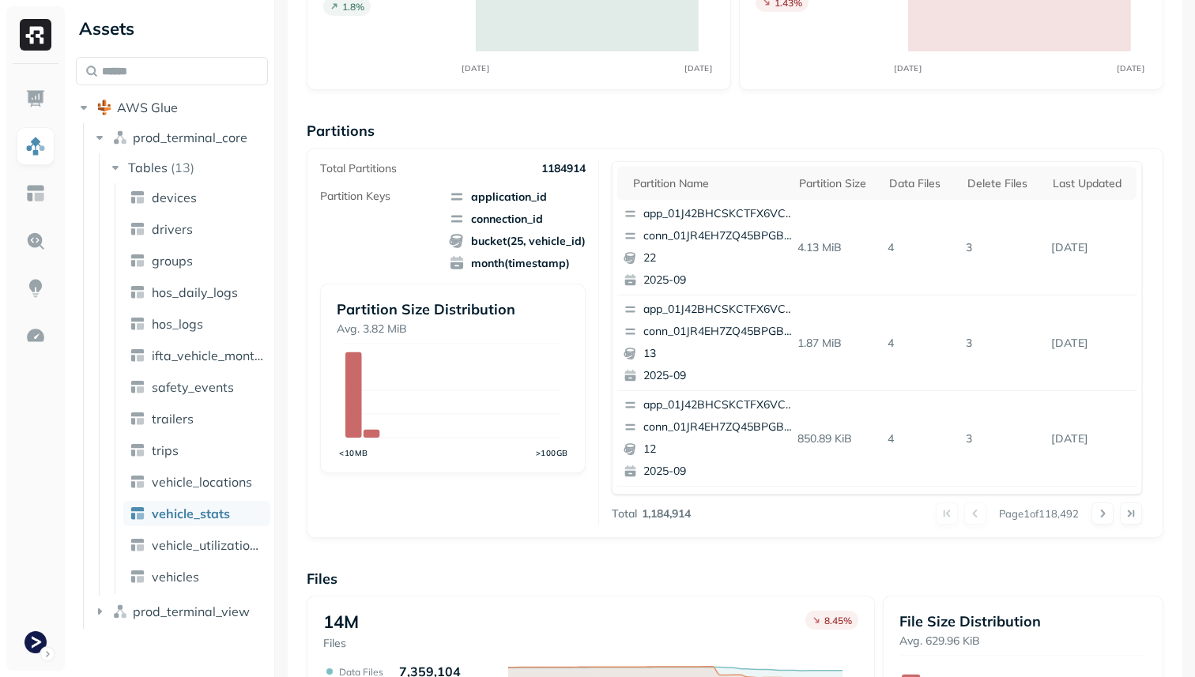
click at [1017, 165] on div "Partition name Partition size Data Files Delete Files Last updated app_01J42BHC…" at bounding box center [877, 328] width 530 height 334
click at [1006, 185] on div "Delete Files" at bounding box center [1002, 183] width 70 height 15
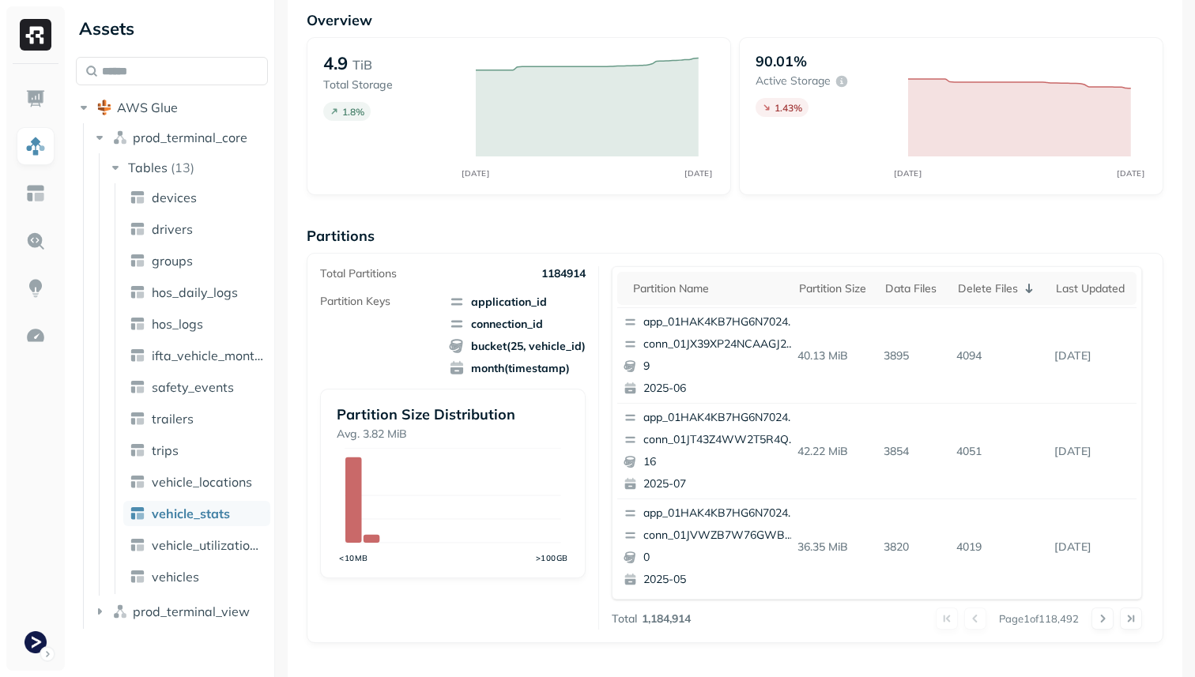
scroll to position [0, 0]
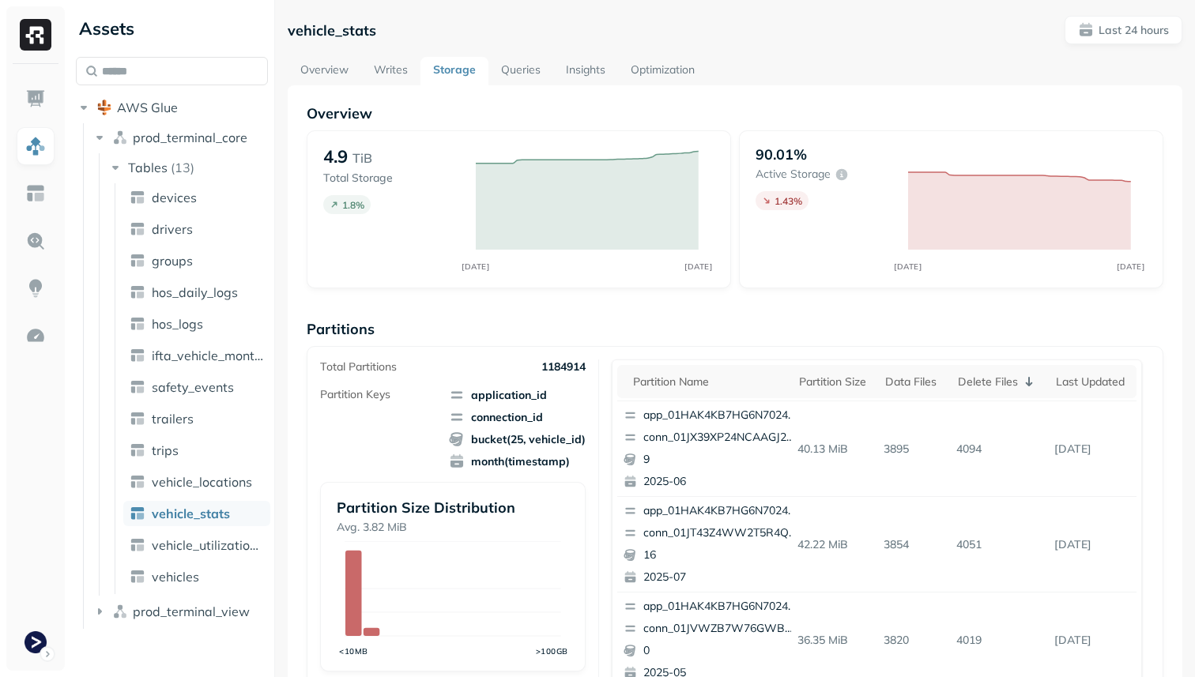
click at [628, 57] on link "Optimization" at bounding box center [662, 71] width 89 height 28
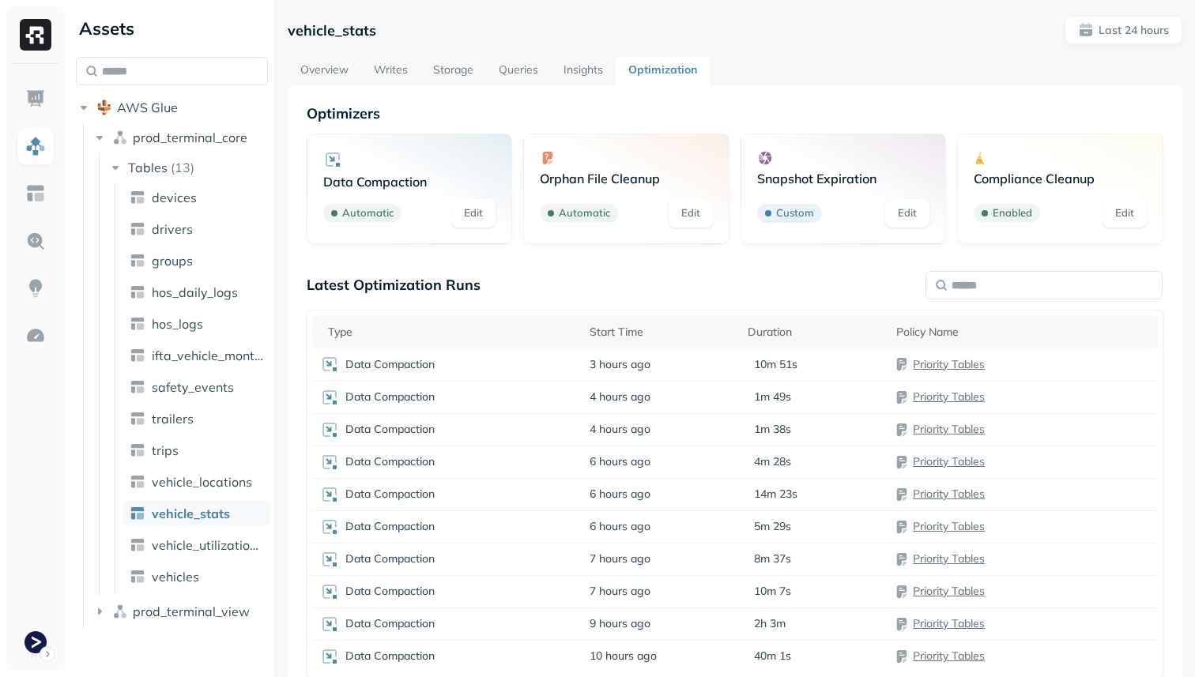
click at [202, 496] on ul "devices drivers groups hos_daily_logs hos_logs ifta_vehicle_months safety_event…" at bounding box center [193, 388] width 156 height 411
click at [201, 484] on span "vehicle_locations" at bounding box center [202, 482] width 100 height 16
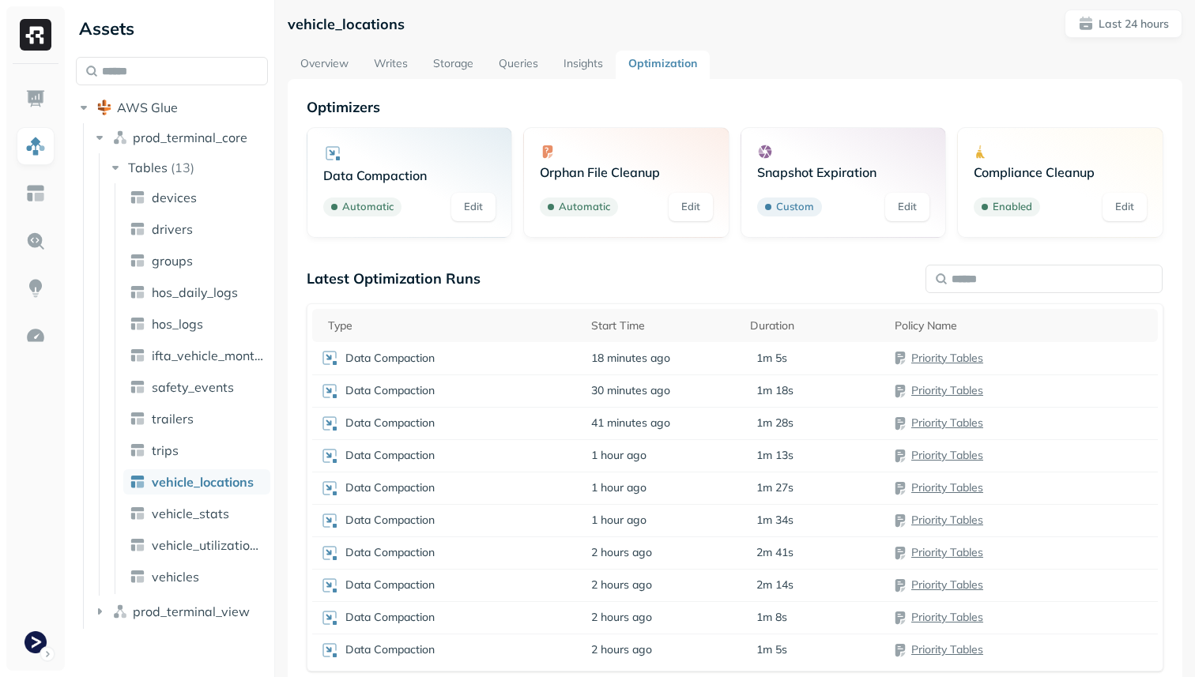
scroll to position [1, 0]
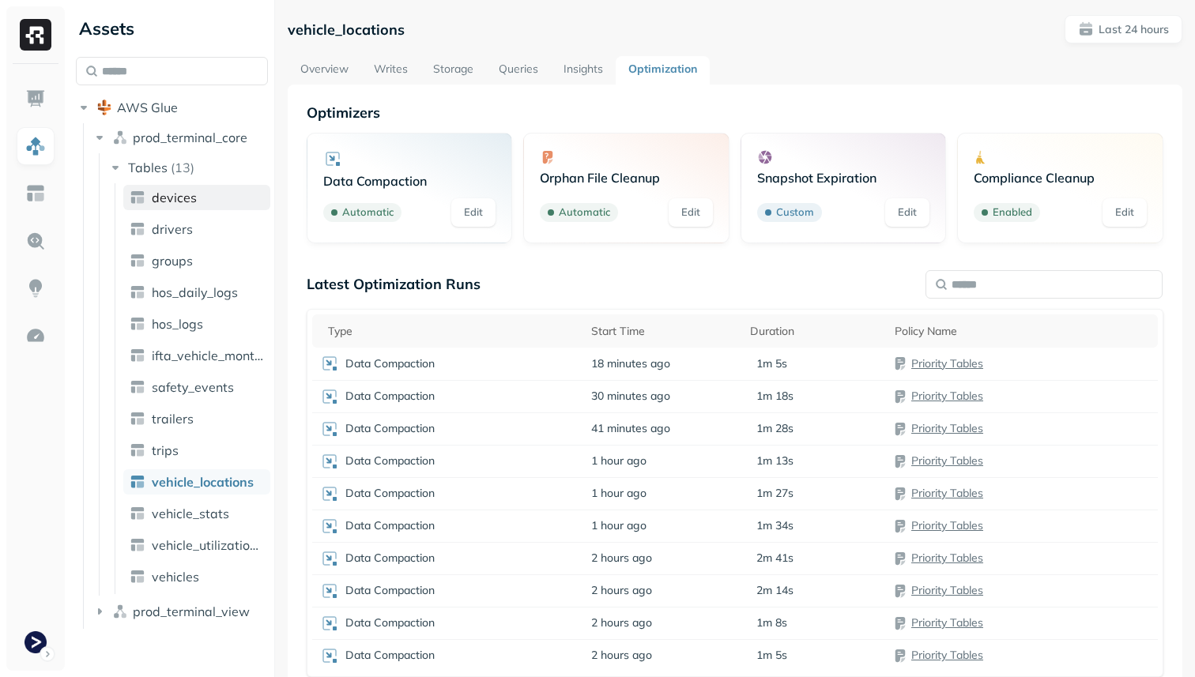
click at [205, 209] on link "devices" at bounding box center [196, 197] width 147 height 25
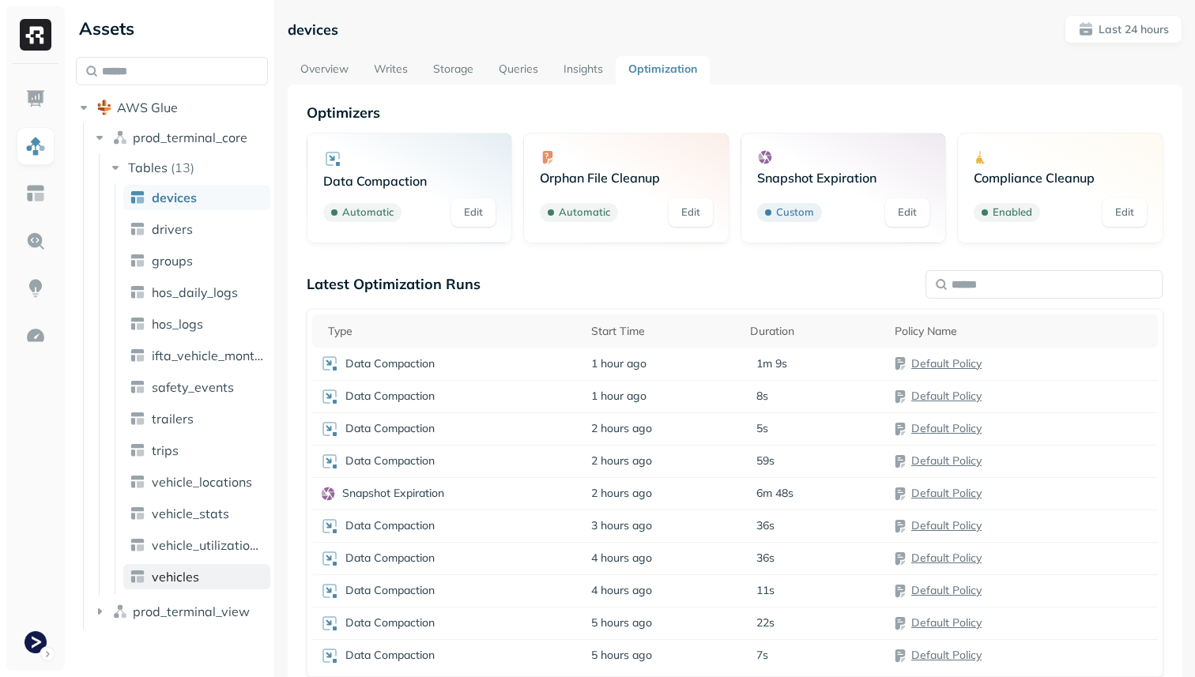
click at [209, 573] on link "vehicles" at bounding box center [196, 576] width 147 height 25
click at [458, 70] on link "Storage" at bounding box center [453, 70] width 66 height 28
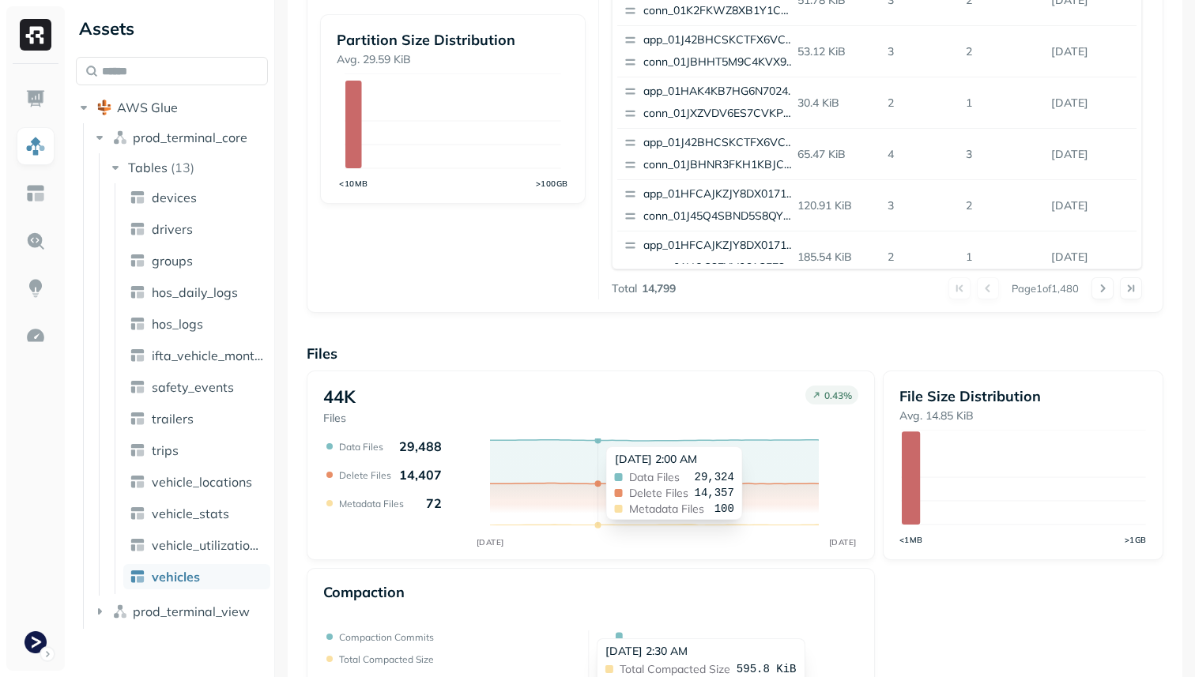
scroll to position [531, 0]
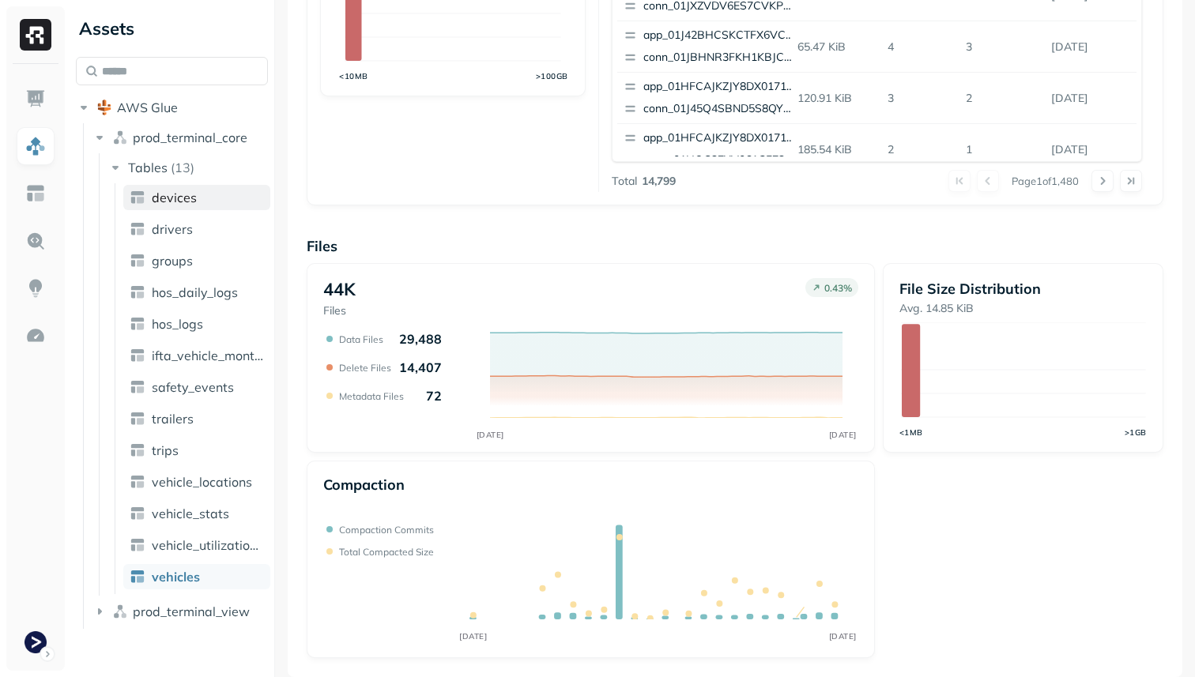
click at [206, 207] on link "devices" at bounding box center [196, 197] width 147 height 25
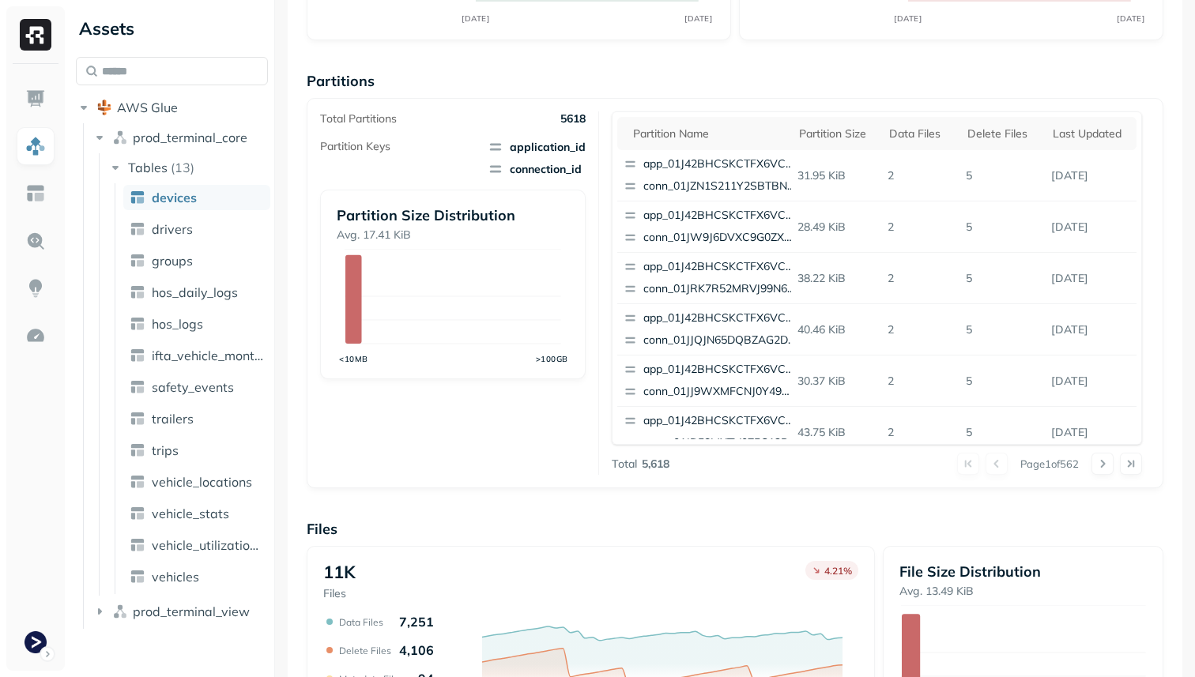
scroll to position [233, 0]
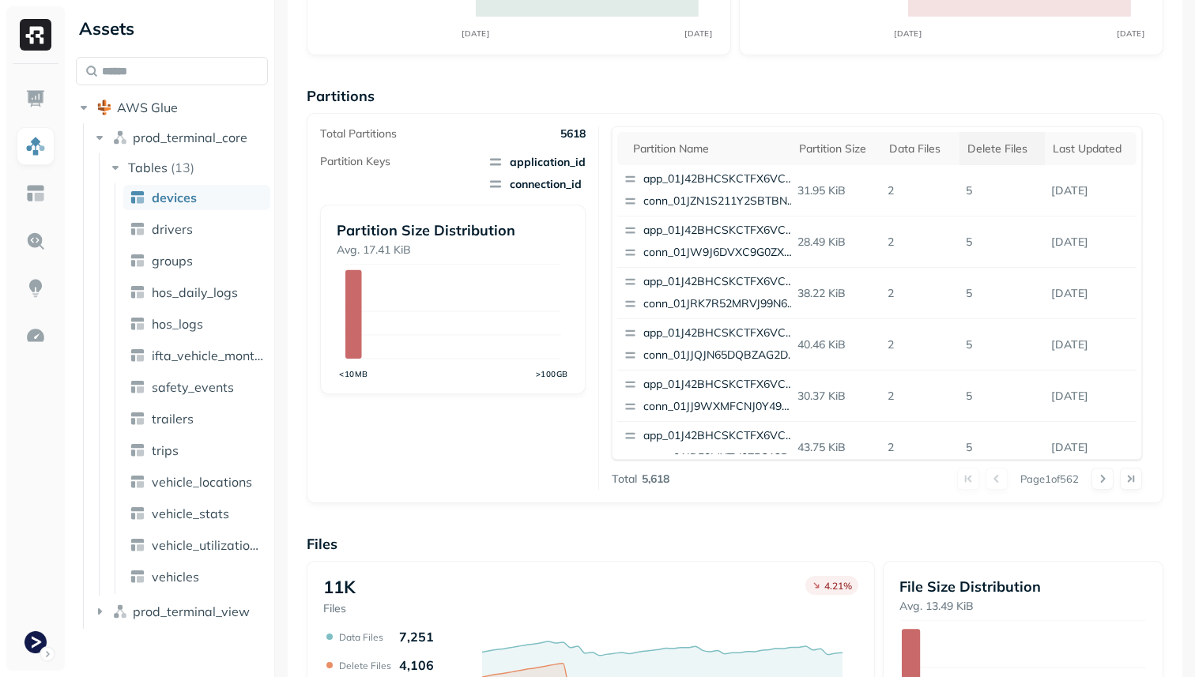
click at [990, 154] on div "Delete Files" at bounding box center [1002, 148] width 70 height 15
click at [209, 324] on link "hos_logs" at bounding box center [196, 323] width 147 height 25
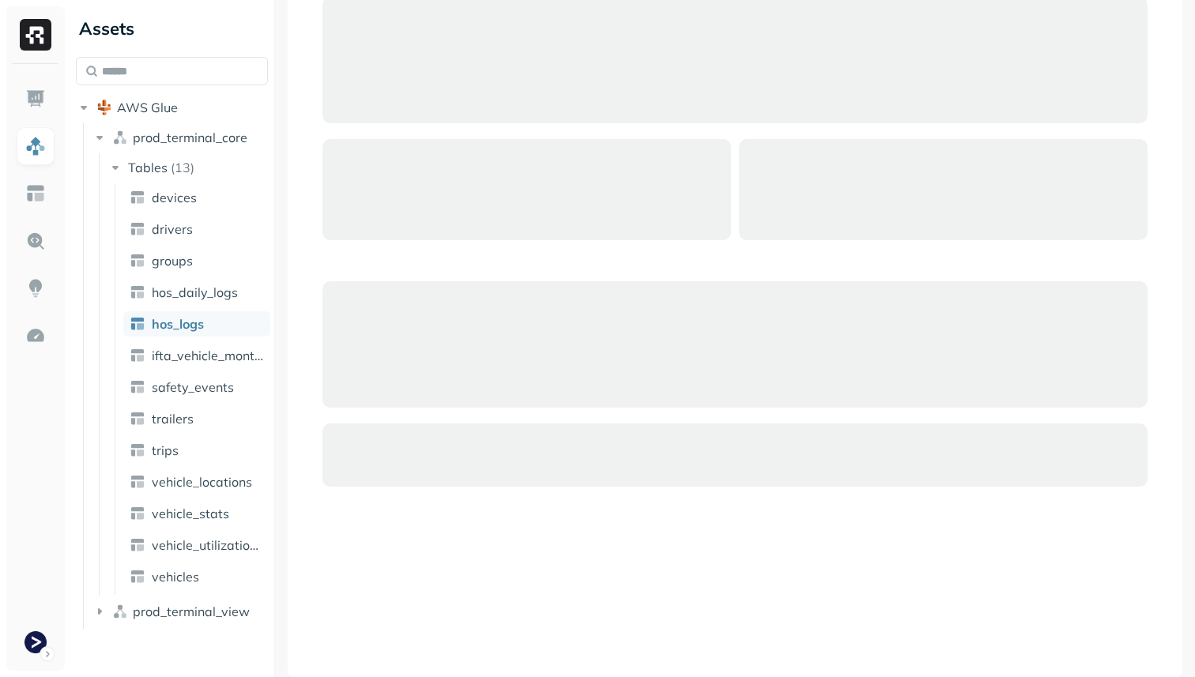
scroll to position [104, 0]
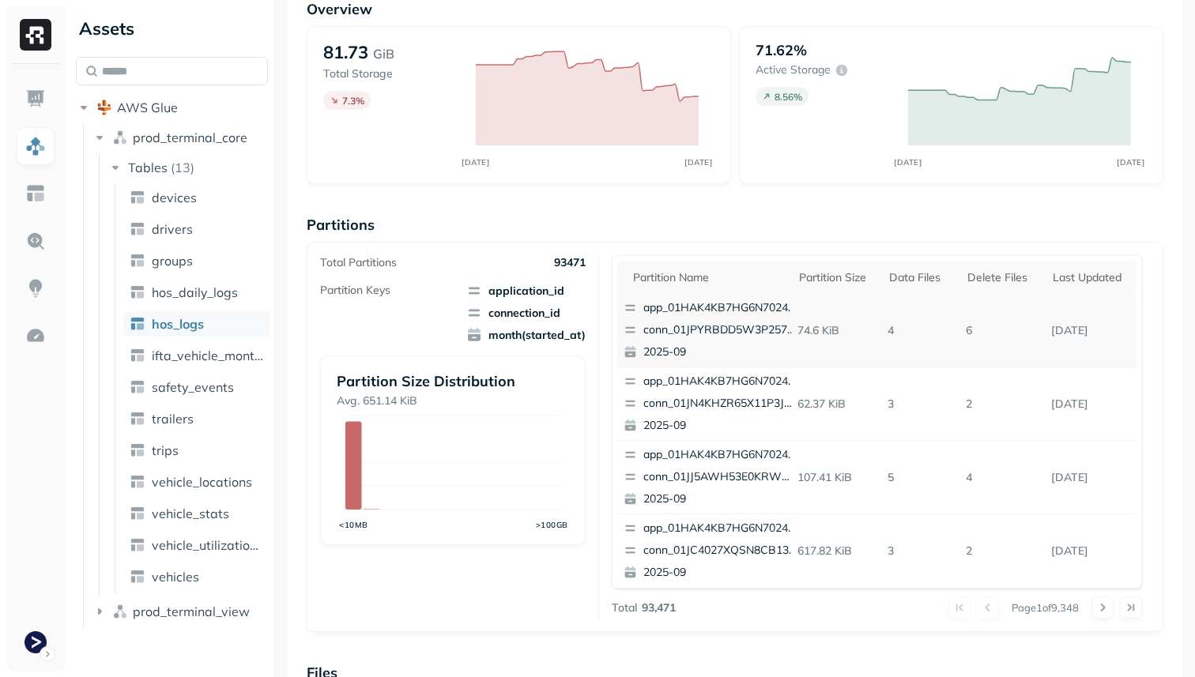
click at [993, 296] on td "6" at bounding box center [1001, 331] width 85 height 74
click at [989, 280] on div "Delete Files" at bounding box center [1002, 277] width 70 height 15
click at [249, 355] on span "ifta_vehicle_months" at bounding box center [208, 356] width 112 height 16
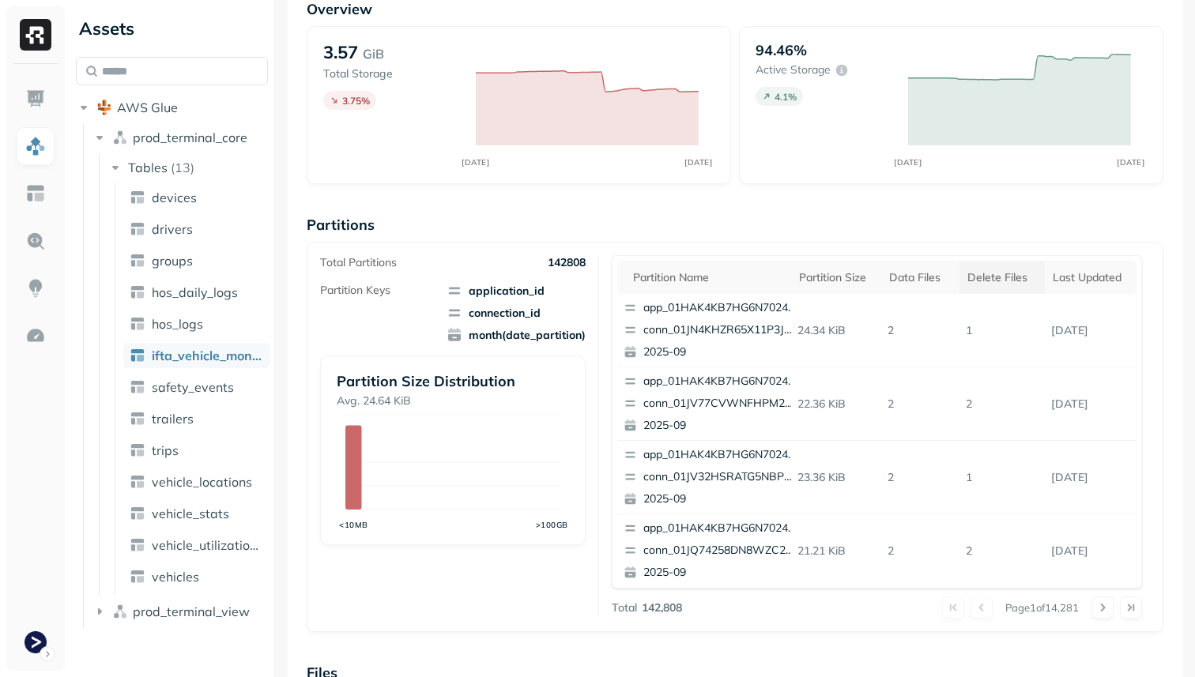
click at [990, 279] on div "Delete Files" at bounding box center [1002, 277] width 70 height 15
click at [221, 296] on span "hos_daily_logs" at bounding box center [195, 293] width 86 height 16
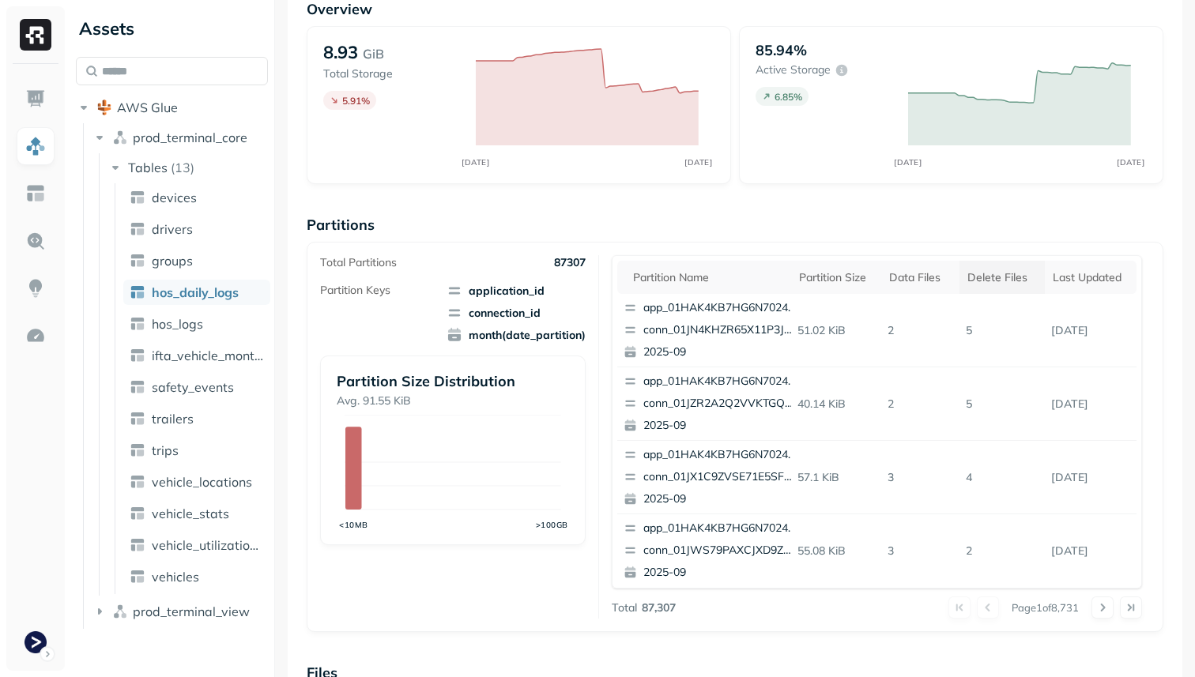
click at [1002, 261] on th "Delete Files" at bounding box center [1001, 277] width 85 height 33
click at [209, 492] on link "vehicle_locations" at bounding box center [196, 481] width 147 height 25
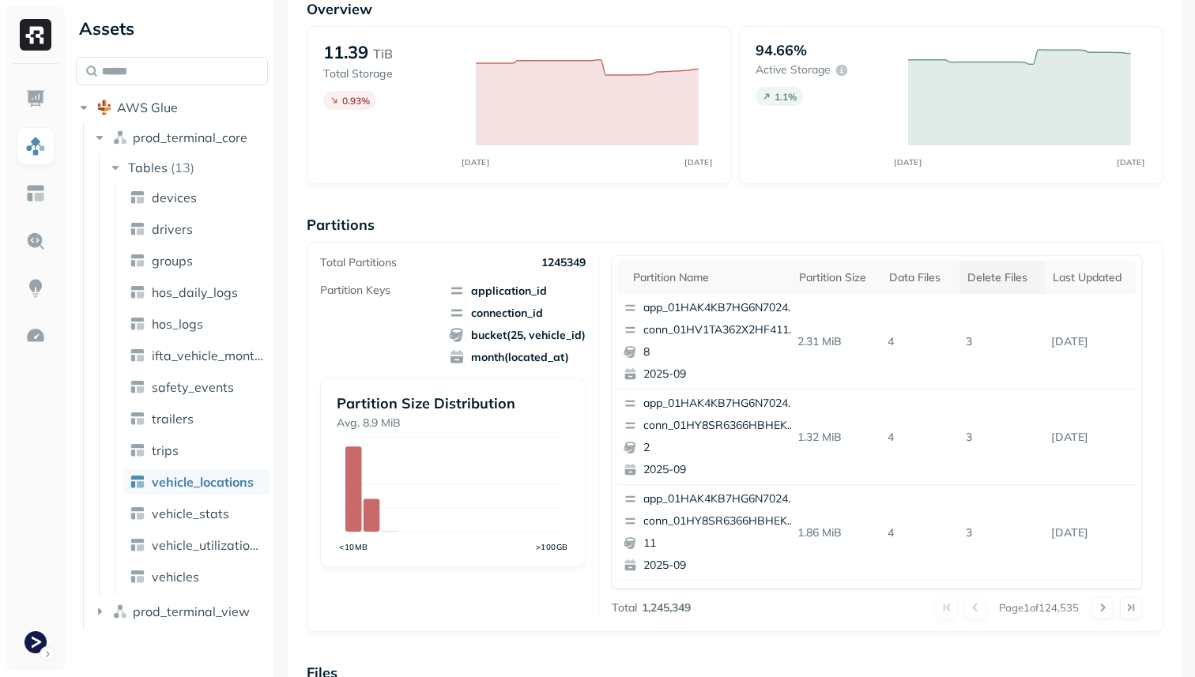
click at [992, 275] on div "Delete Files" at bounding box center [1002, 277] width 70 height 15
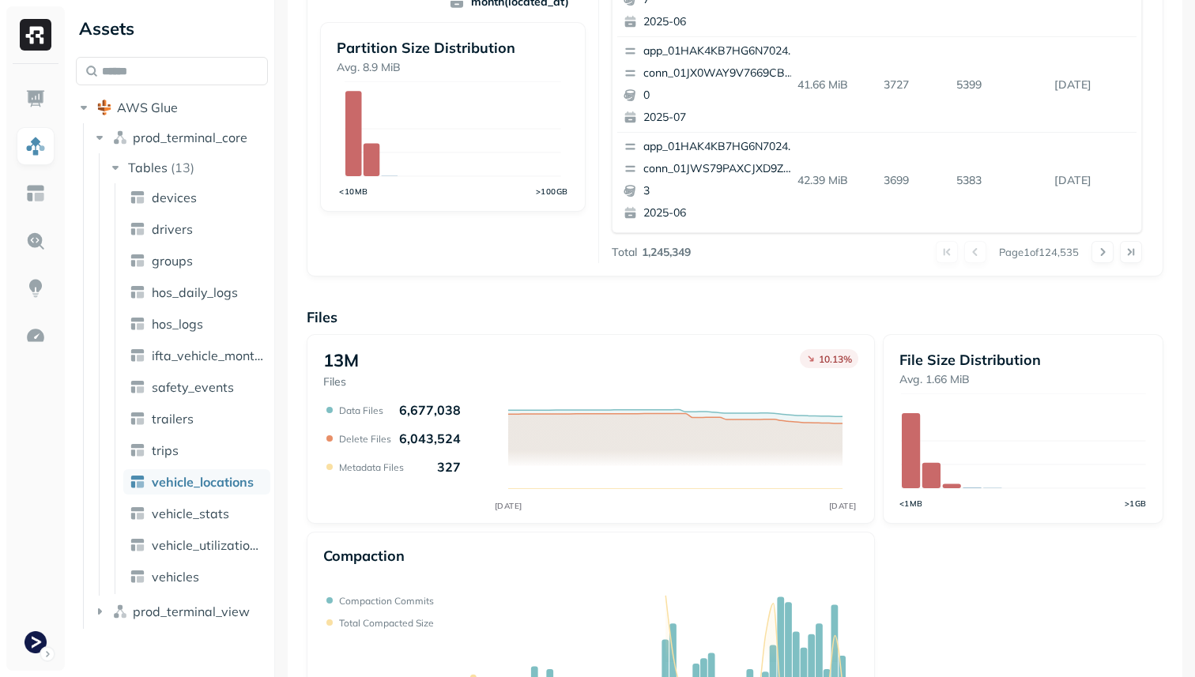
scroll to position [466, 0]
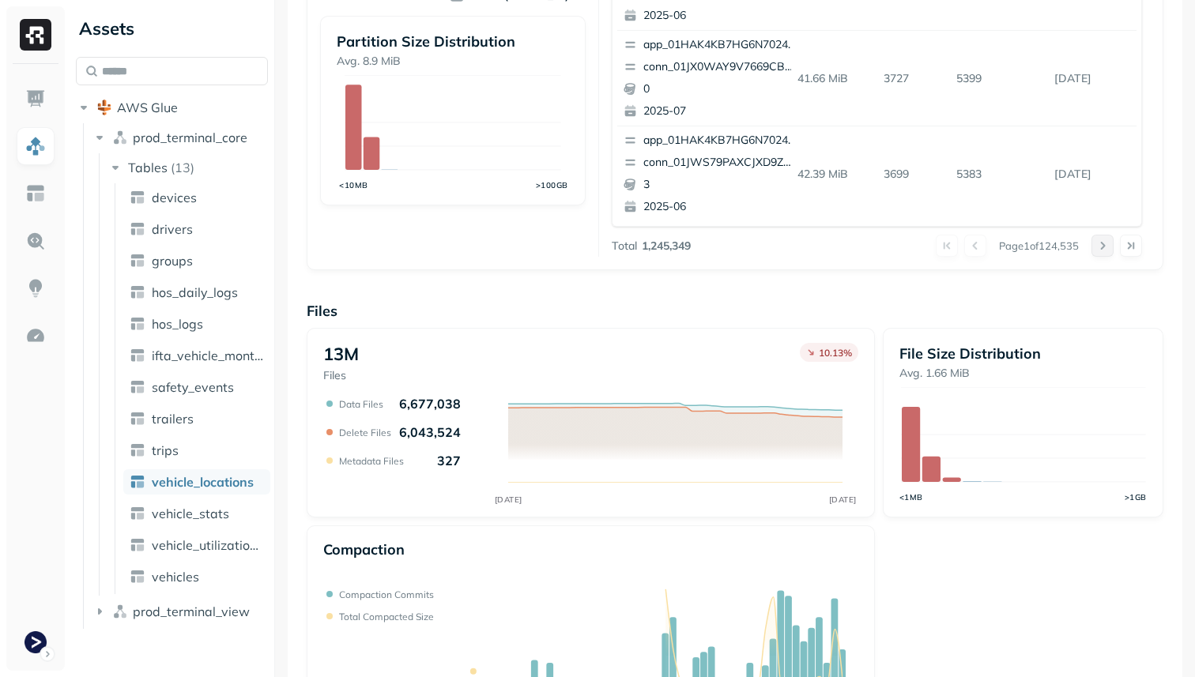
click at [1101, 245] on button at bounding box center [1102, 246] width 22 height 22
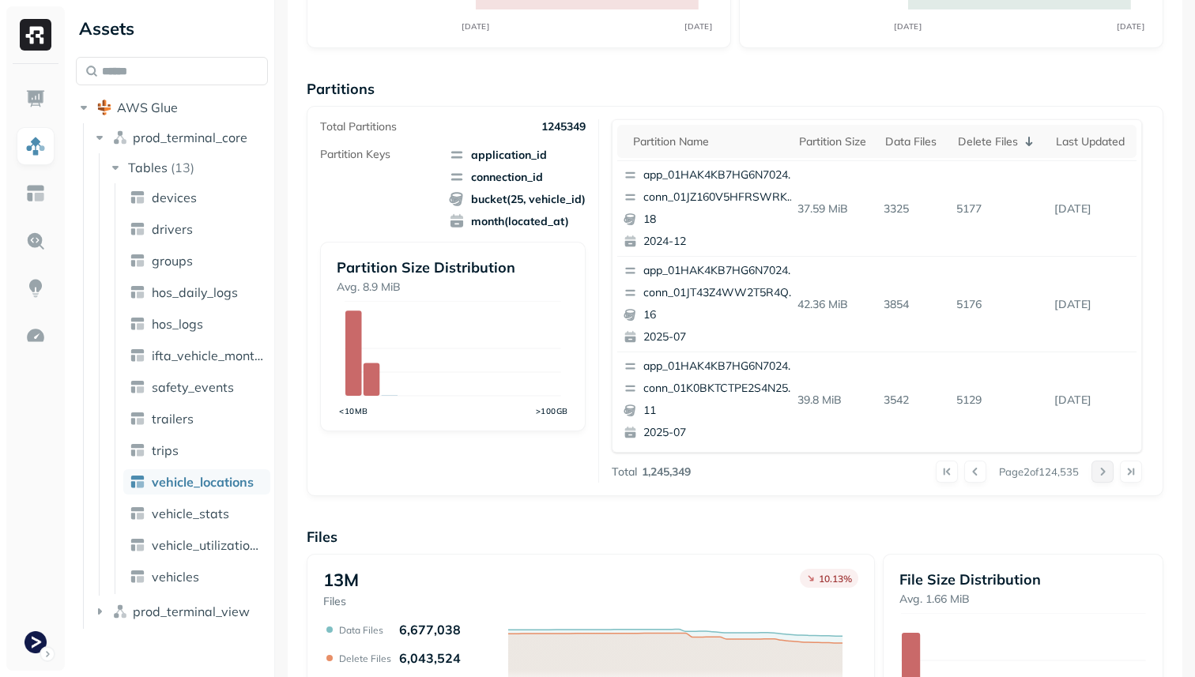
scroll to position [232, 0]
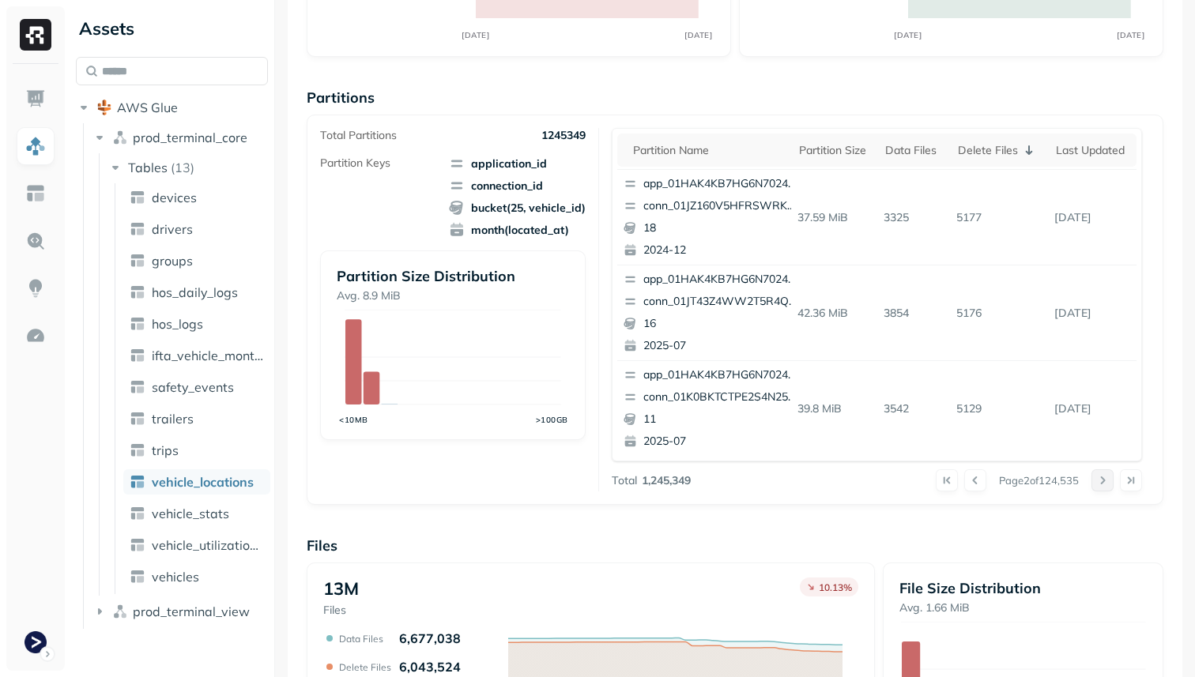
click at [1102, 480] on button at bounding box center [1102, 480] width 22 height 22
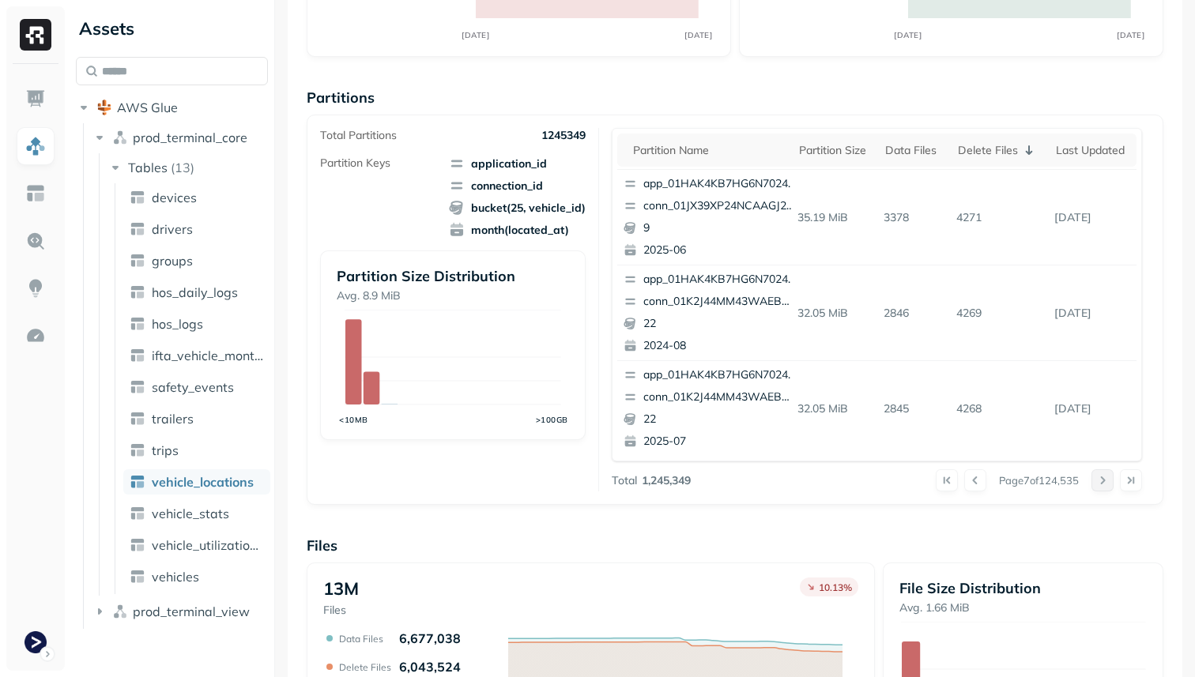
click at [1102, 480] on div at bounding box center [1116, 480] width 51 height 22
click at [1102, 480] on button at bounding box center [1102, 480] width 22 height 22
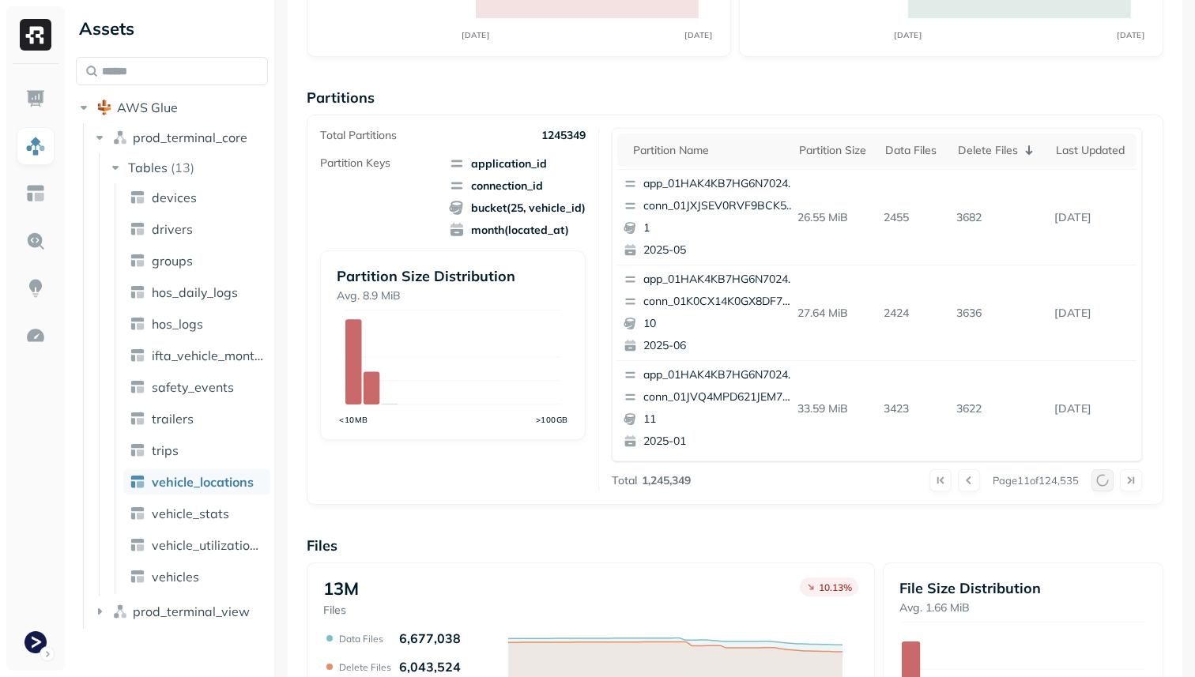
click at [1102, 480] on button at bounding box center [1102, 480] width 22 height 22
click at [1102, 480] on div at bounding box center [1116, 480] width 51 height 22
click at [1102, 480] on button at bounding box center [1102, 480] width 22 height 22
click at [1102, 480] on div at bounding box center [1116, 480] width 51 height 22
click at [1102, 480] on button at bounding box center [1102, 480] width 22 height 22
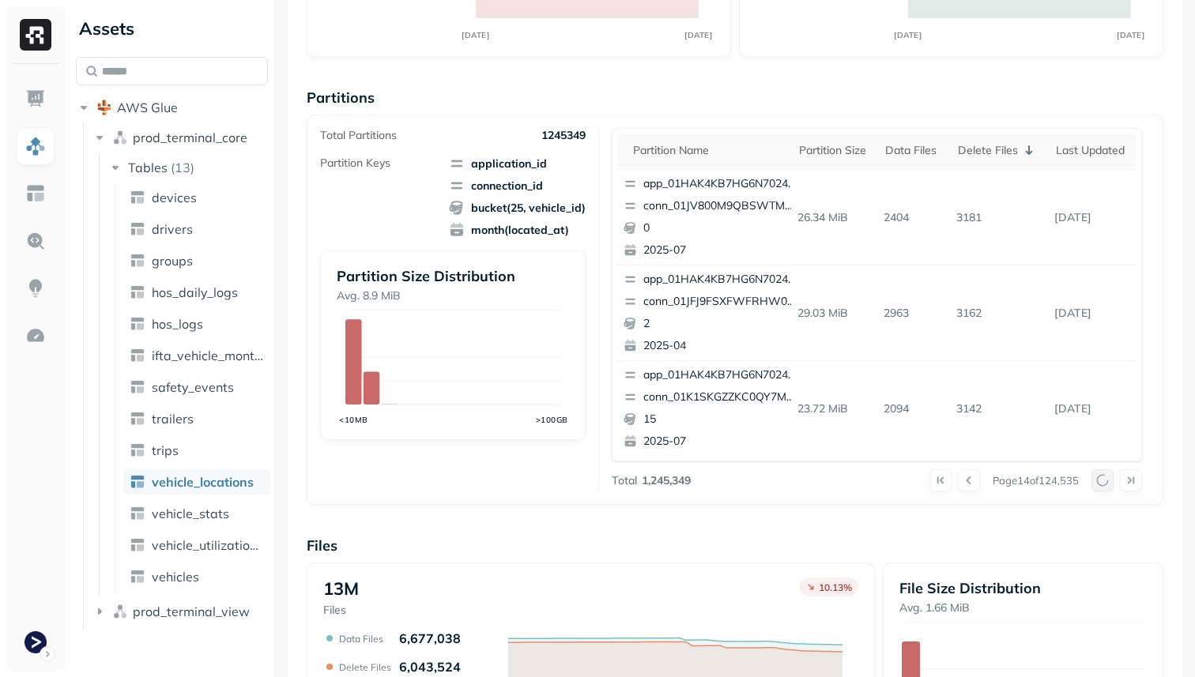
click at [1102, 480] on button at bounding box center [1102, 480] width 22 height 22
click at [1102, 480] on div at bounding box center [1116, 480] width 51 height 22
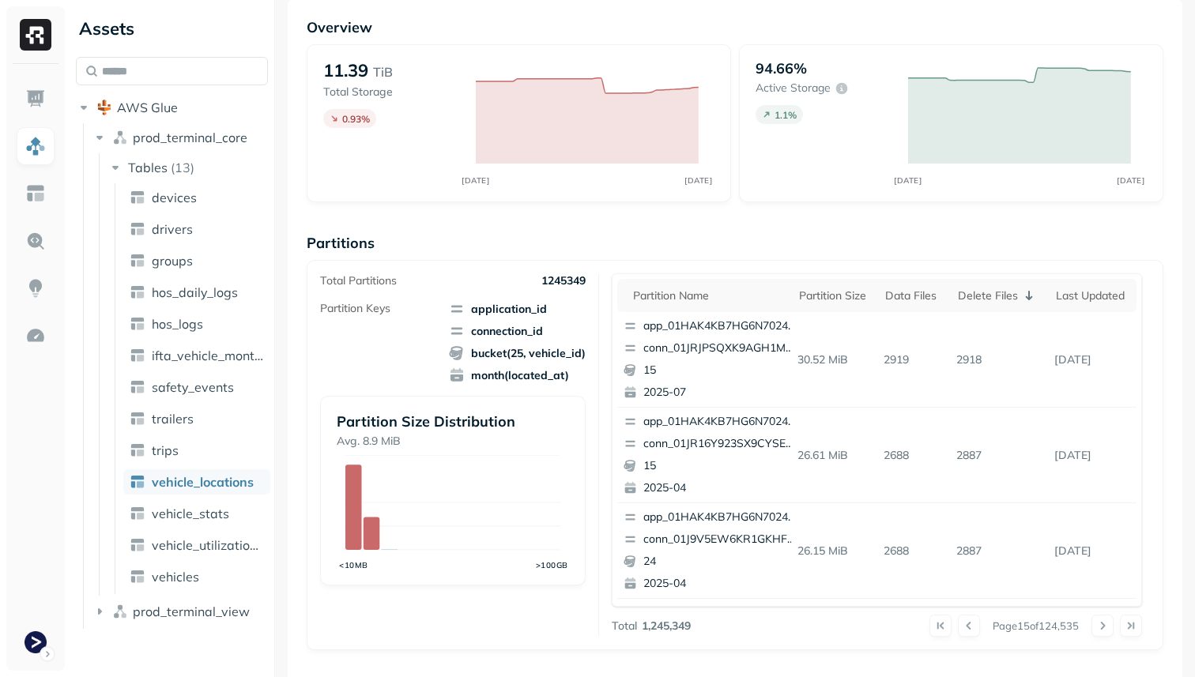
scroll to position [0, 0]
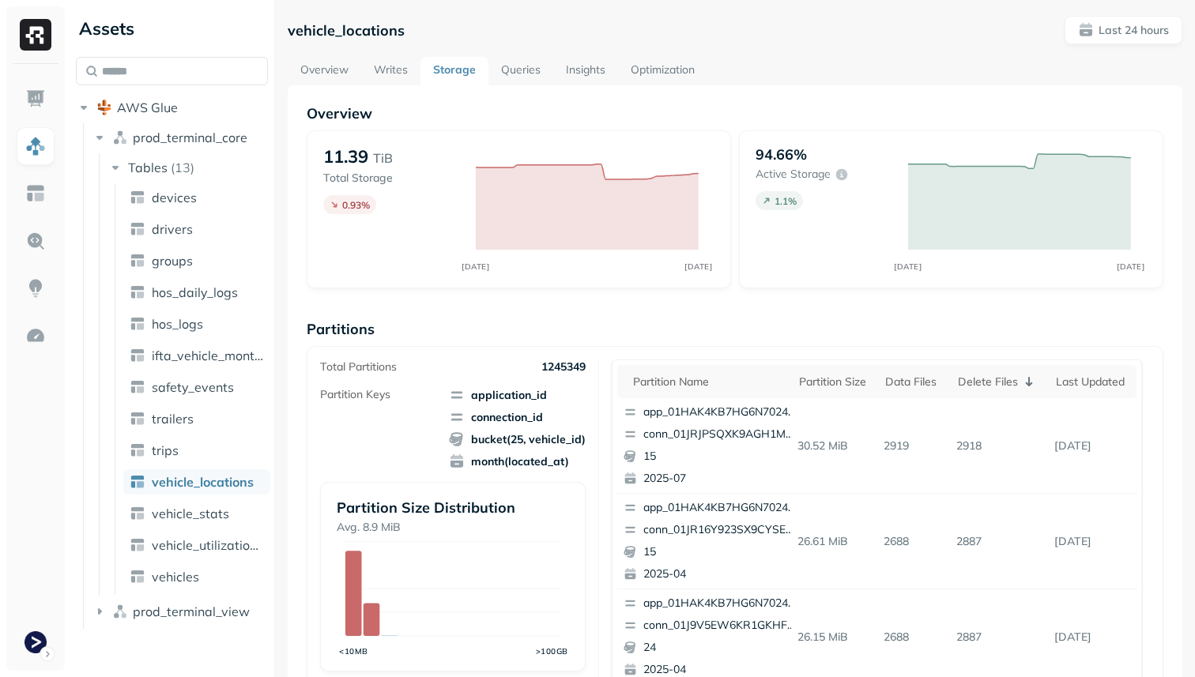
click at [322, 77] on link "Overview" at bounding box center [325, 71] width 74 height 28
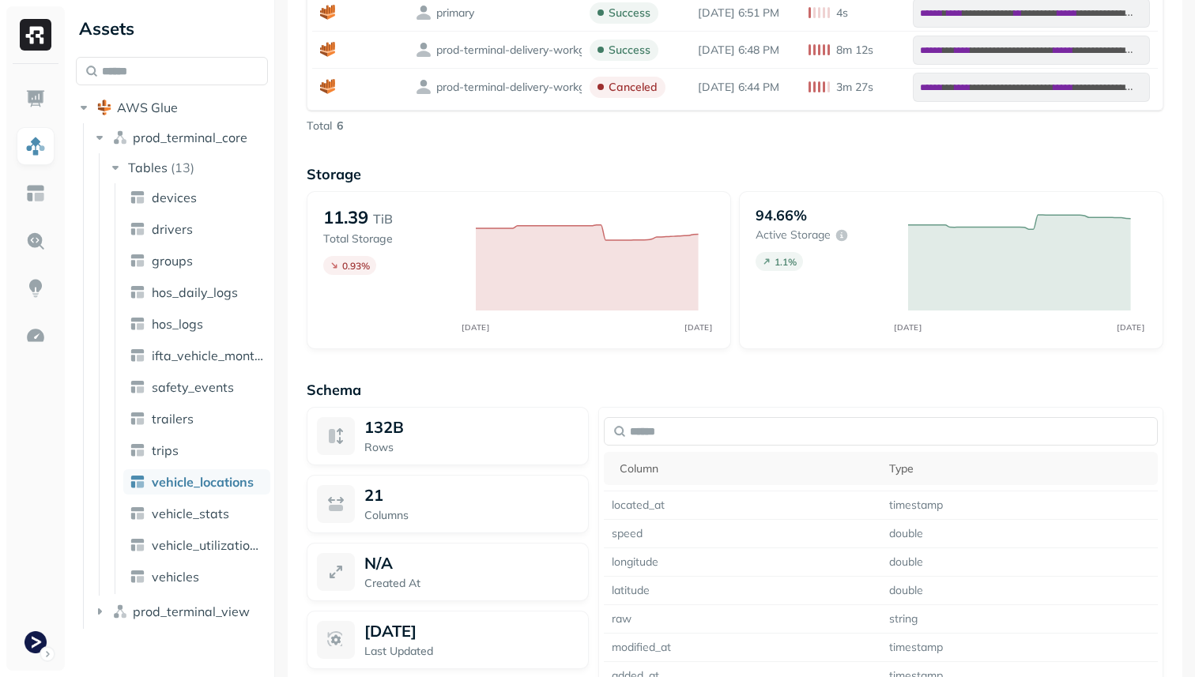
scroll to position [341, 0]
click at [237, 521] on link "vehicle_stats" at bounding box center [196, 513] width 147 height 25
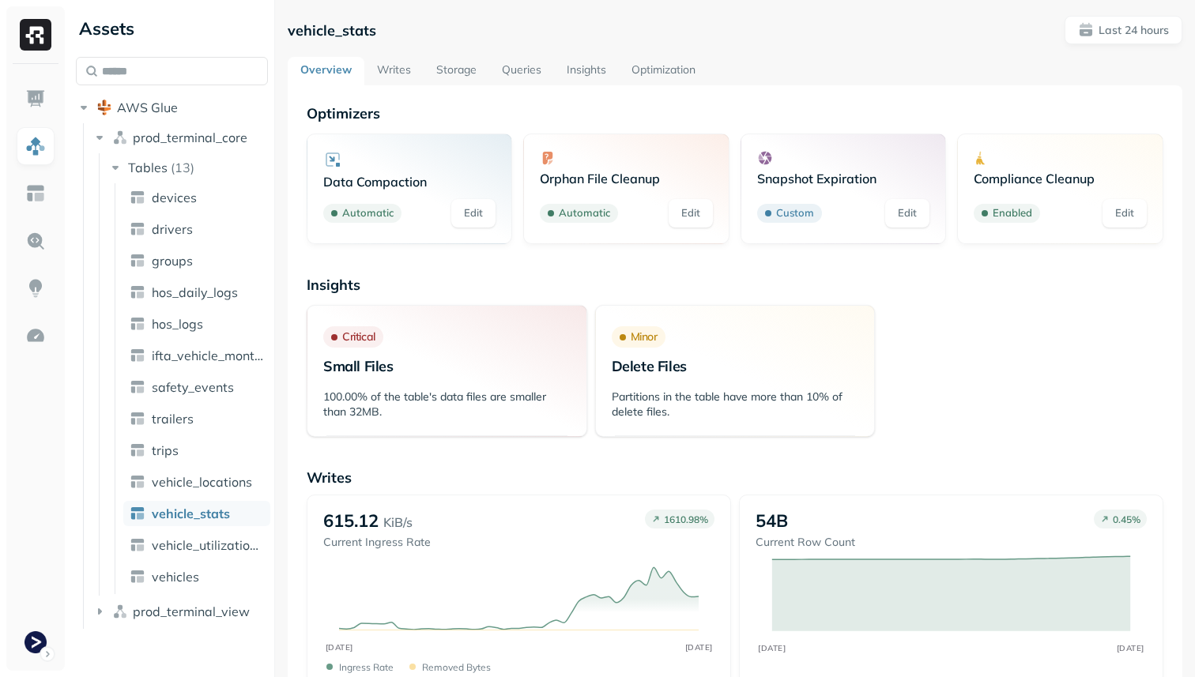
click at [448, 70] on link "Storage" at bounding box center [457, 71] width 66 height 28
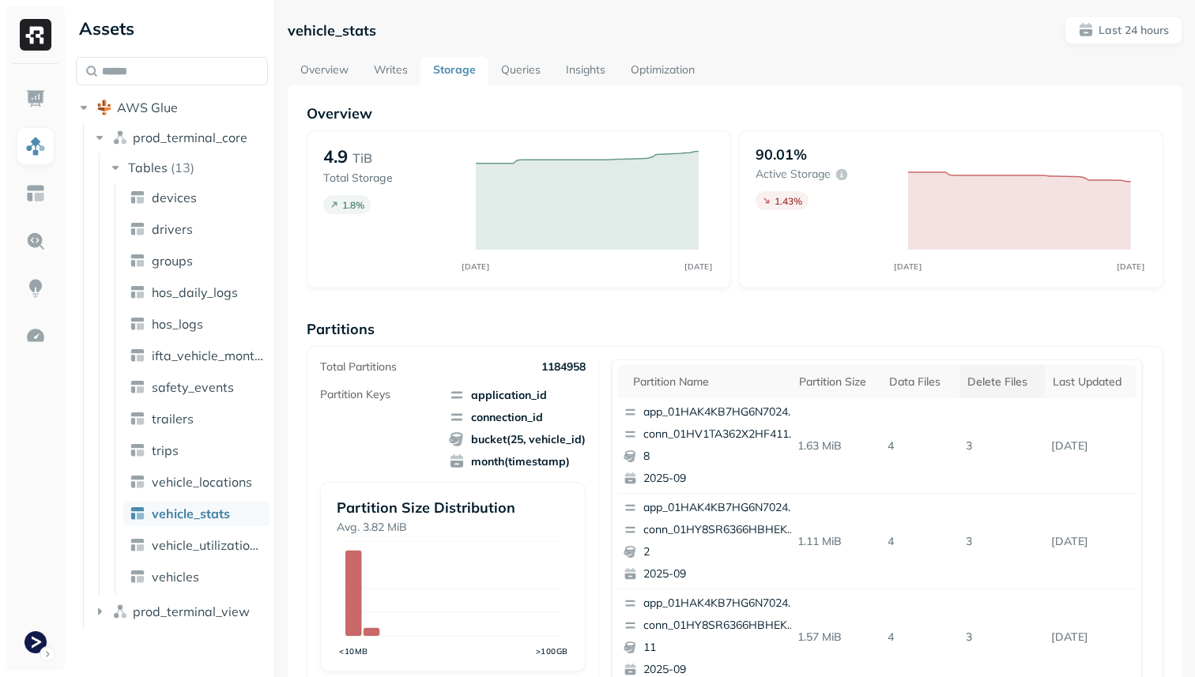
click at [1004, 382] on div "Delete Files" at bounding box center [1002, 382] width 70 height 15
